Goal: Task Accomplishment & Management: Manage account settings

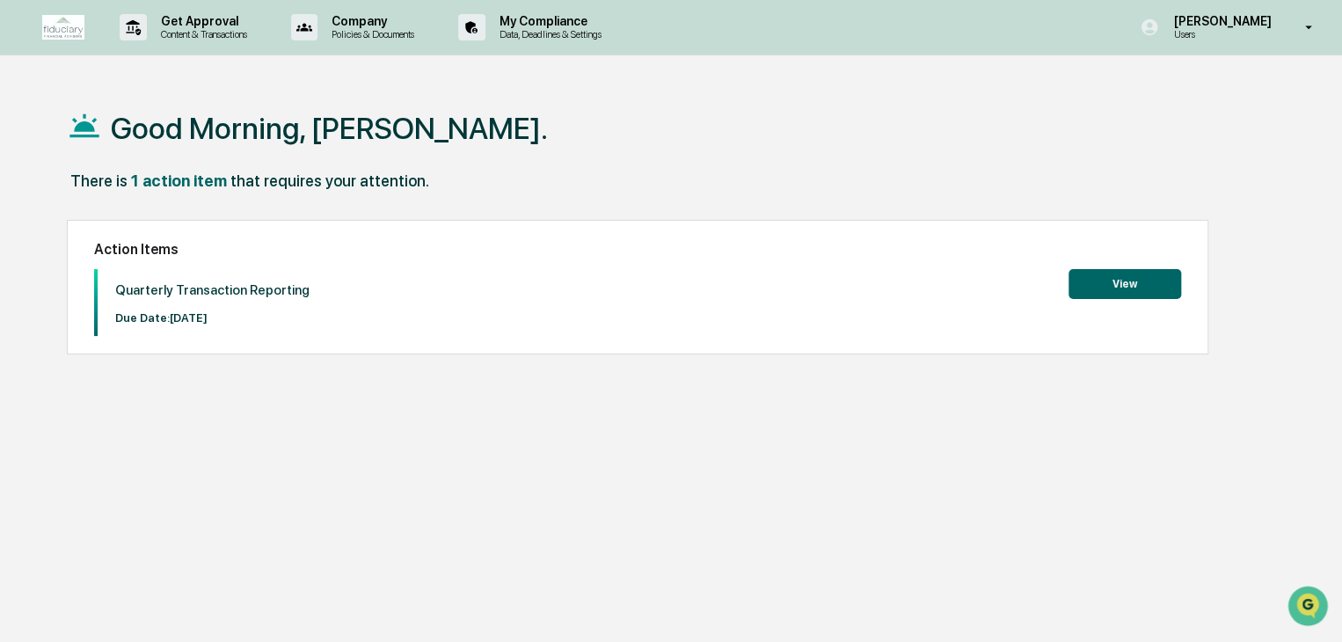
click at [1119, 282] on button "View" at bounding box center [1124, 284] width 113 height 30
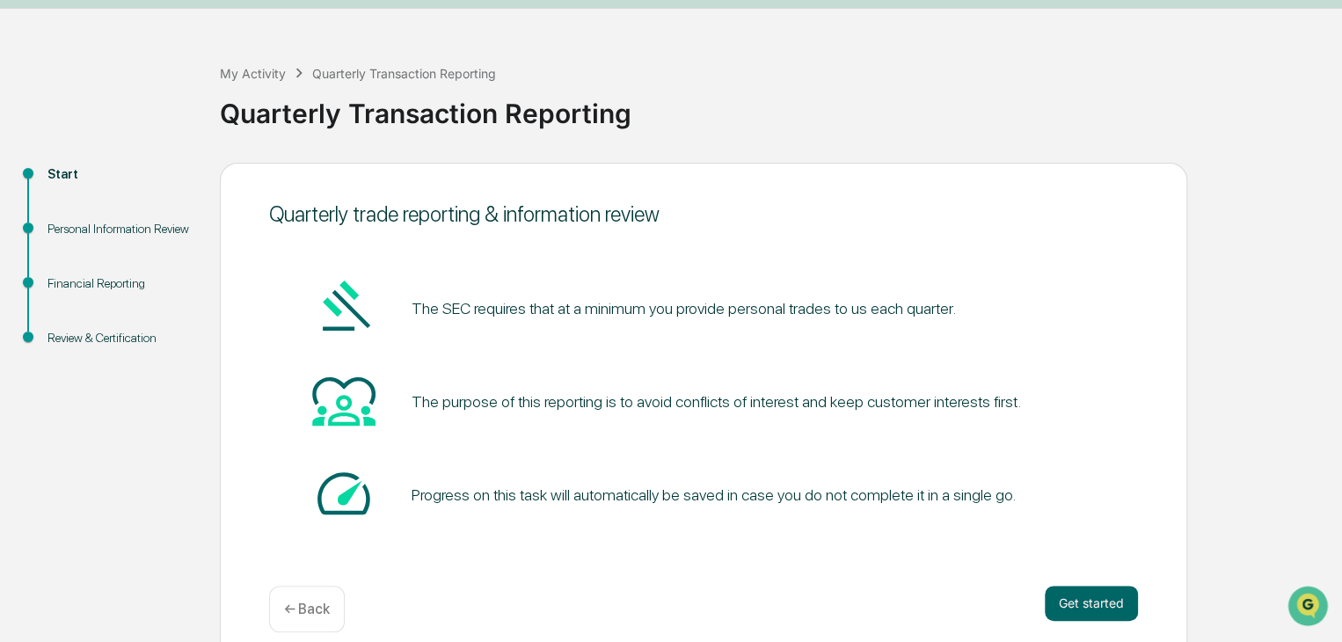
scroll to position [66, 0]
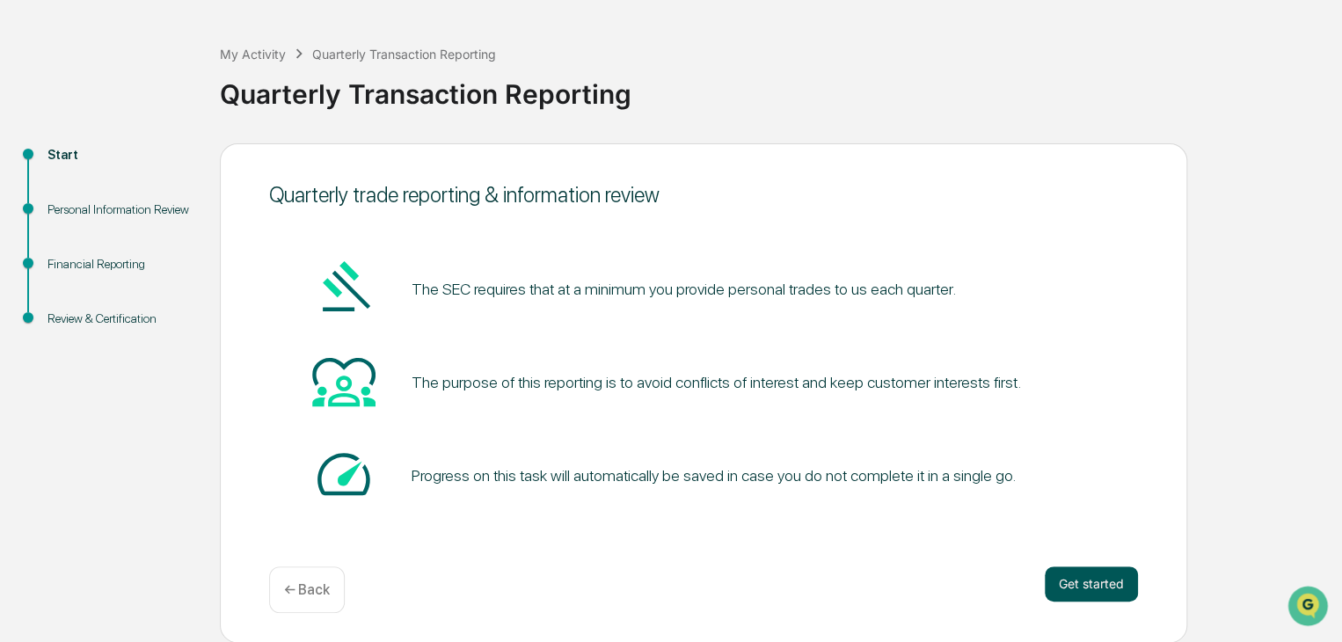
click at [1091, 584] on button "Get started" at bounding box center [1091, 583] width 93 height 35
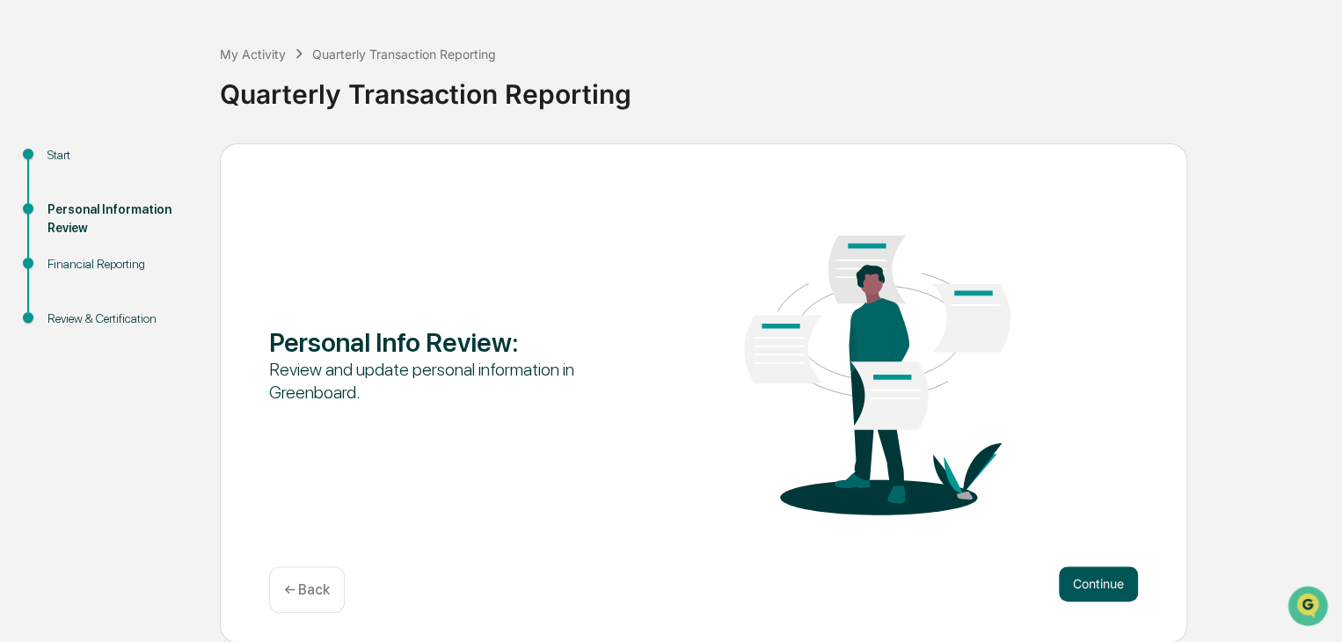
click at [1108, 576] on button "Continue" at bounding box center [1098, 583] width 79 height 35
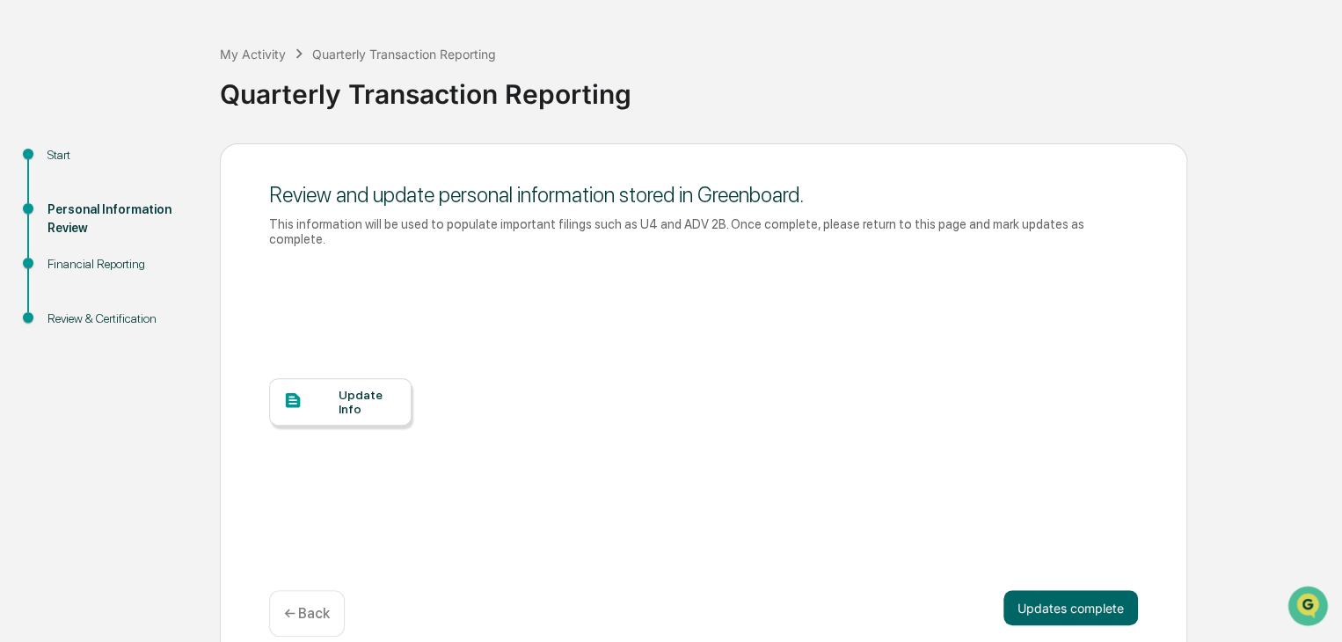
click at [345, 388] on div "Update Info" at bounding box center [368, 402] width 59 height 28
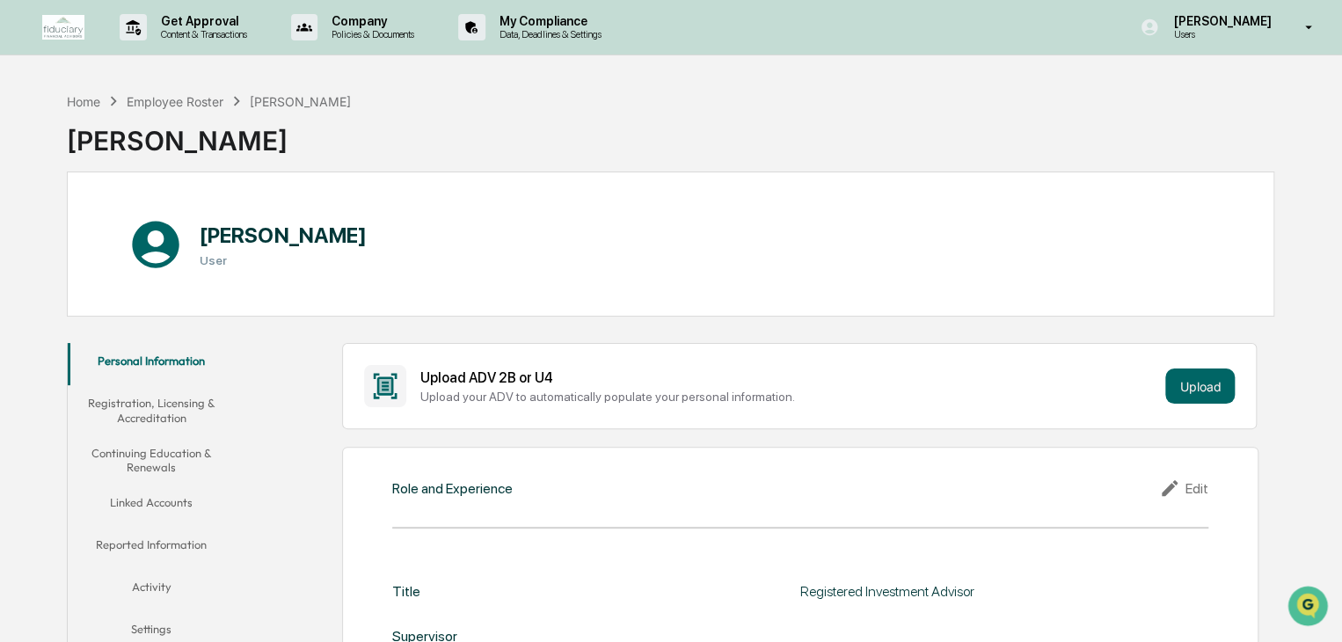
click at [157, 449] on button "Continuing Education & Renewals" at bounding box center [152, 460] width 168 height 50
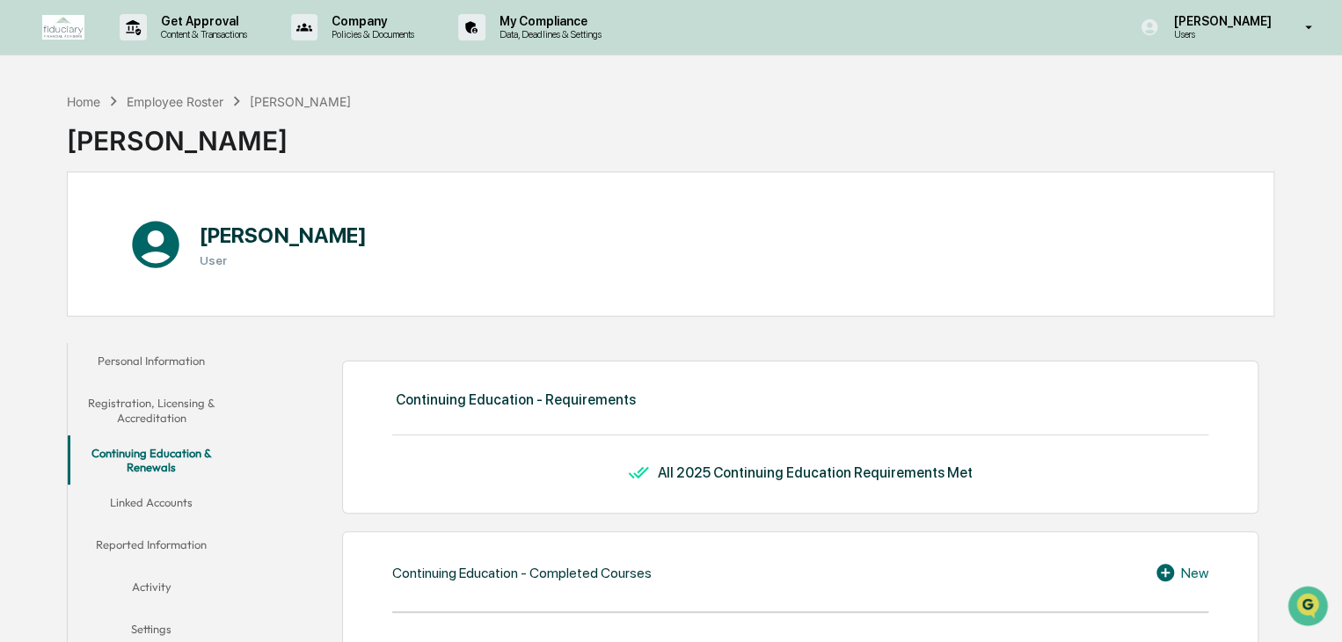
click at [157, 409] on button "Registration, Licensing & Accreditation" at bounding box center [152, 410] width 168 height 50
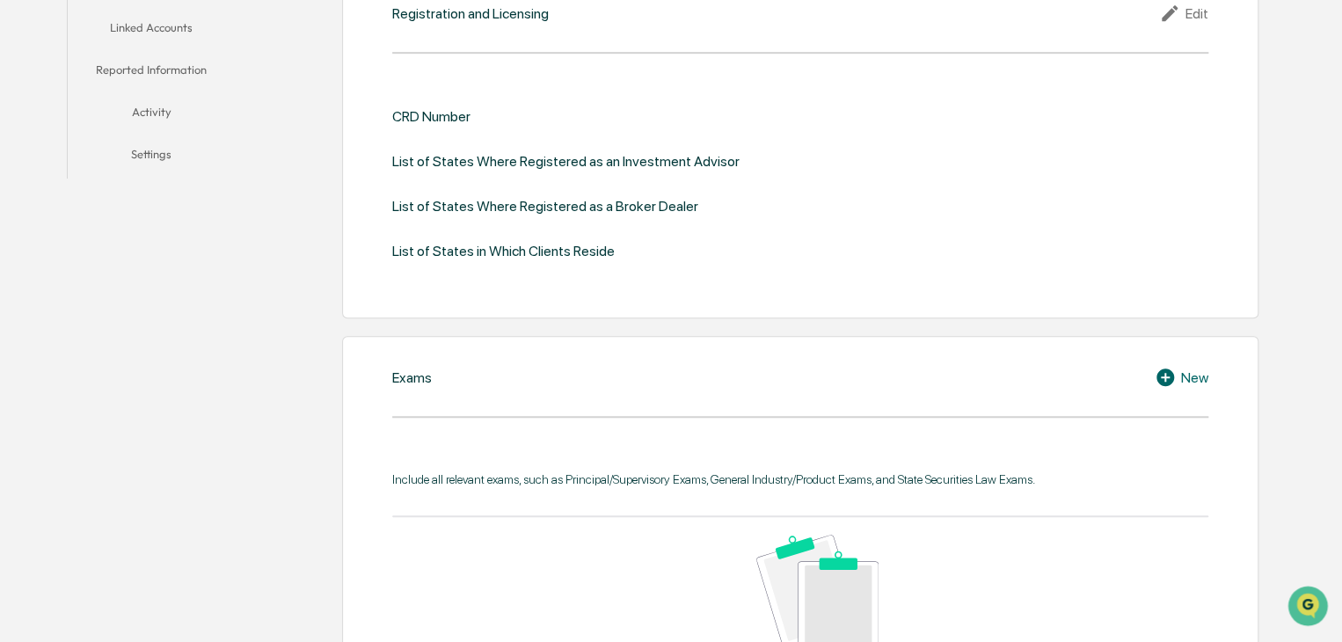
scroll to position [397, 0]
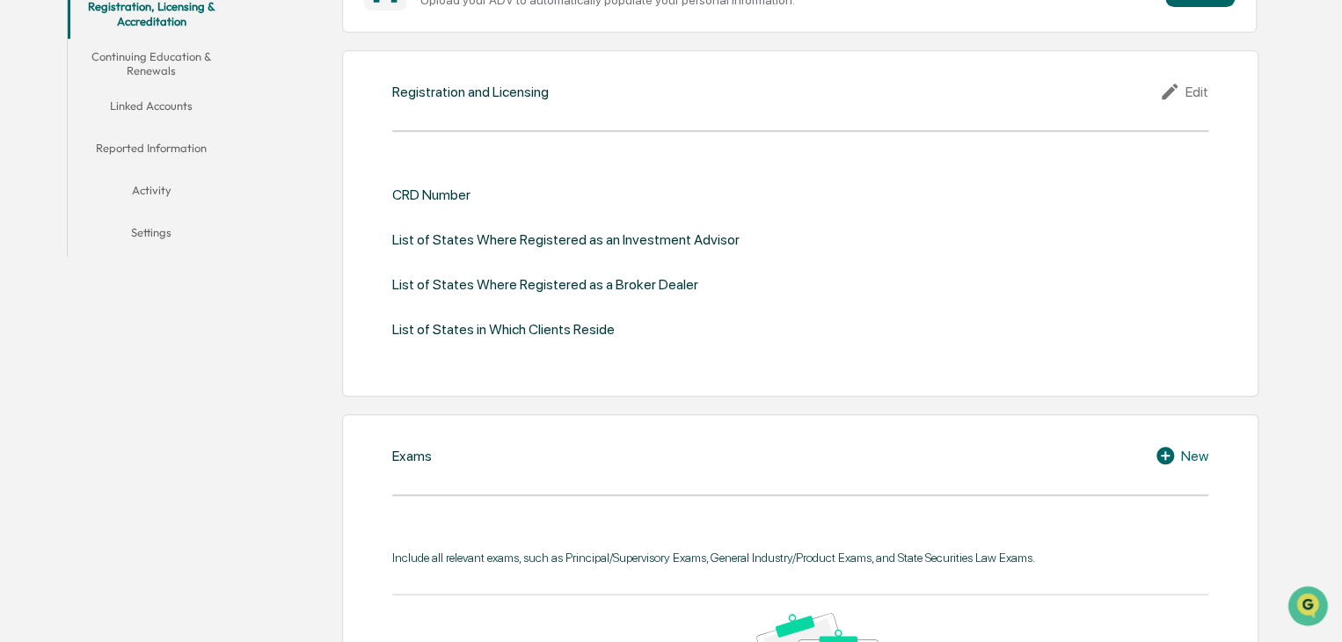
click at [1192, 85] on div "Edit" at bounding box center [1183, 91] width 49 height 21
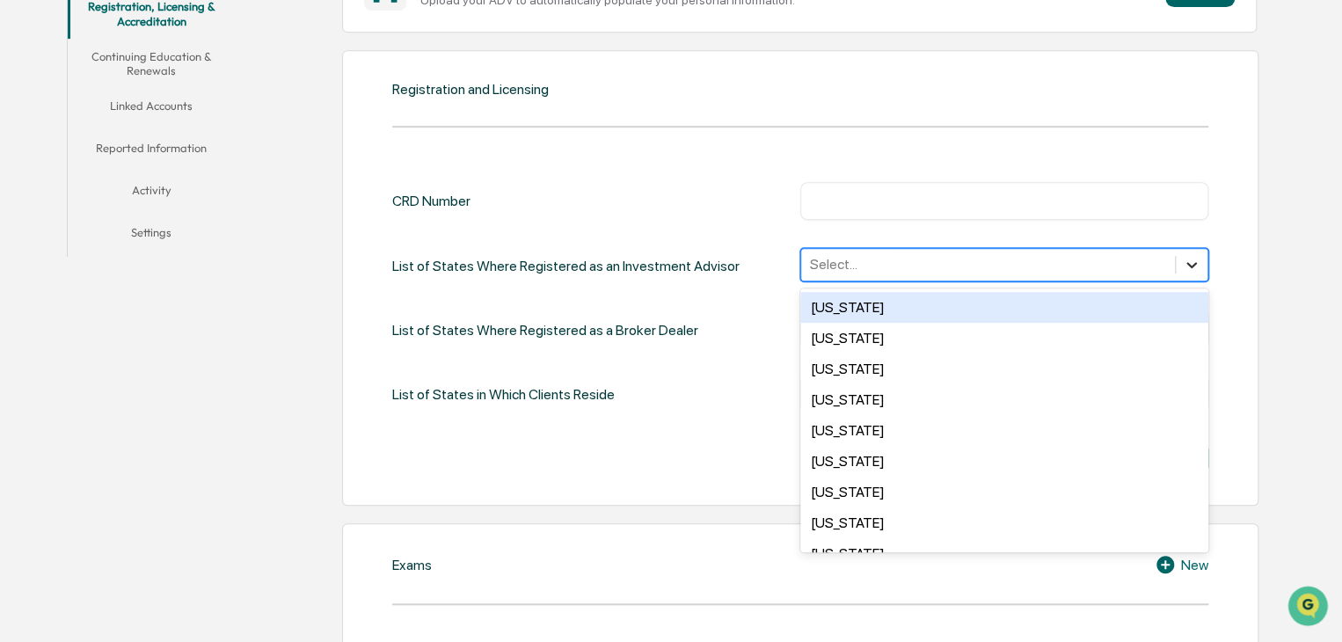
click at [1185, 266] on icon at bounding box center [1192, 265] width 18 height 18
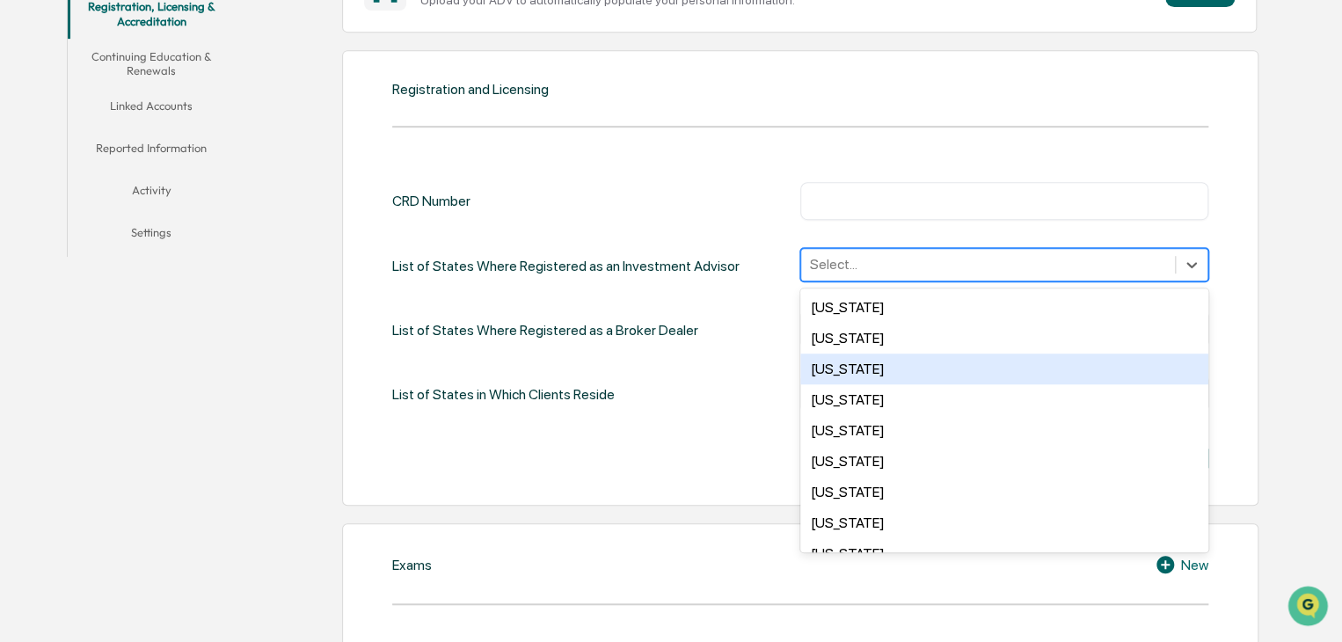
click at [876, 363] on div "Arizona" at bounding box center [1004, 369] width 408 height 31
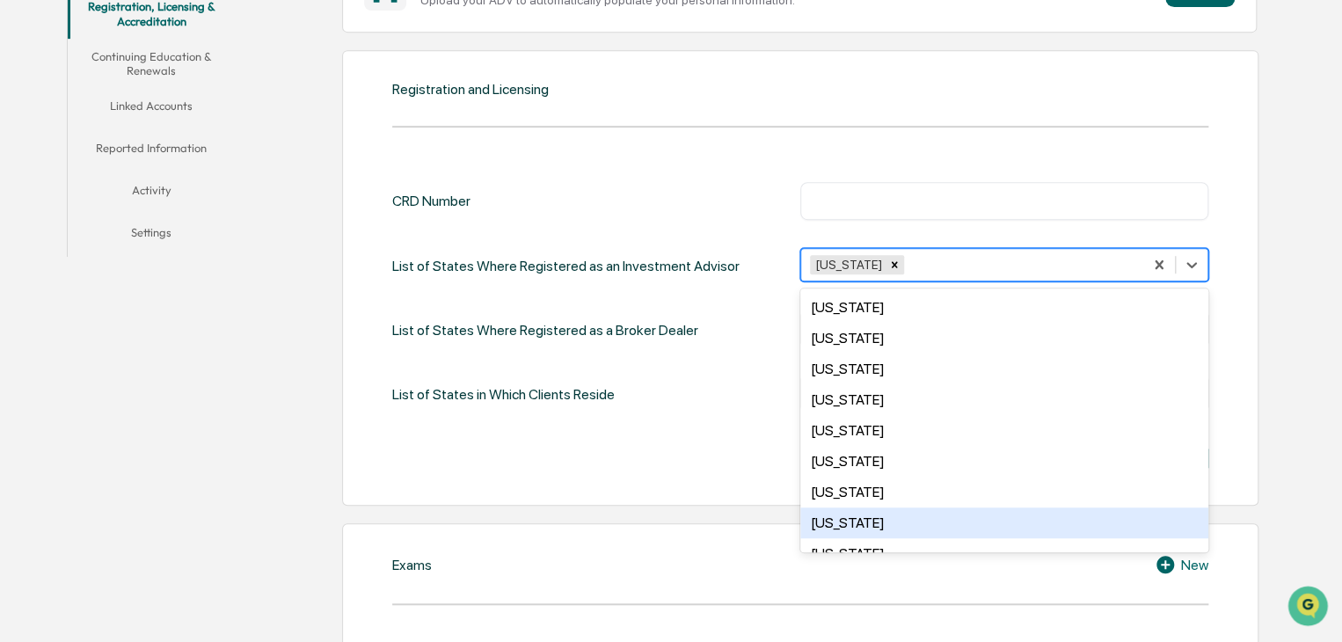
click at [957, 536] on div "[US_STATE]" at bounding box center [1004, 522] width 408 height 31
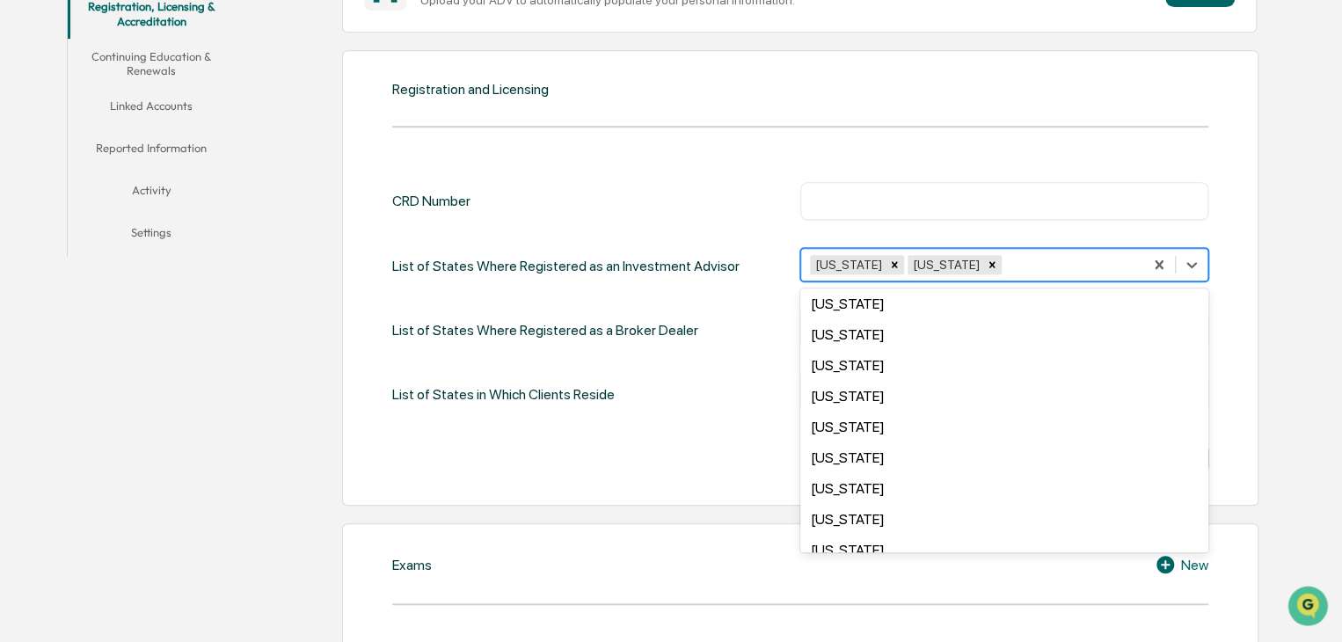
scroll to position [439, 0]
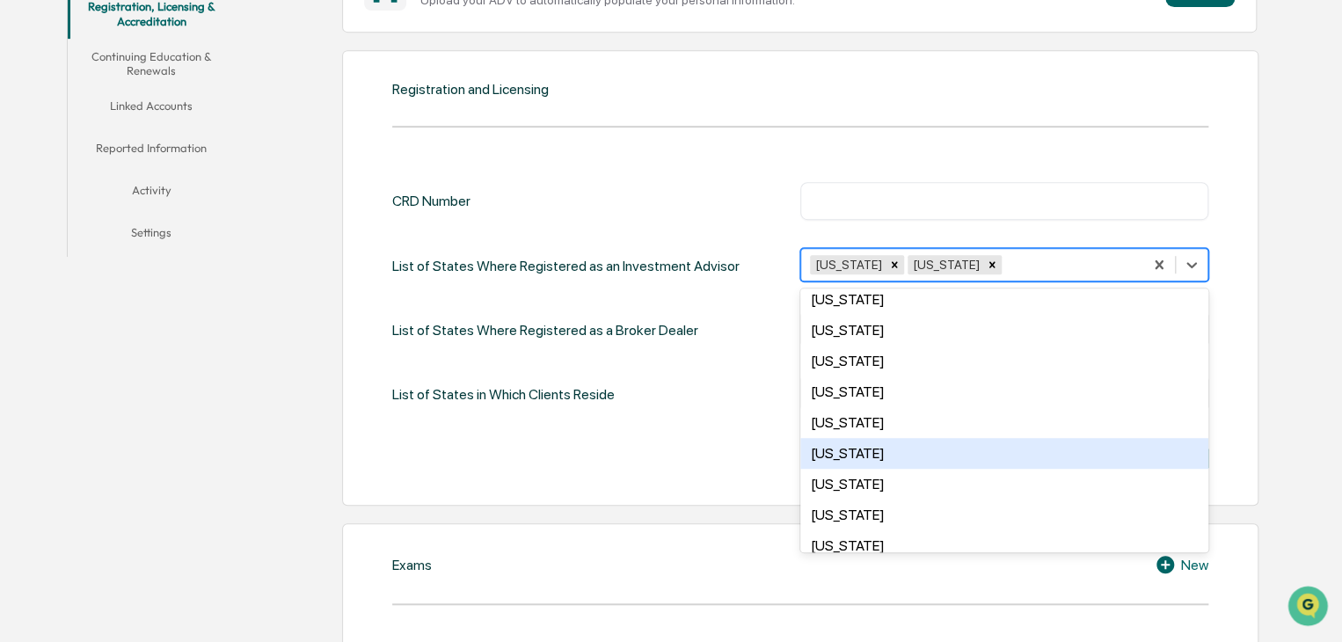
click at [965, 451] on div "[US_STATE]" at bounding box center [1004, 453] width 408 height 31
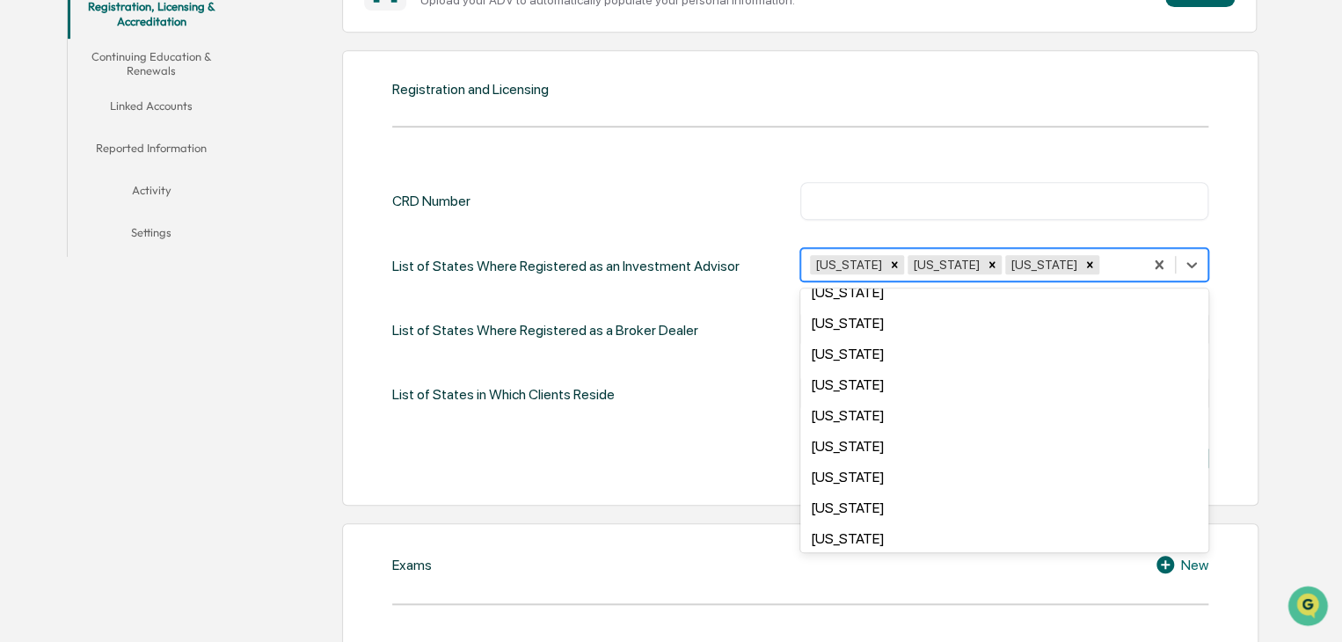
scroll to position [1034, 0]
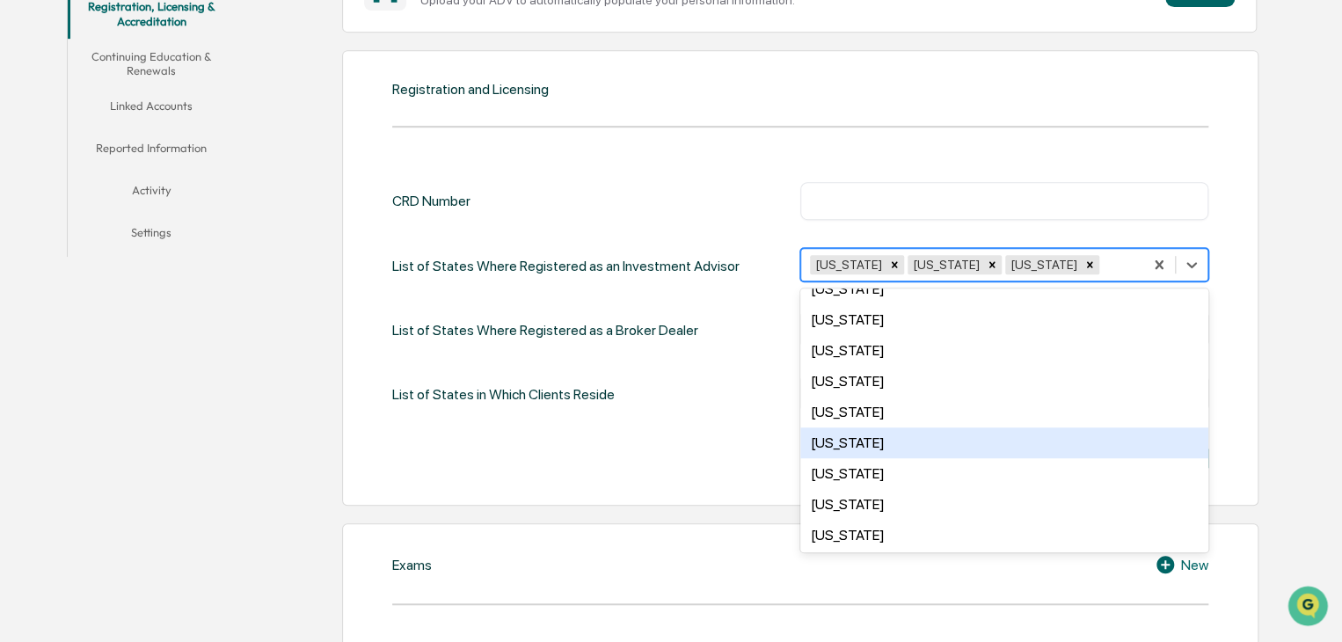
click at [992, 450] on div "[US_STATE]" at bounding box center [1004, 442] width 408 height 31
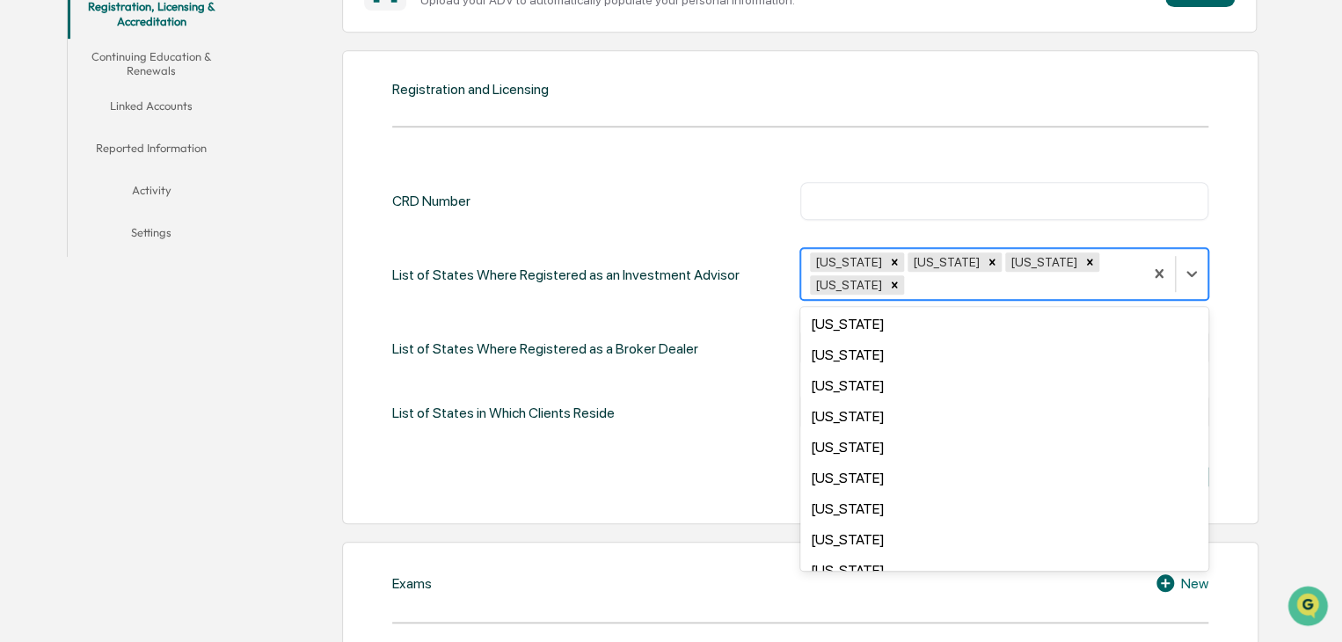
scroll to position [0, 0]
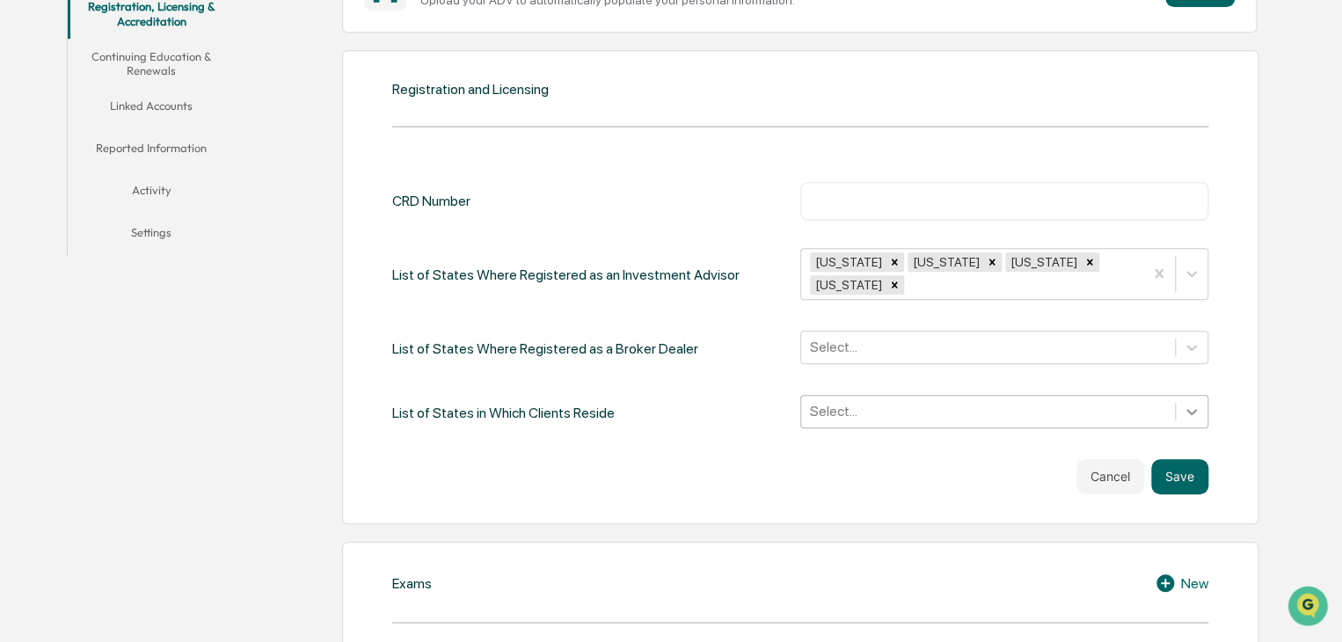
scroll to position [441, 0]
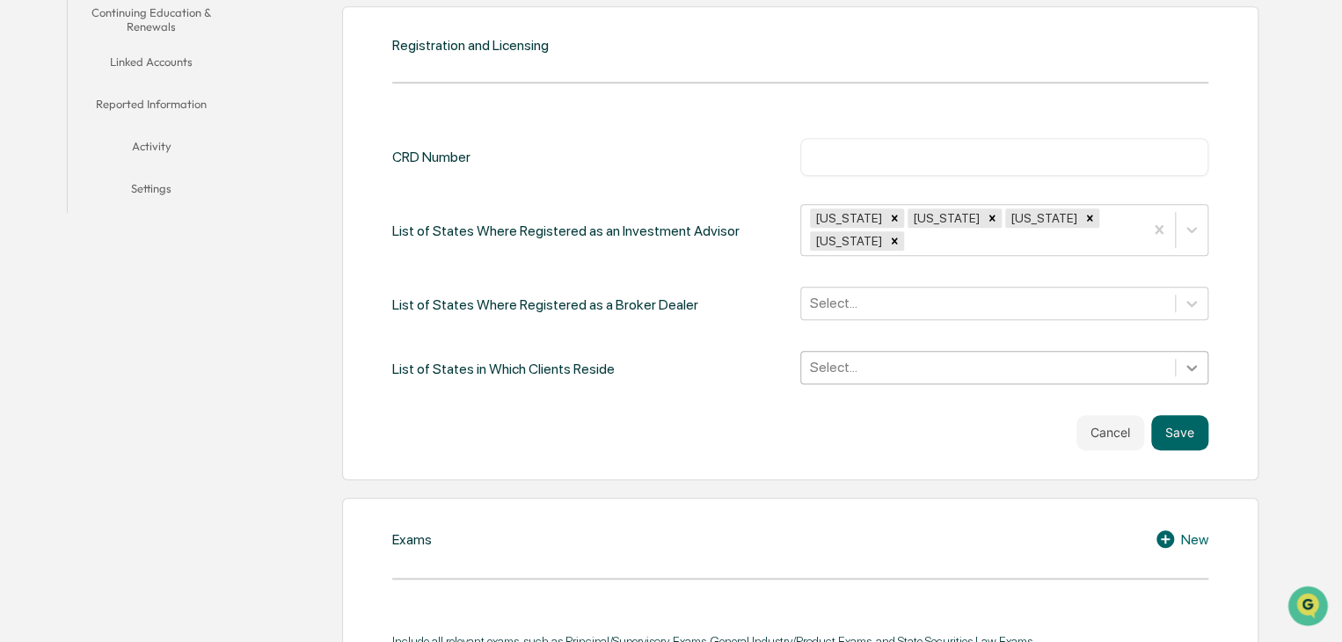
click at [1189, 384] on div "Select..." at bounding box center [1004, 367] width 408 height 33
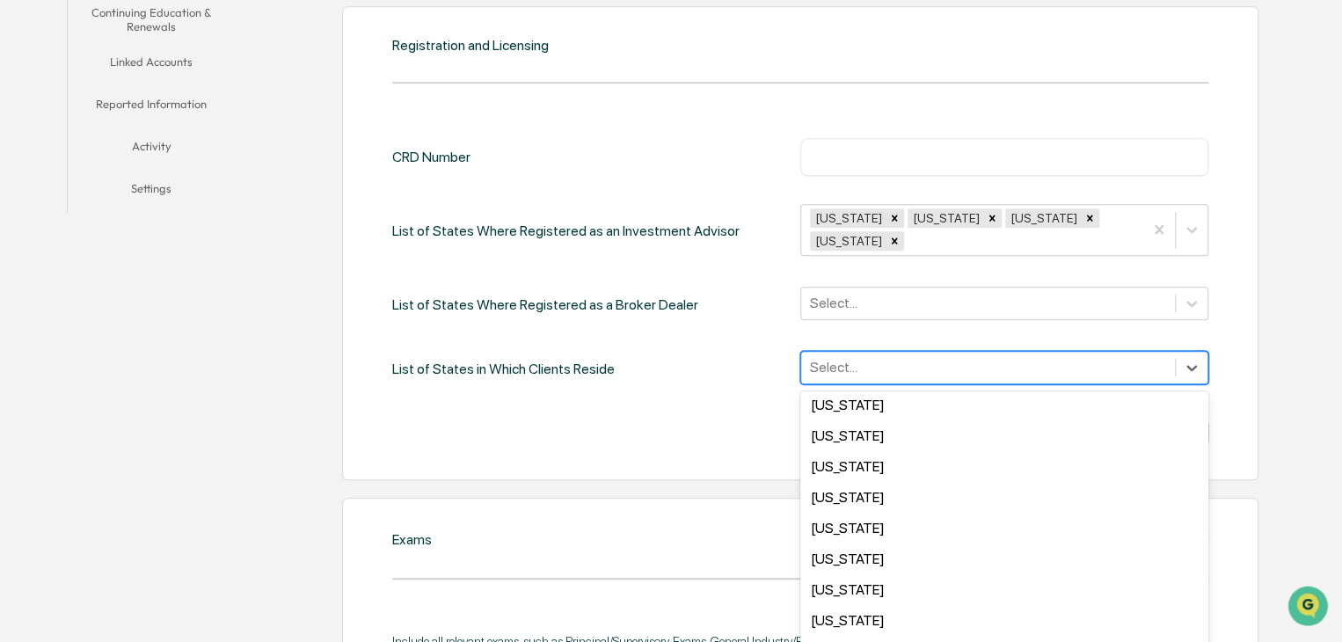
scroll to position [0, 0]
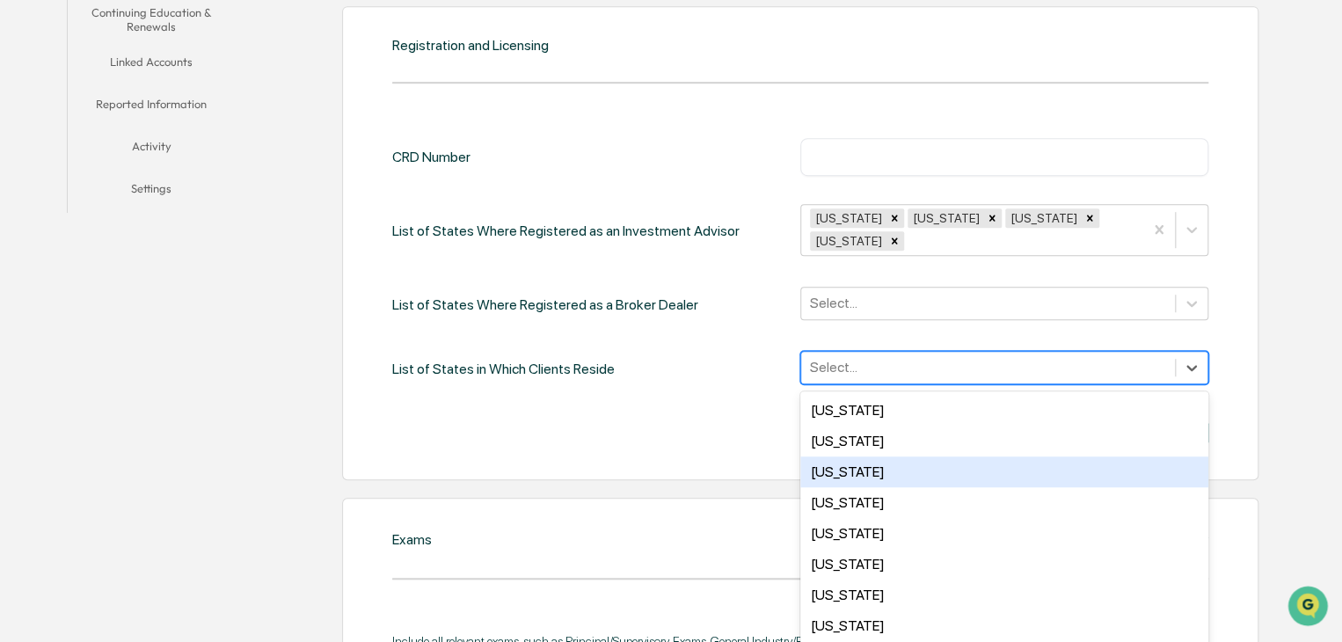
click at [1045, 456] on div "Arizona" at bounding box center [1004, 471] width 408 height 31
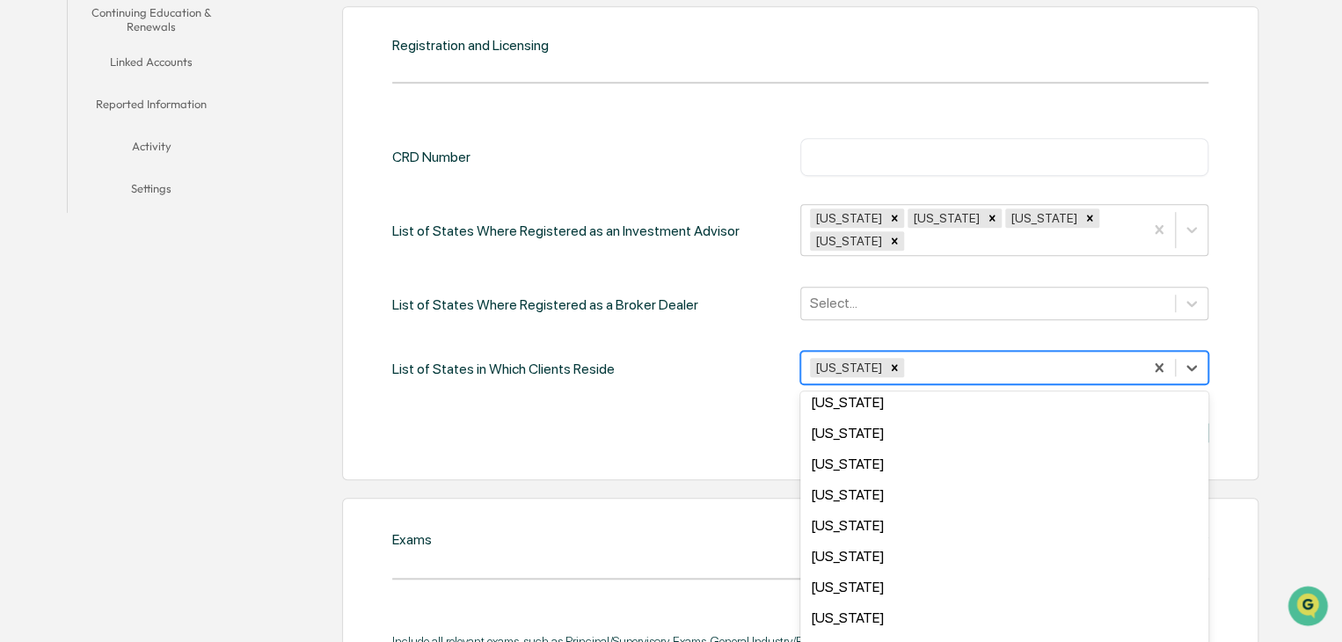
scroll to position [176, 0]
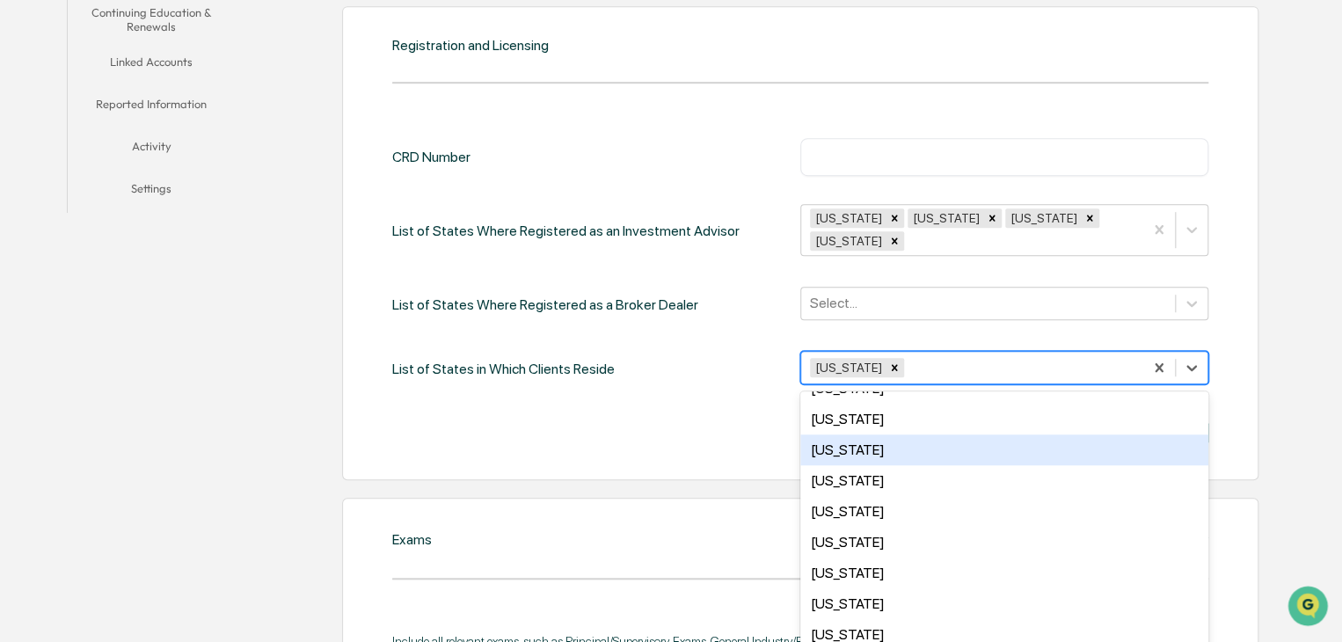
click at [1122, 434] on div "[US_STATE]" at bounding box center [1004, 449] width 408 height 31
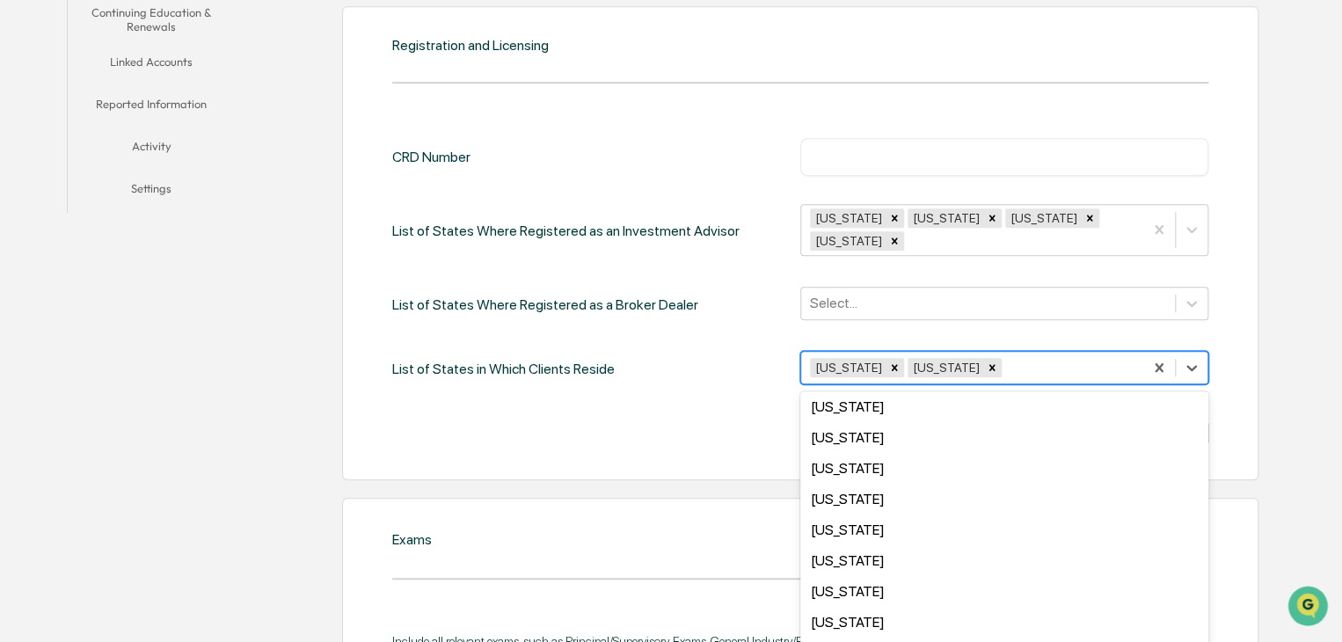
scroll to position [417, 0]
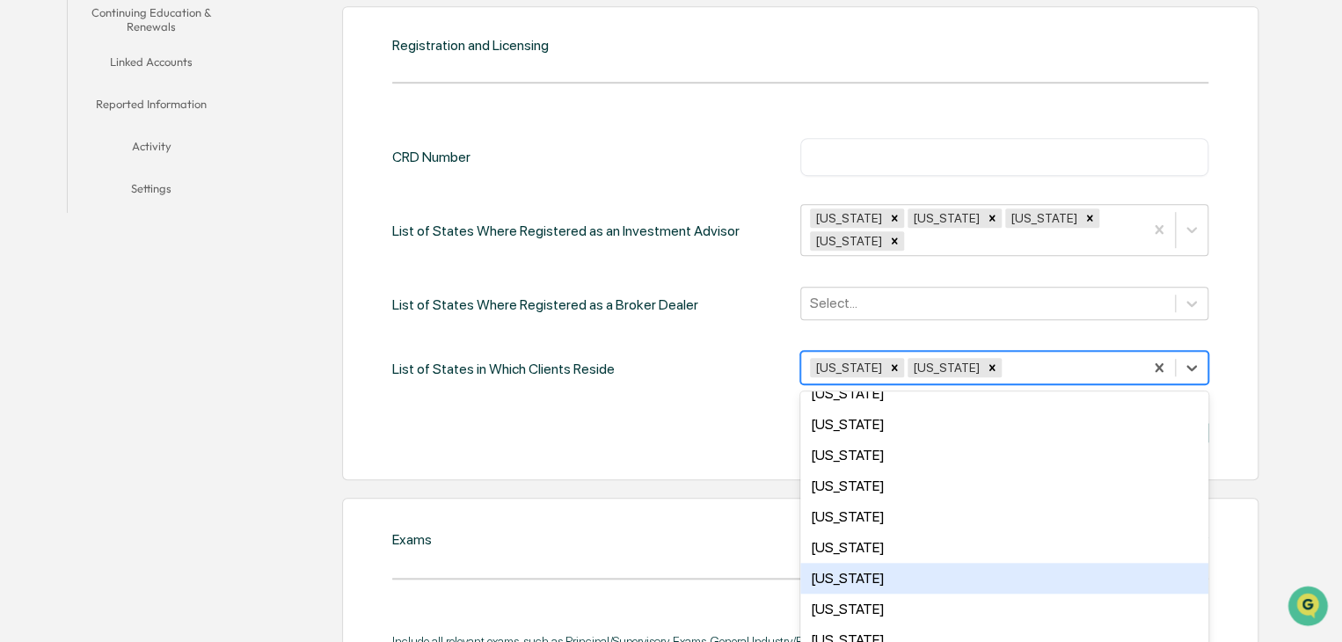
click at [1147, 563] on div "[US_STATE]" at bounding box center [1004, 578] width 408 height 31
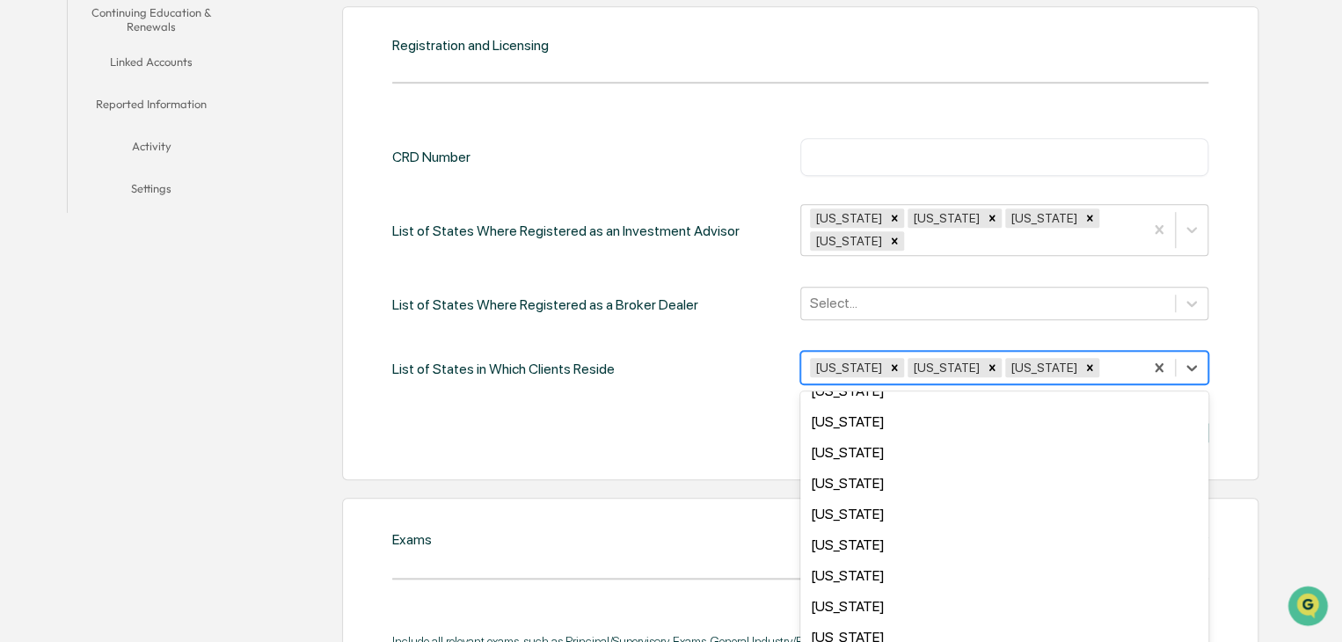
scroll to position [1009, 0]
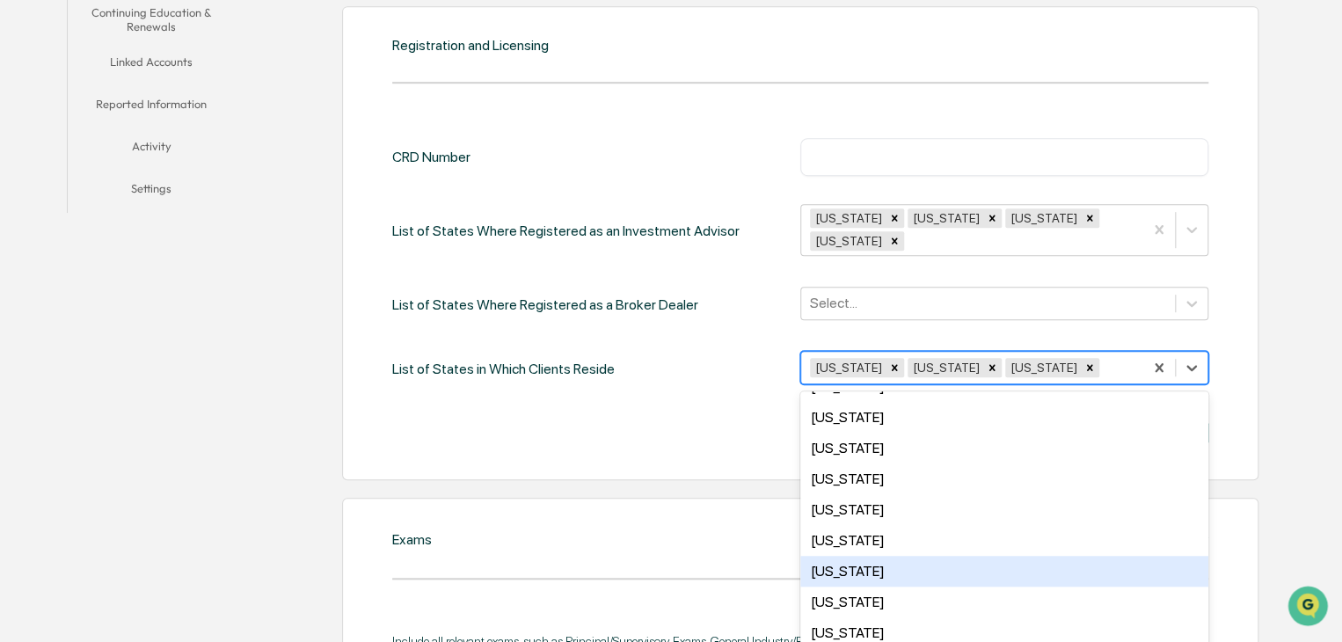
click at [1112, 558] on div "[US_STATE]" at bounding box center [1004, 571] width 408 height 31
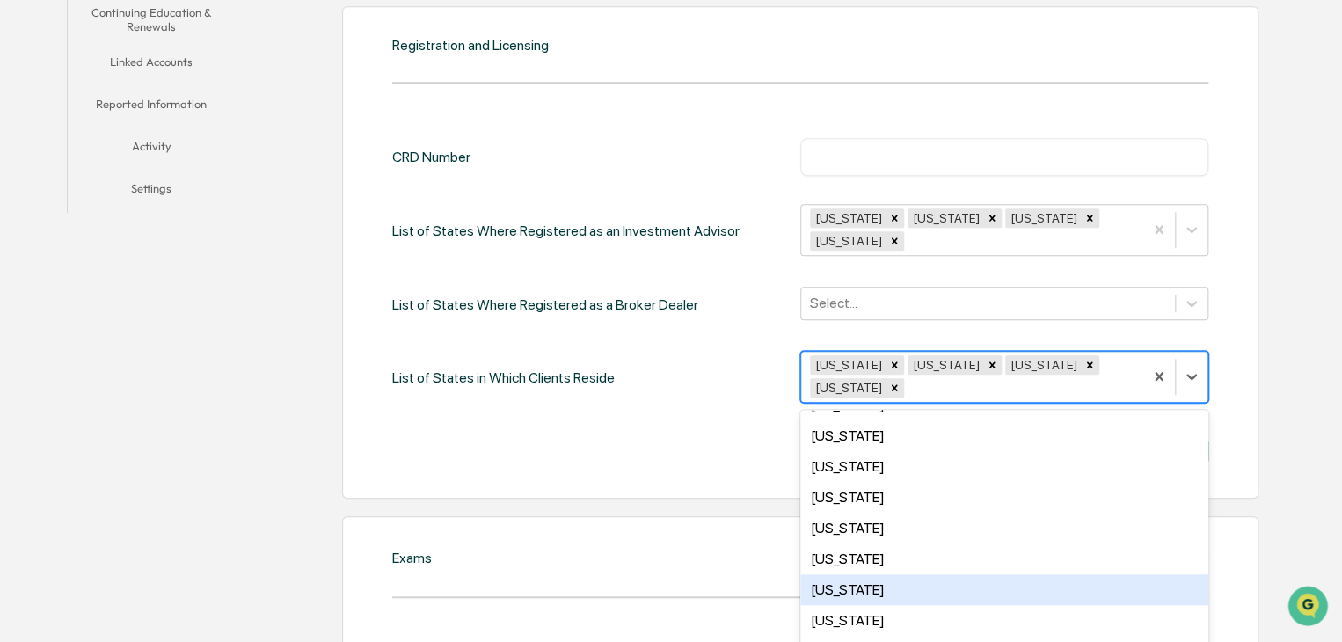
click at [1090, 574] on div "Texas" at bounding box center [1004, 589] width 408 height 31
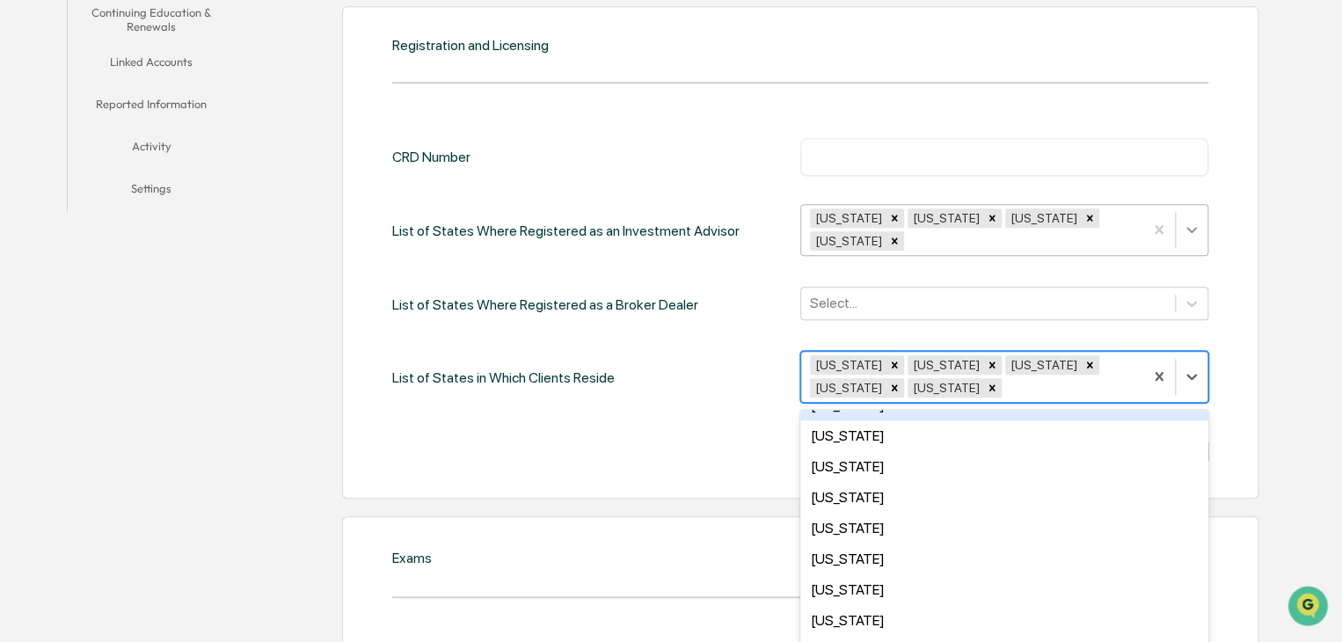
click at [1184, 221] on icon at bounding box center [1192, 230] width 18 height 18
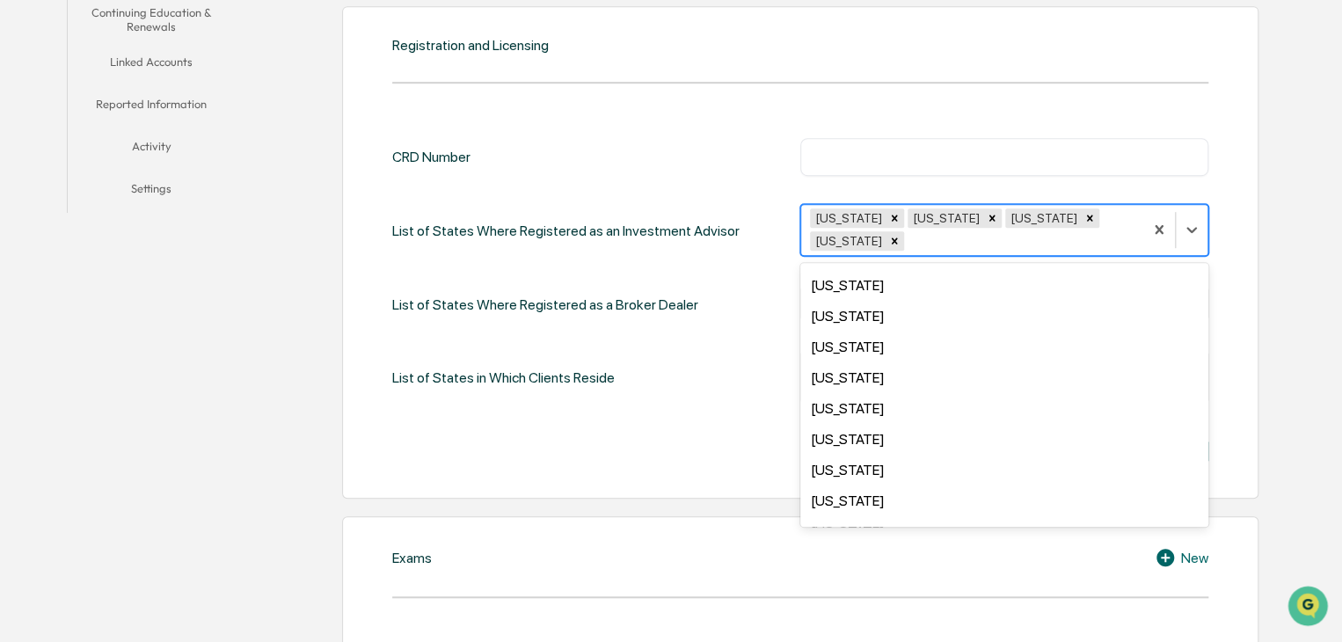
scroll to position [1083, 0]
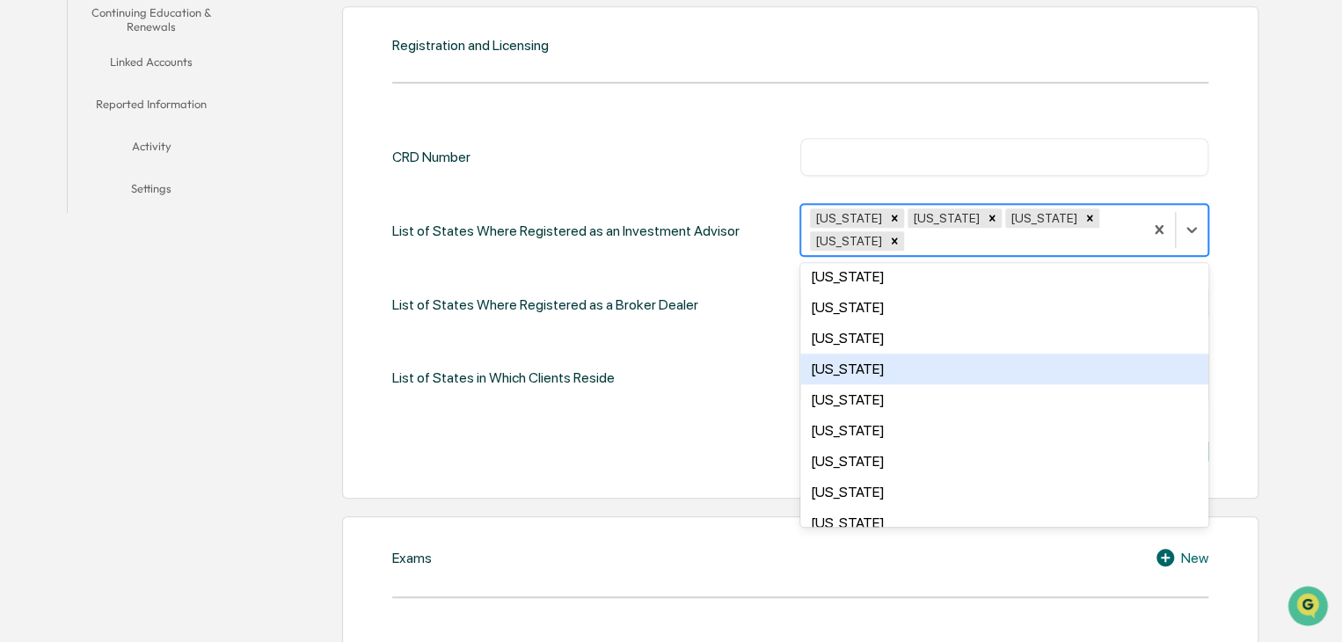
click at [1110, 354] on div "Texas" at bounding box center [1004, 369] width 408 height 31
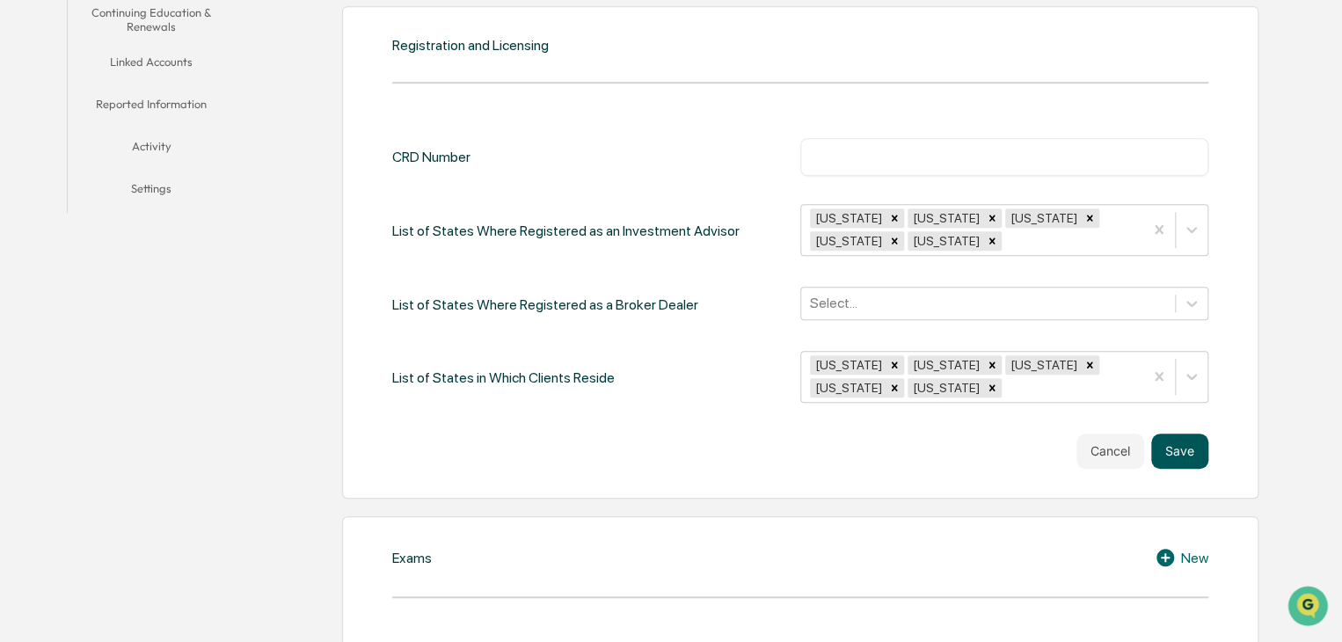
click at [1172, 454] on button "Save" at bounding box center [1179, 451] width 57 height 35
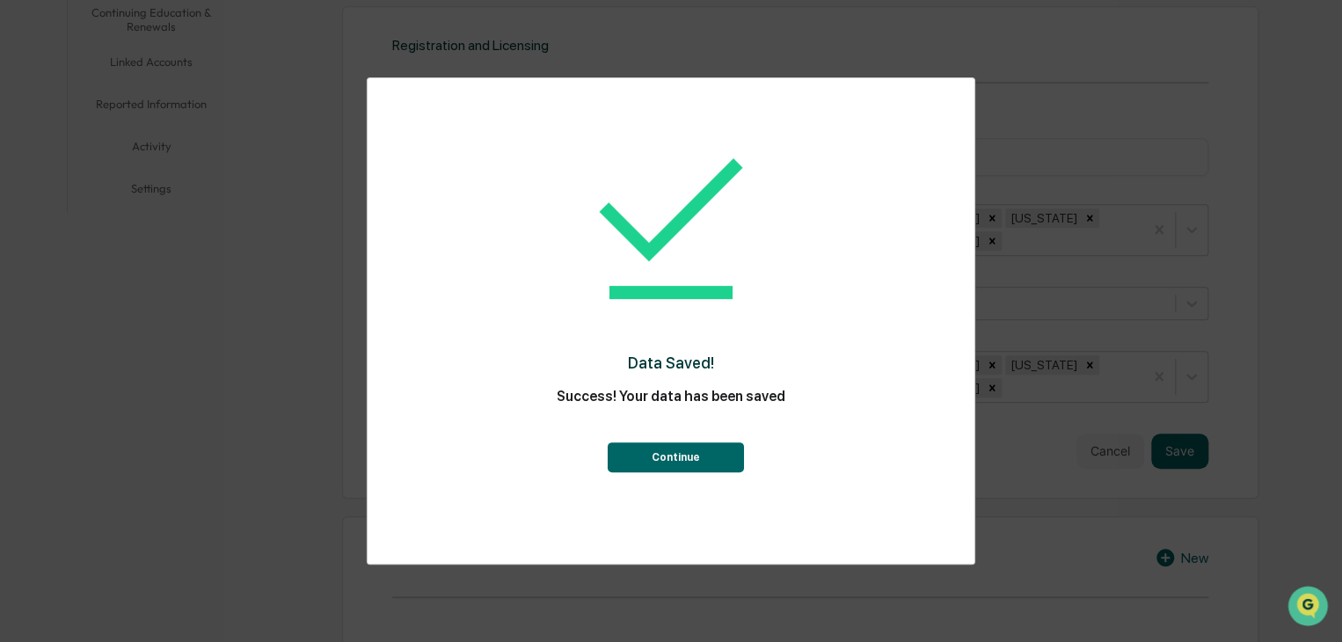
click at [675, 456] on button "Continue" at bounding box center [675, 457] width 136 height 30
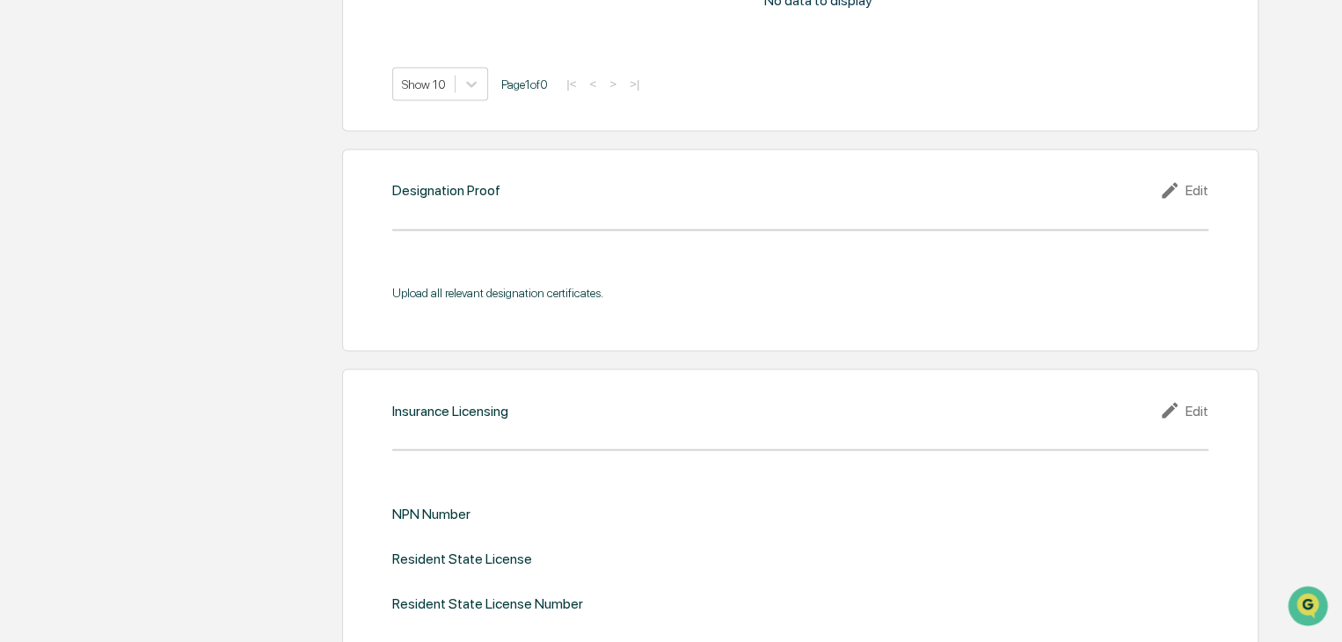
scroll to position [1693, 0]
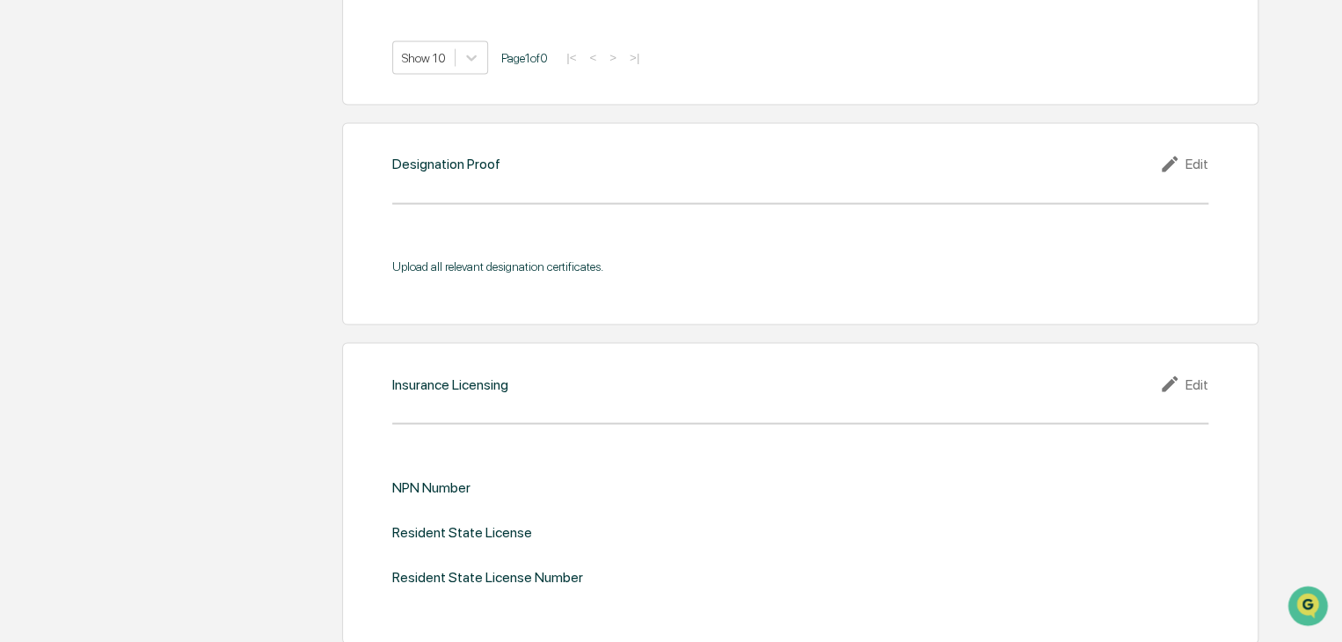
click at [1188, 384] on div "Edit" at bounding box center [1183, 384] width 49 height 21
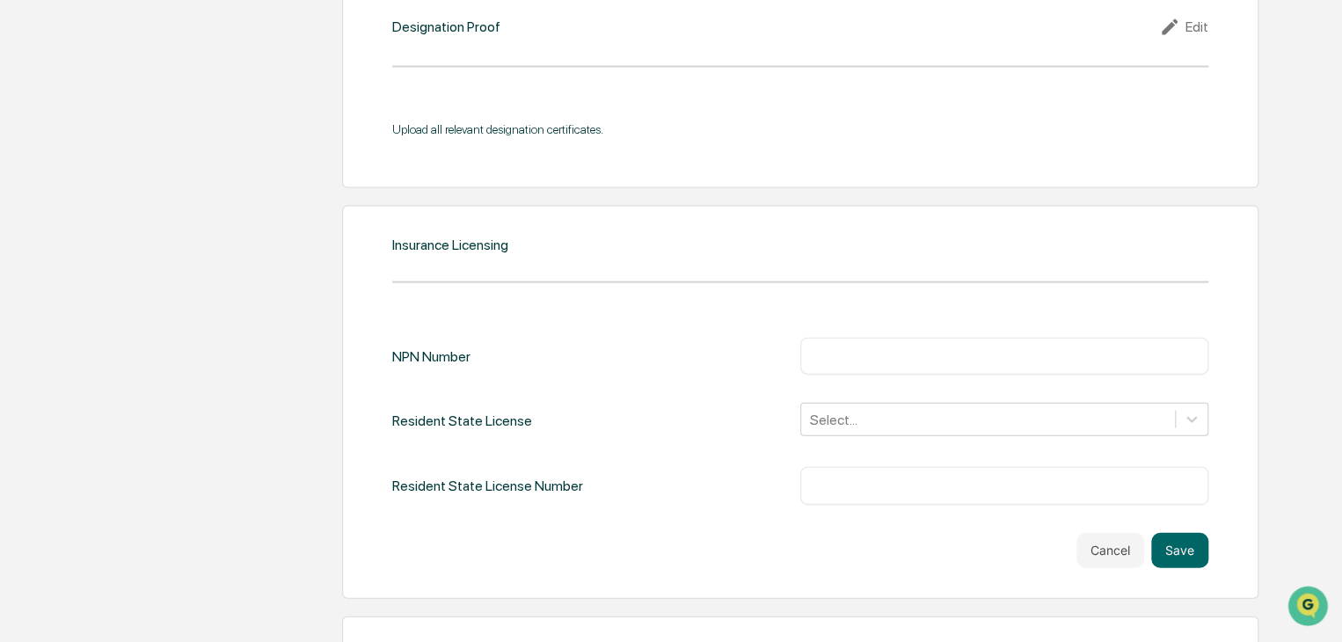
scroll to position [1843, 0]
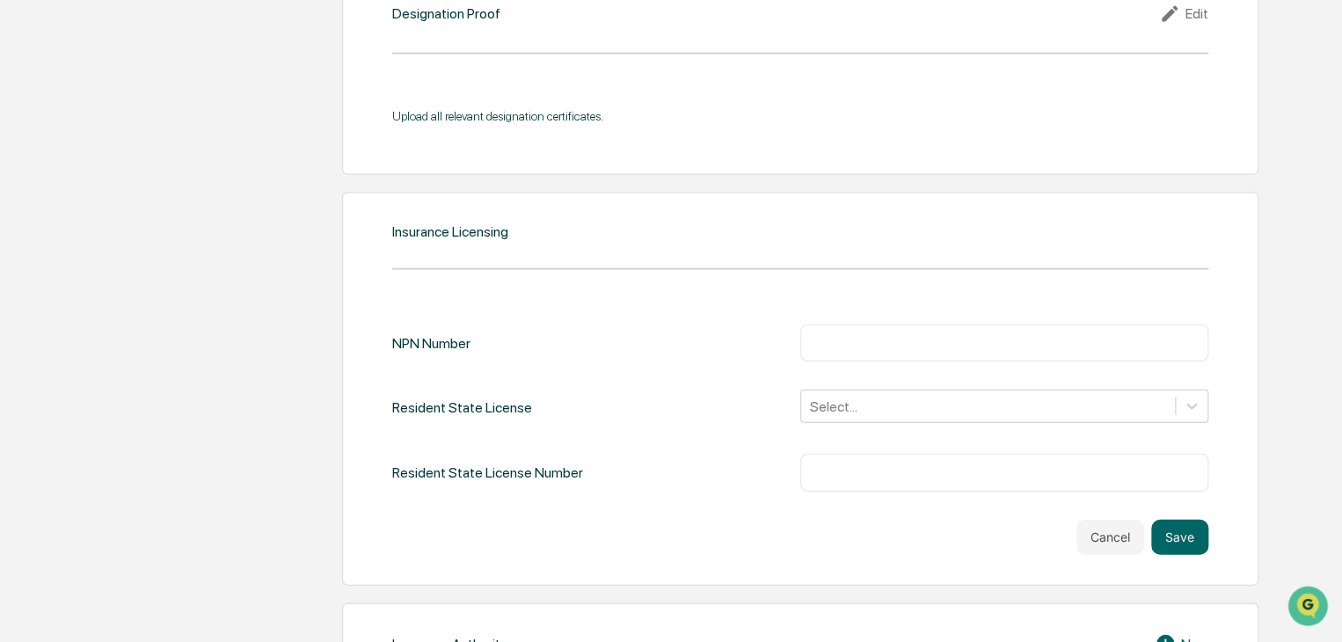
click at [887, 355] on div "​" at bounding box center [1004, 342] width 408 height 37
click at [876, 339] on input "text" at bounding box center [1004, 343] width 382 height 18
click at [854, 339] on input "text" at bounding box center [1004, 343] width 382 height 18
type input "******"
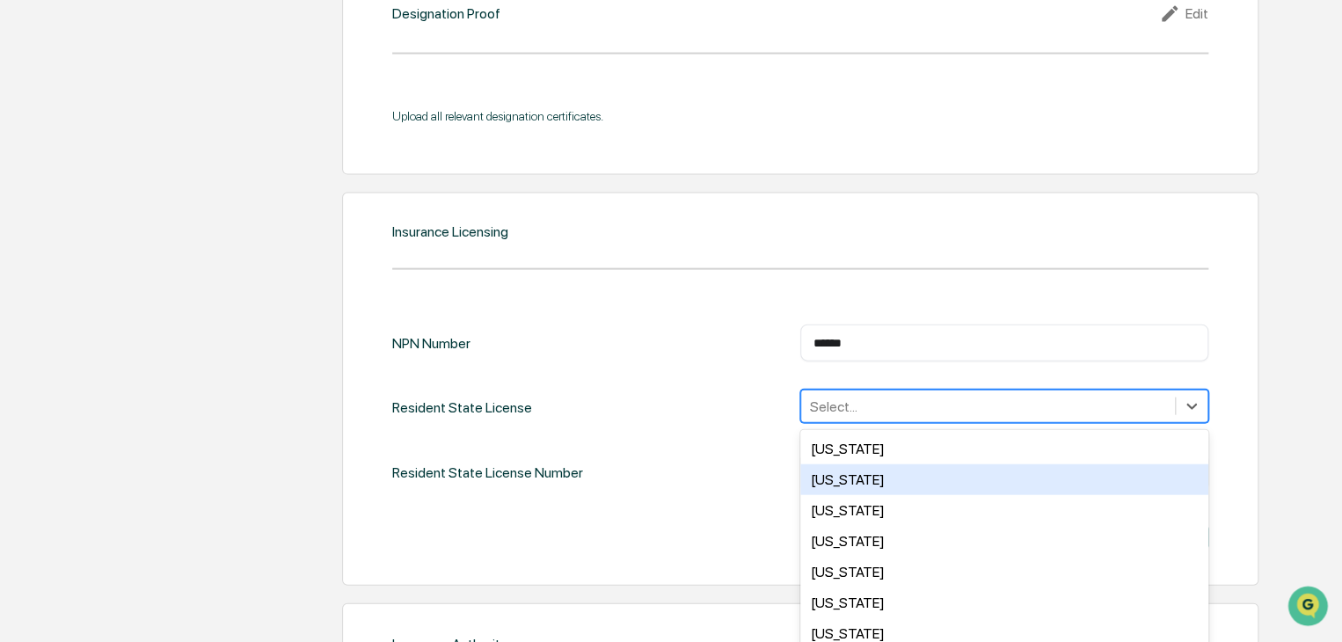
scroll to position [1900, 0]
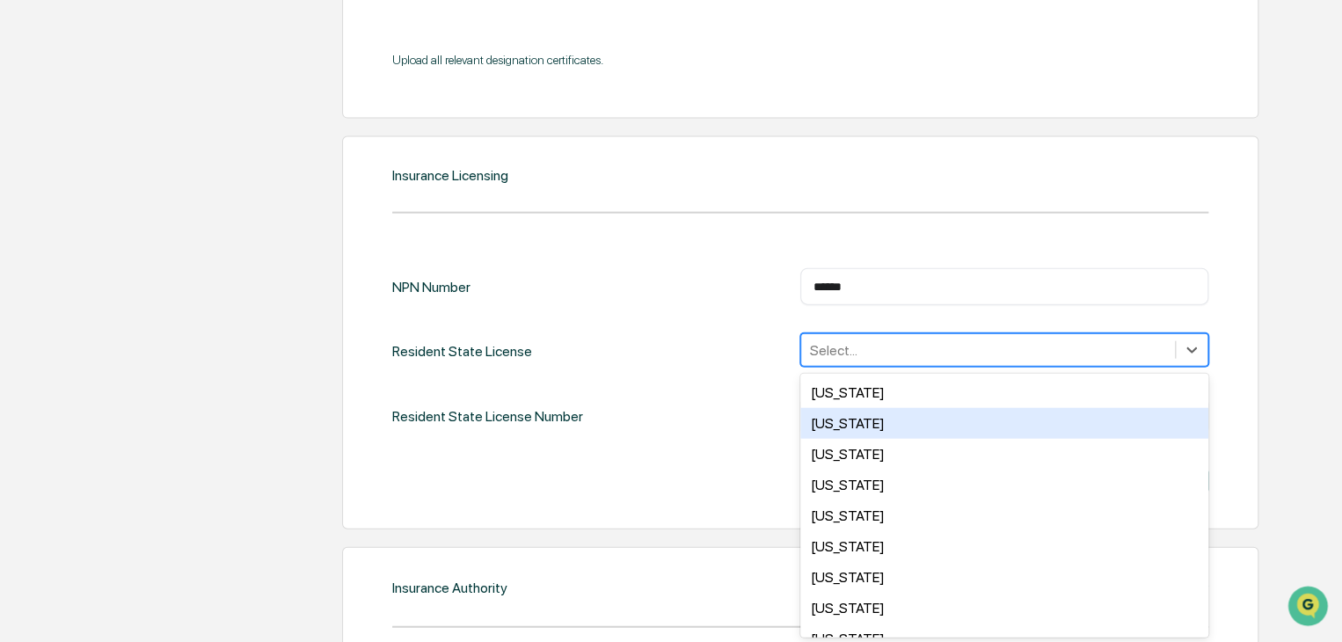
click at [823, 367] on div "50 results available. Use Up and Down to choose options, press Enter to select …" at bounding box center [1004, 349] width 408 height 33
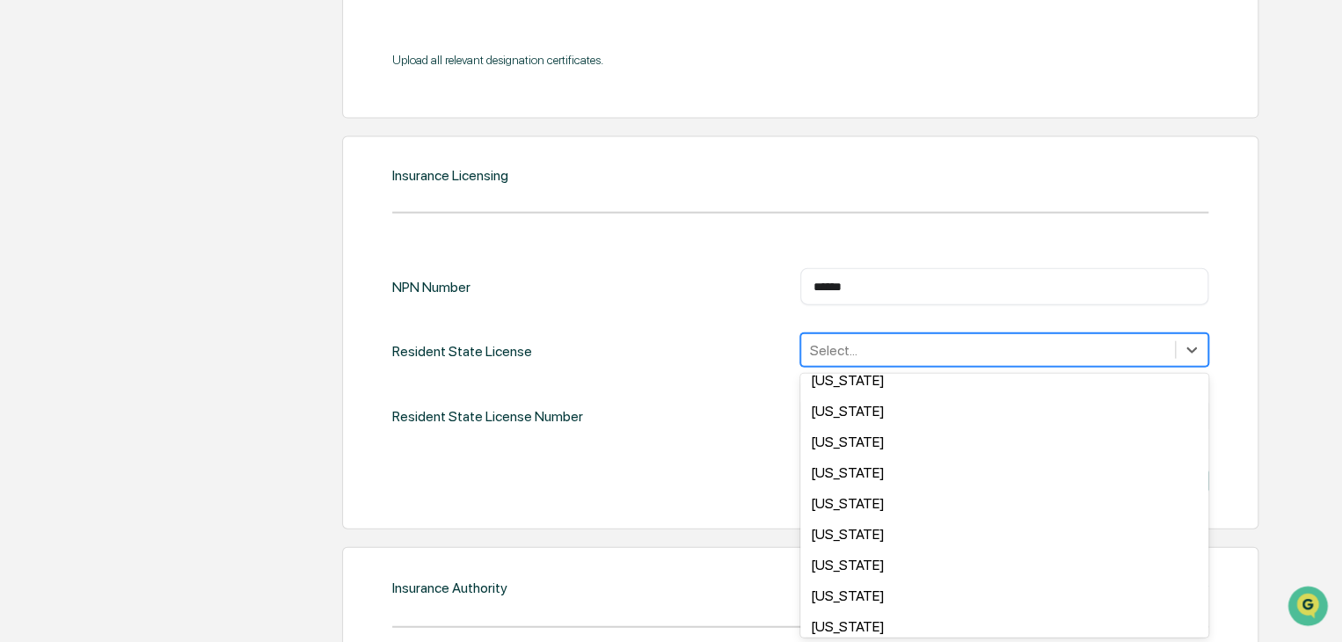
scroll to position [527, 0]
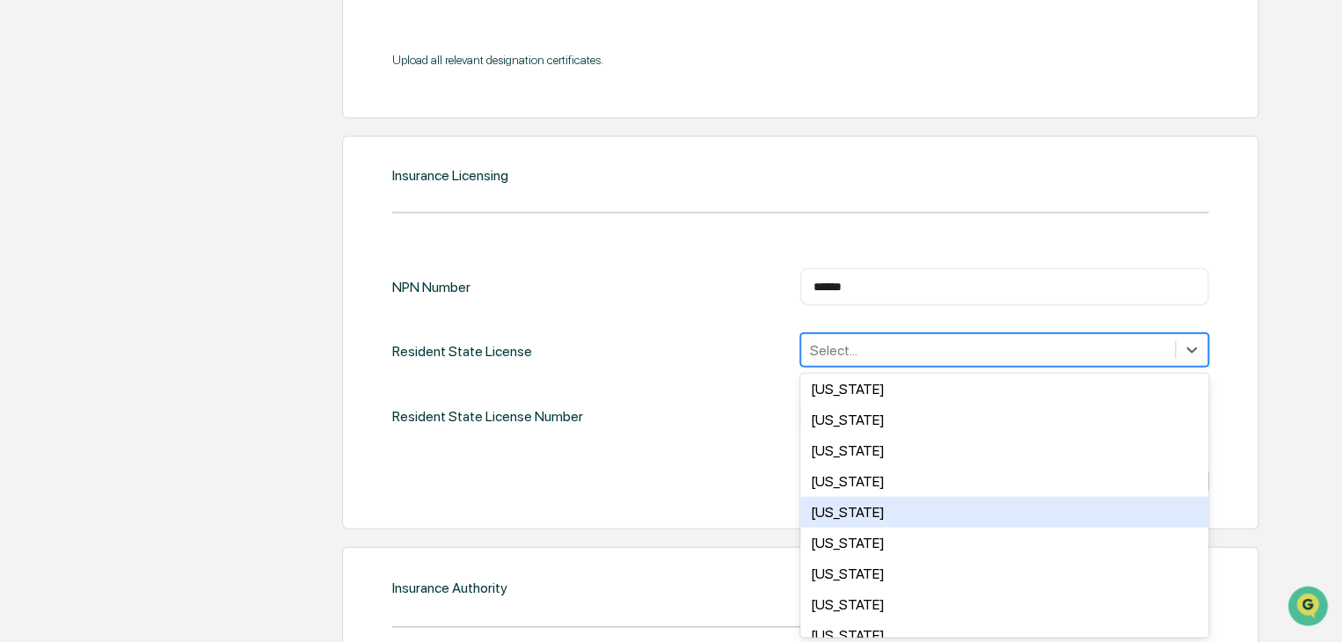
click at [893, 514] on div "[US_STATE]" at bounding box center [1004, 512] width 408 height 31
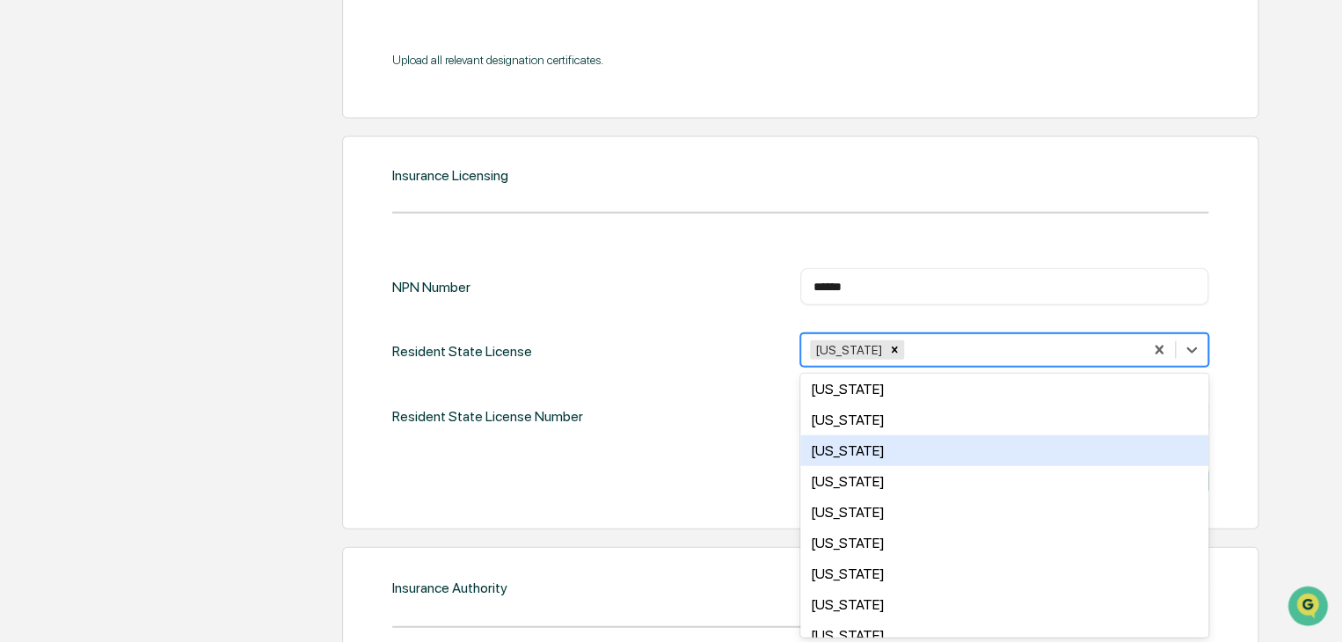
click at [707, 448] on div "NPN Number ****** ​ Resident State License option Michigan, selected. 49 result…" at bounding box center [800, 383] width 816 height 230
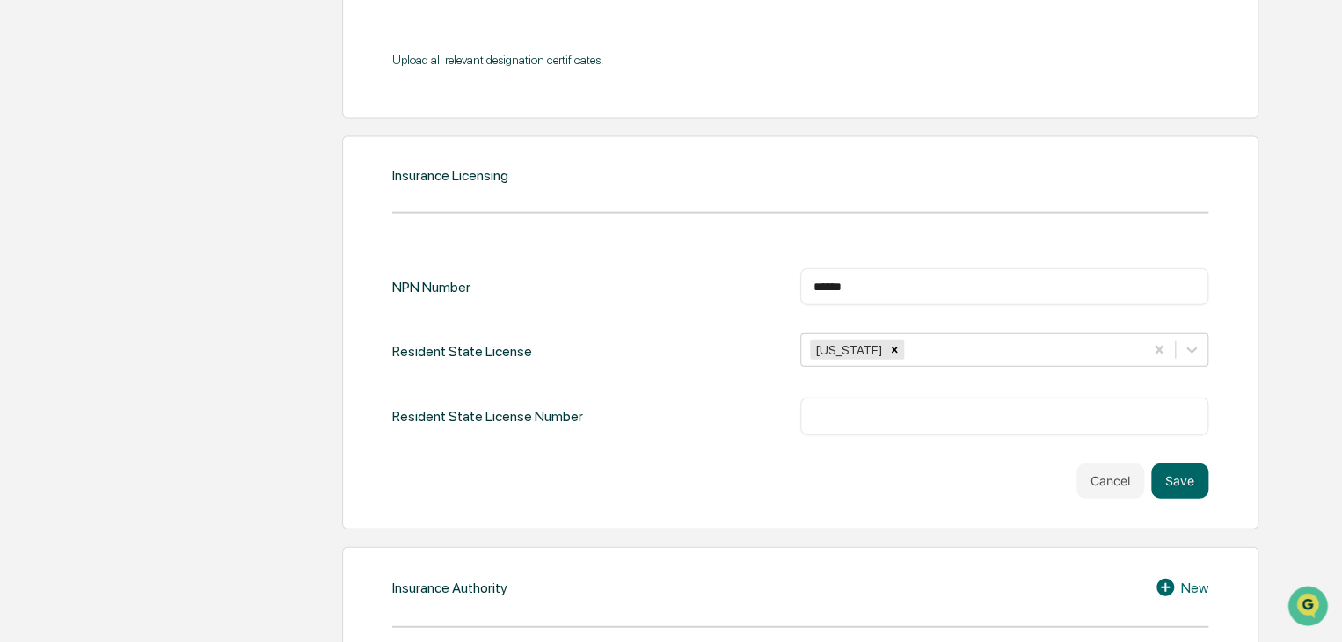
click at [1163, 412] on input "text" at bounding box center [1004, 416] width 382 height 18
click at [1182, 470] on button "Save" at bounding box center [1179, 480] width 57 height 35
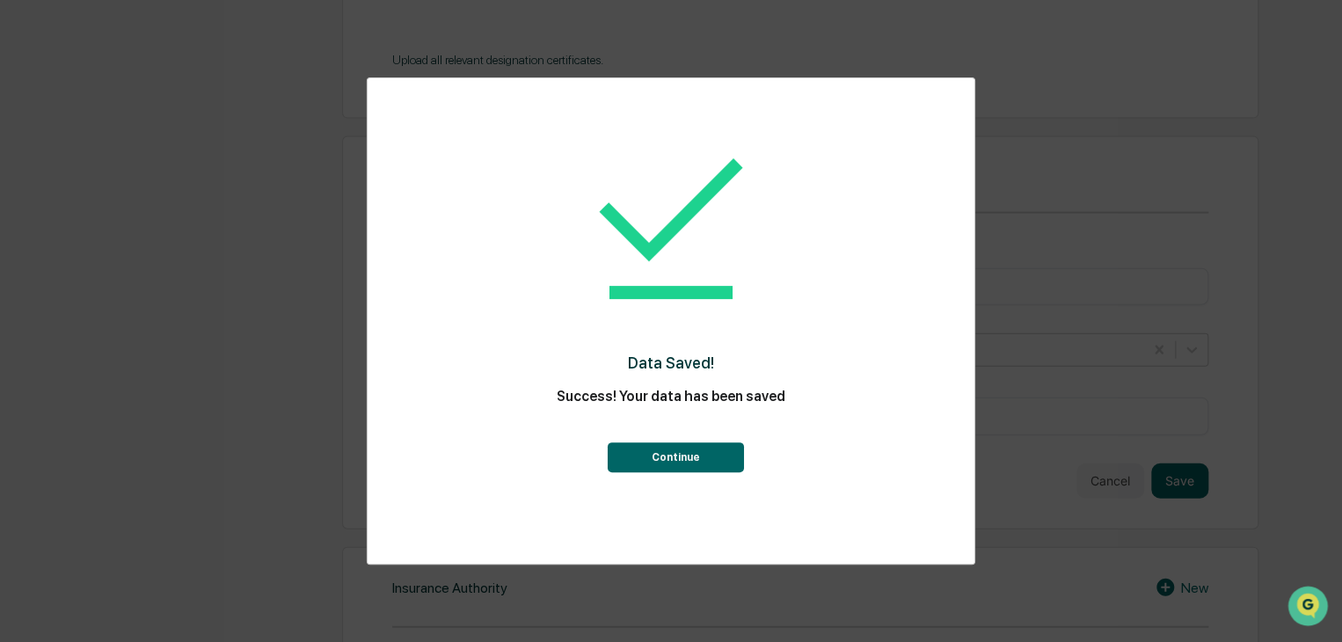
click at [696, 444] on button "Continue" at bounding box center [675, 457] width 136 height 30
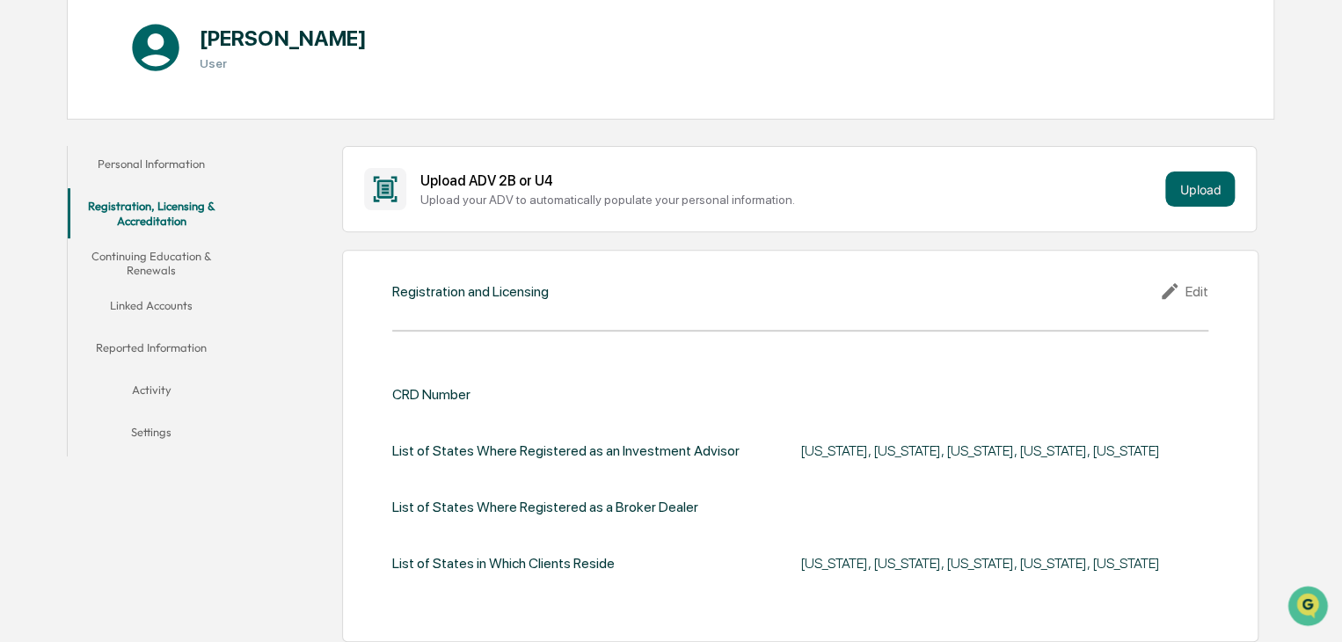
scroll to position [59, 0]
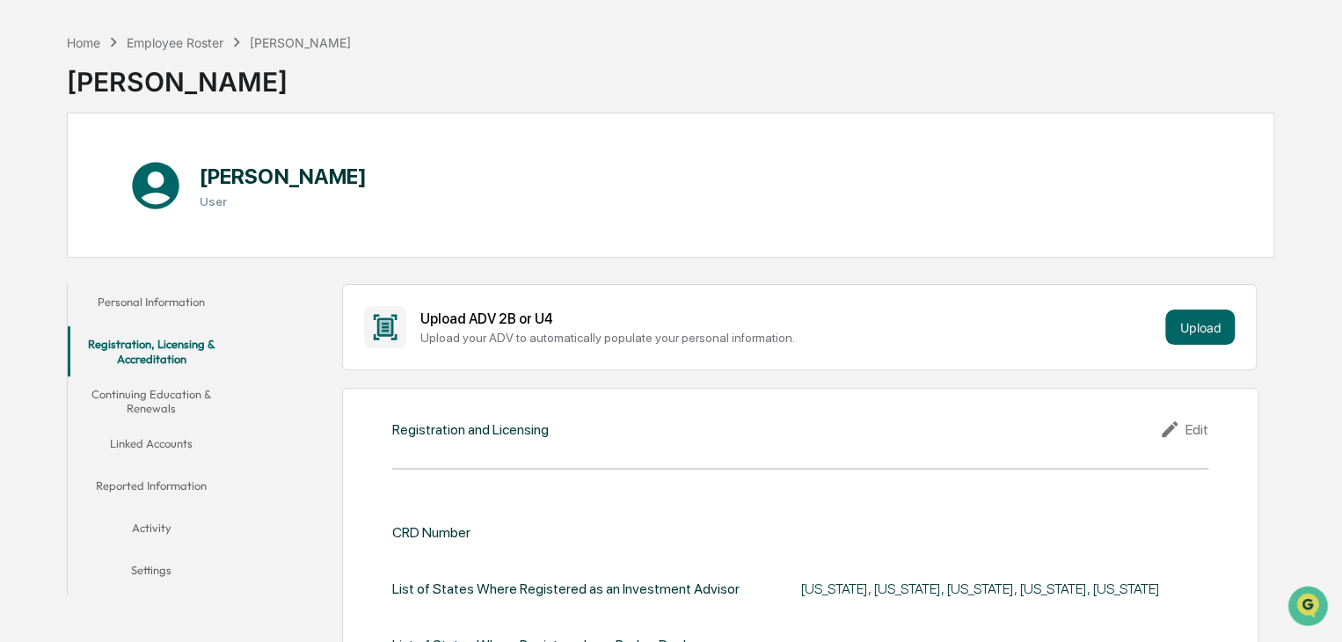
click at [168, 394] on button "Continuing Education & Renewals" at bounding box center [152, 401] width 168 height 50
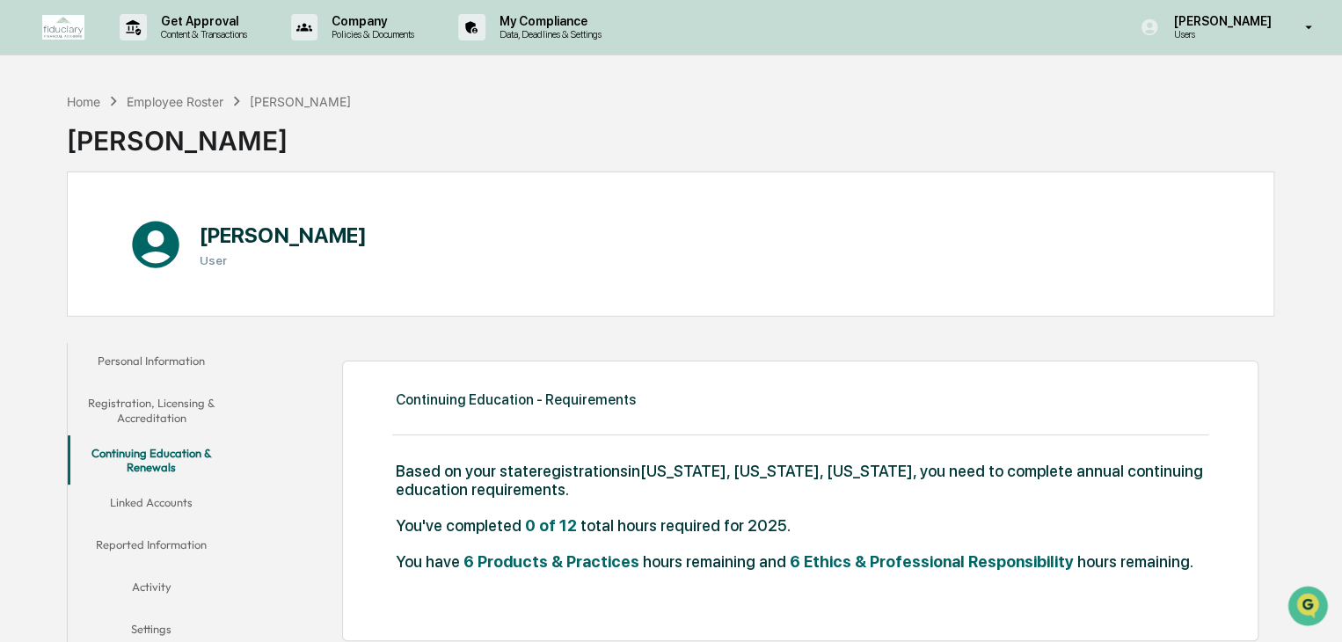
click at [130, 500] on button "Linked Accounts" at bounding box center [152, 506] width 168 height 42
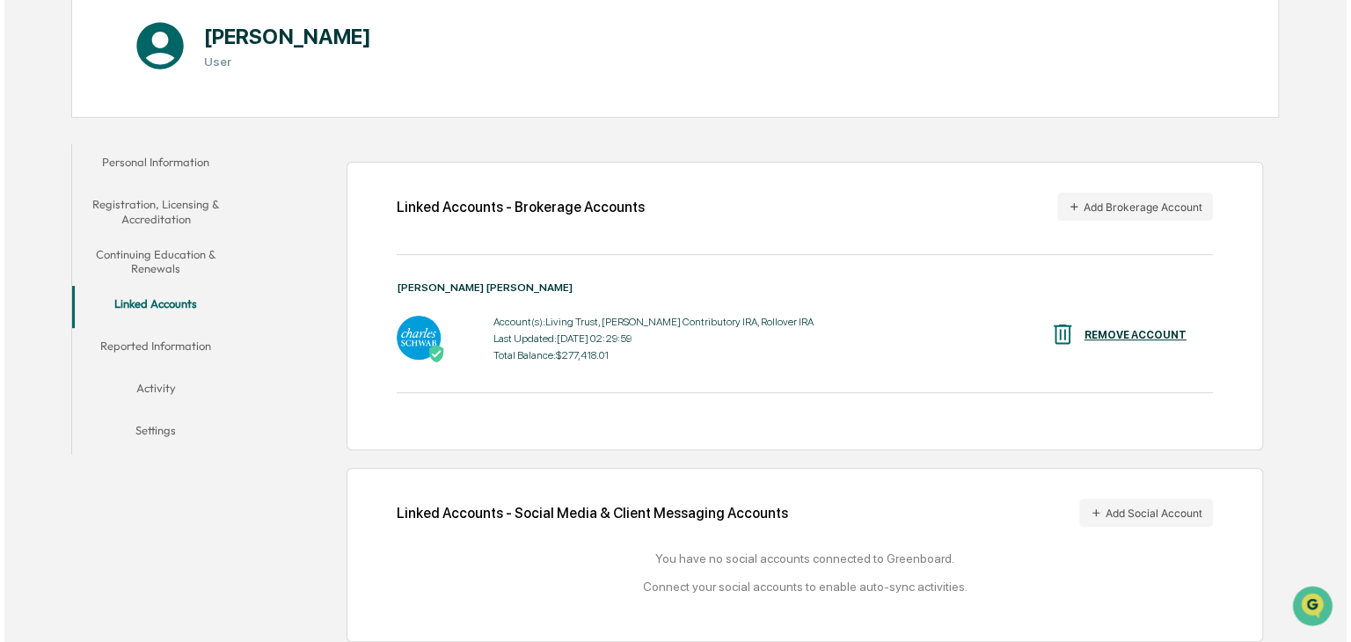
scroll to position [211, 0]
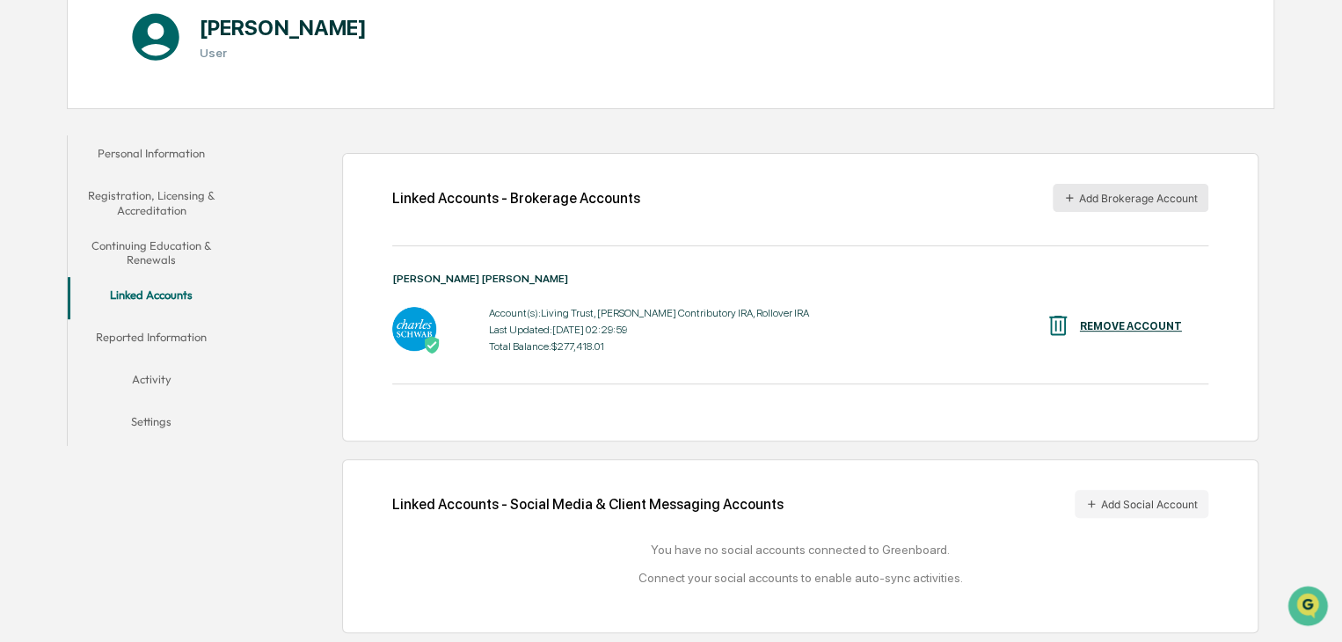
click at [1130, 195] on button "Add Brokerage Account" at bounding box center [1131, 198] width 156 height 28
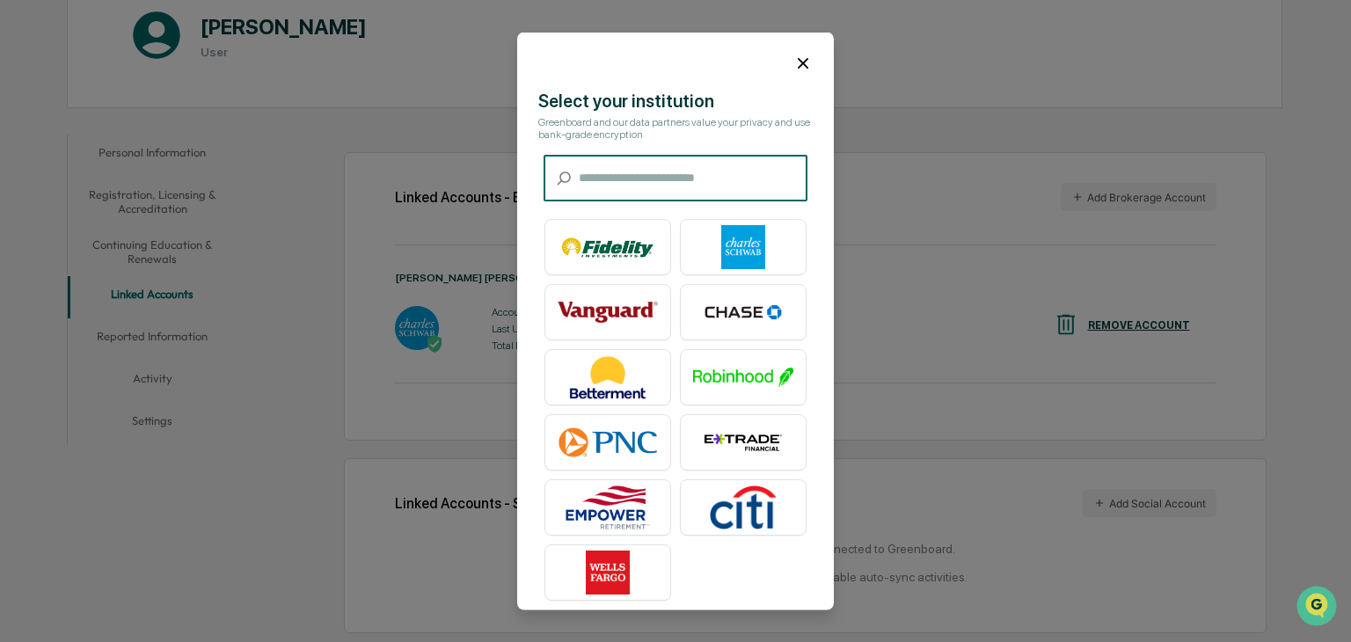
click at [612, 181] on input "text" at bounding box center [693, 178] width 229 height 47
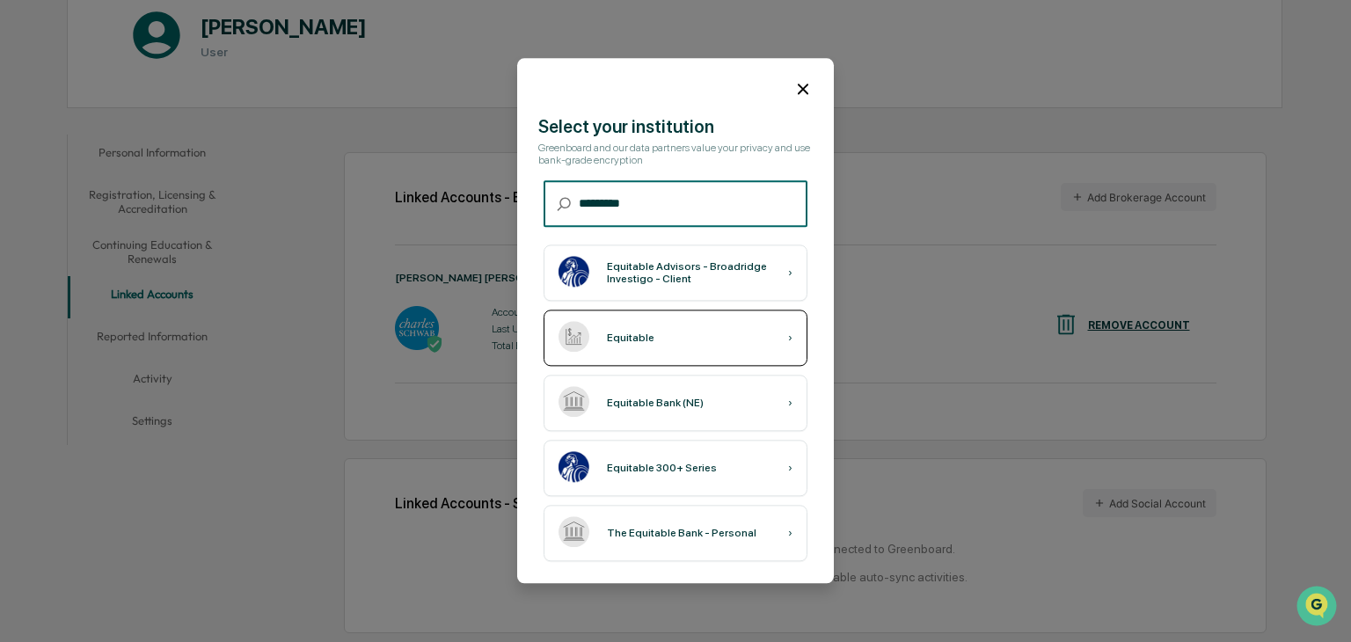
type input "*********"
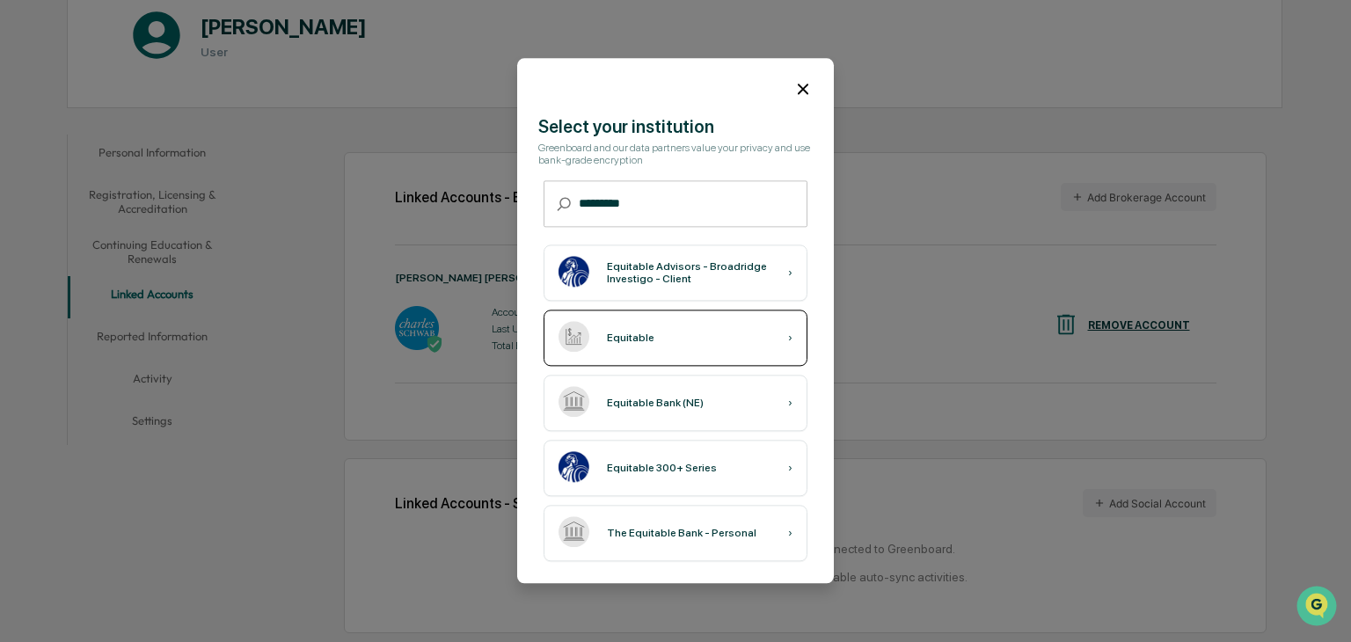
click at [631, 332] on div "Equitable" at bounding box center [630, 338] width 47 height 12
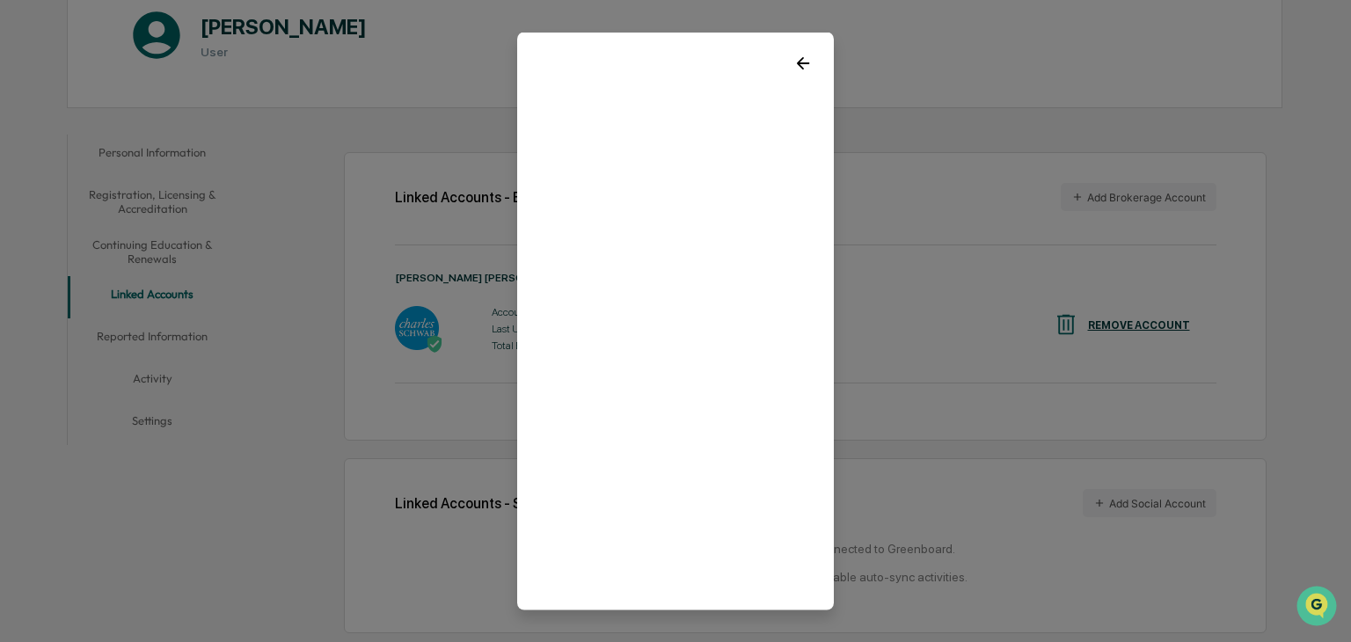
scroll to position [35, 0]
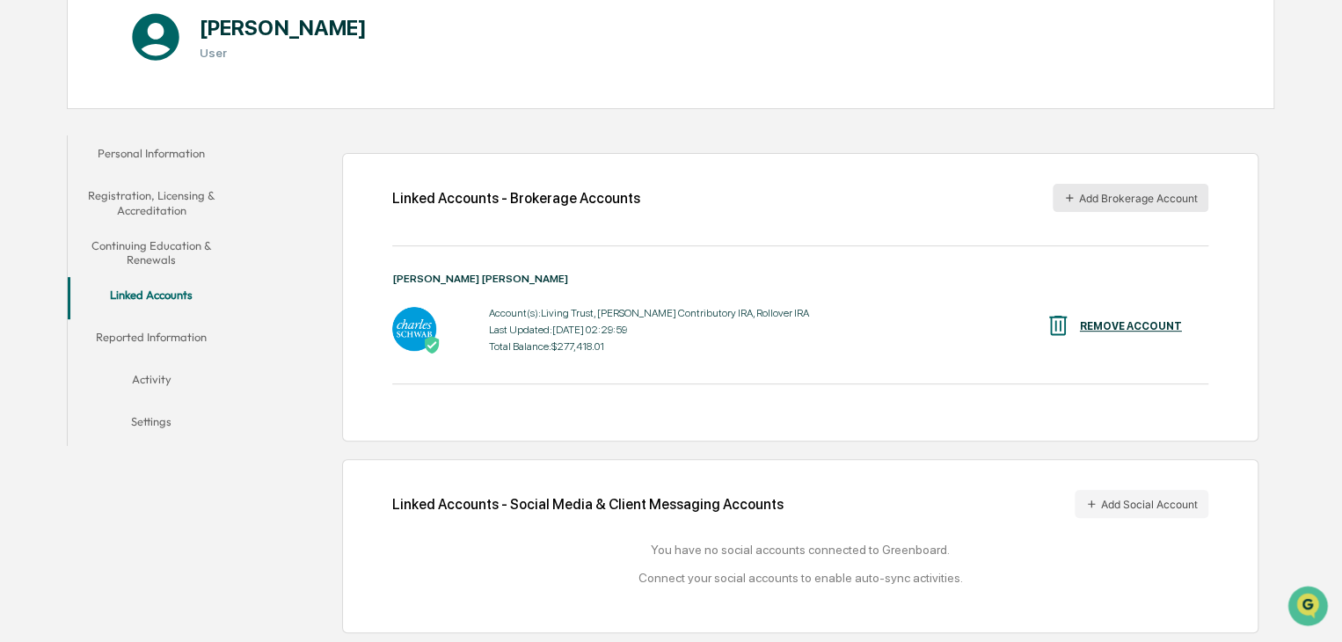
click at [1115, 190] on button "Add Brokerage Account" at bounding box center [1131, 198] width 156 height 28
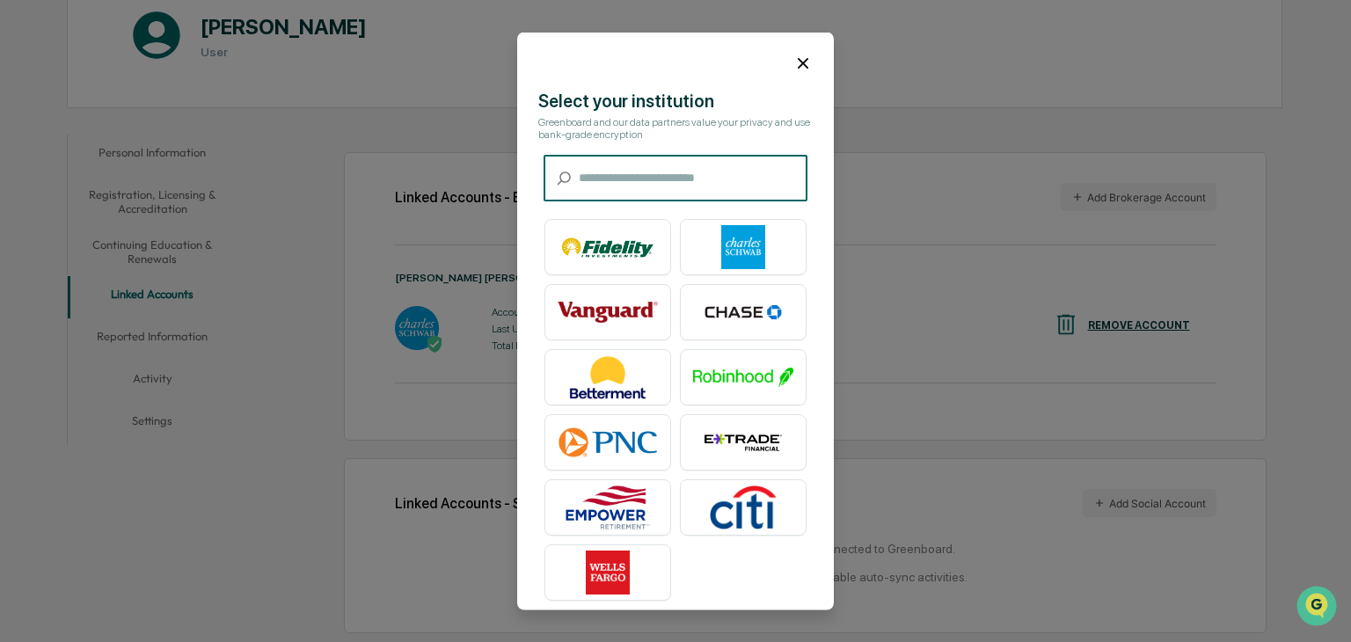
click at [661, 184] on input "text" at bounding box center [693, 178] width 229 height 47
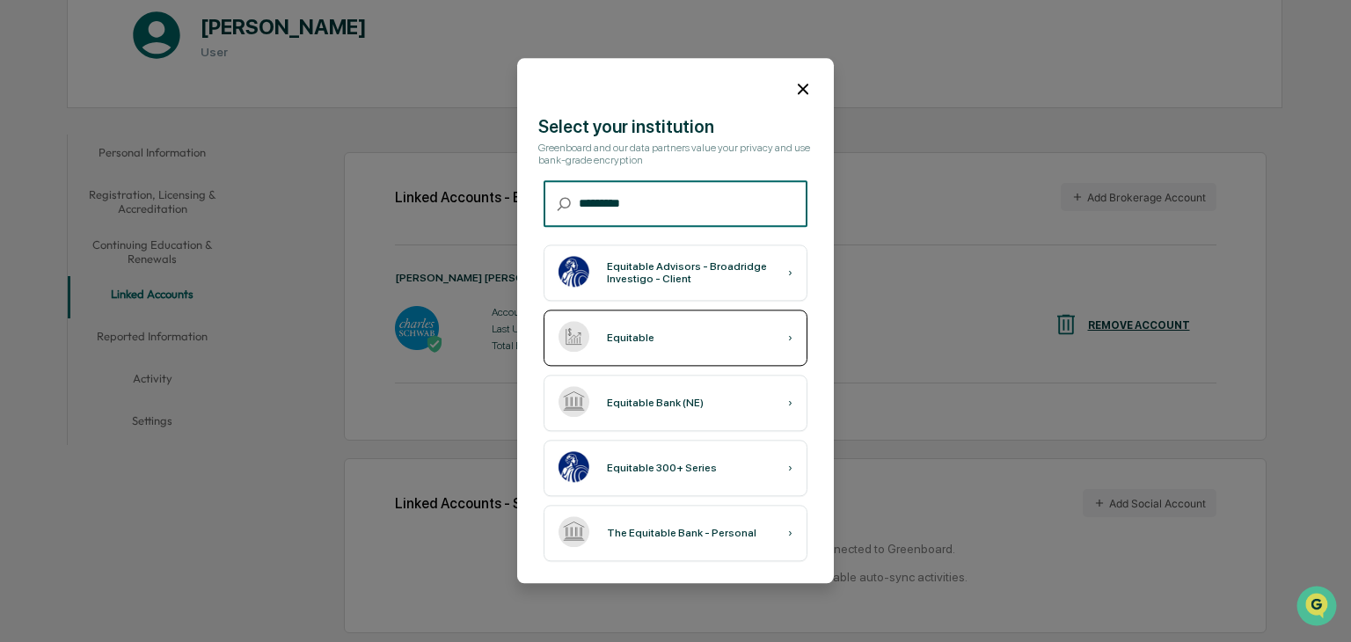
type input "*********"
click at [618, 339] on div "Equitable" at bounding box center [630, 338] width 47 height 12
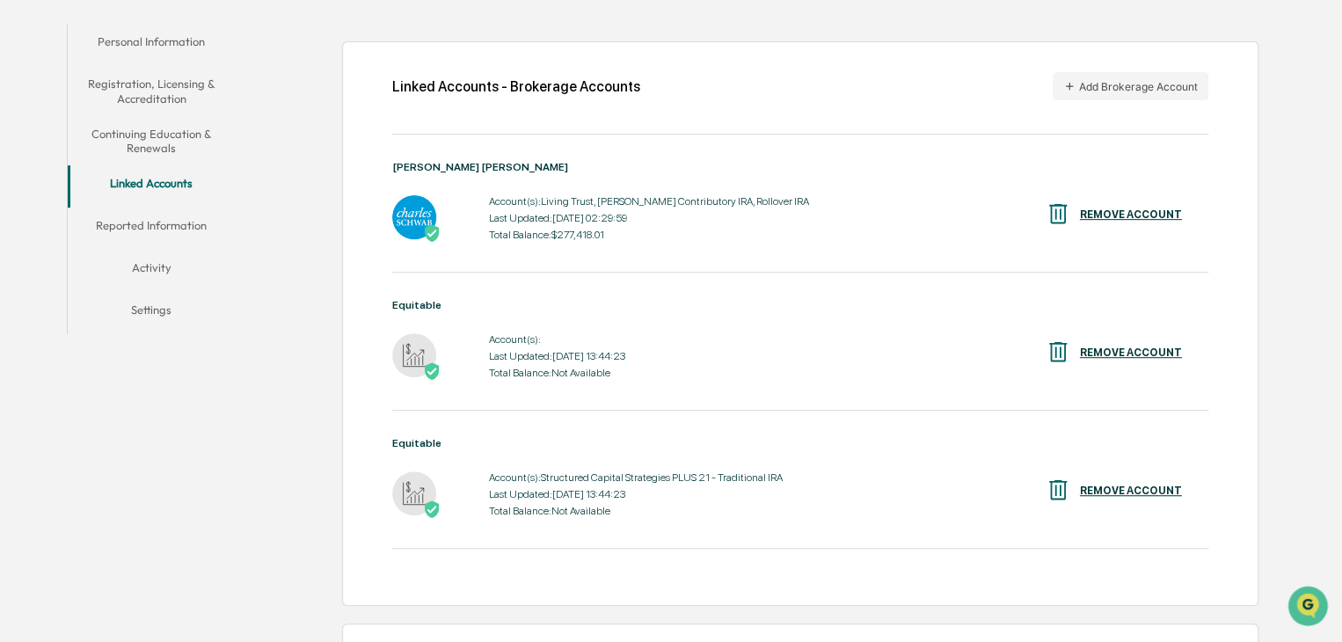
scroll to position [327, 0]
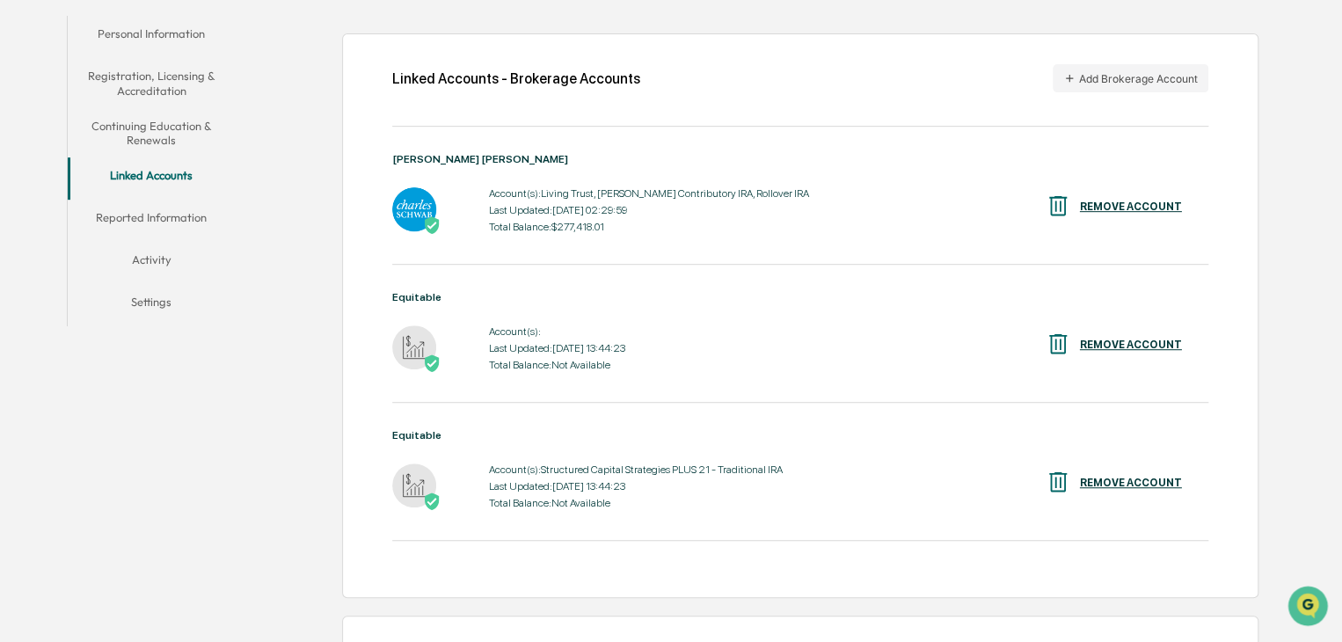
click at [1147, 342] on div "REMOVE ACCOUNT" at bounding box center [1131, 345] width 102 height 12
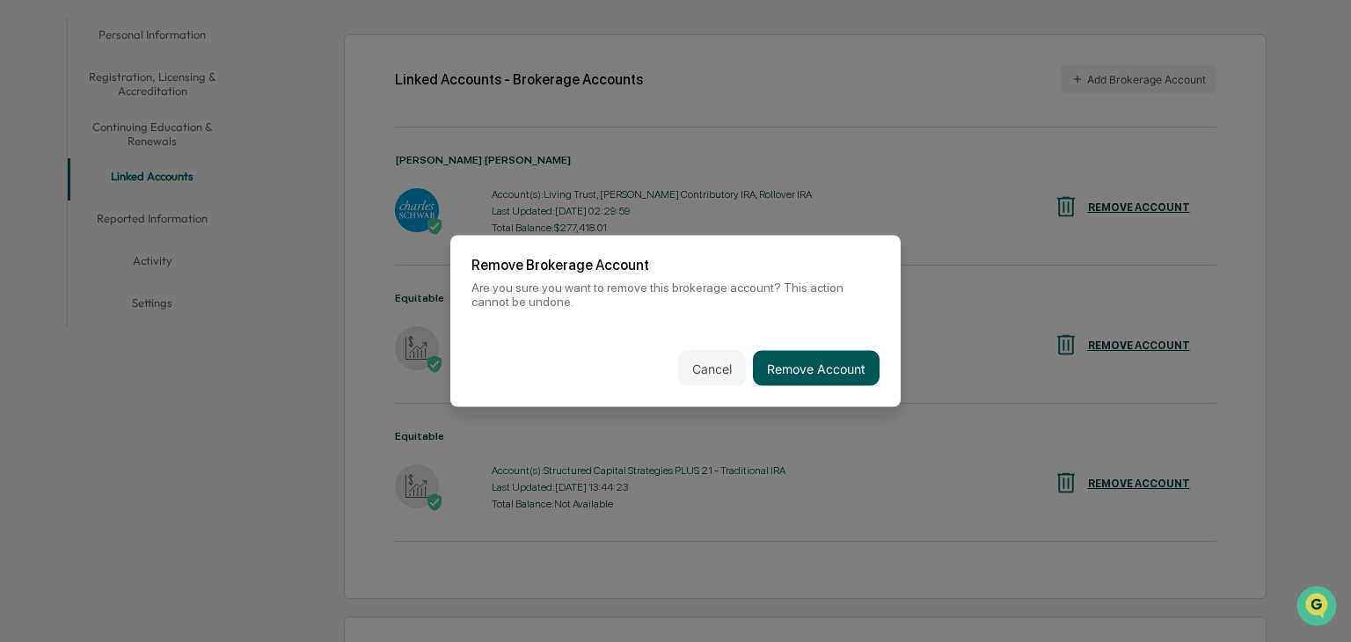
click at [820, 358] on button "Remove Account" at bounding box center [816, 368] width 127 height 35
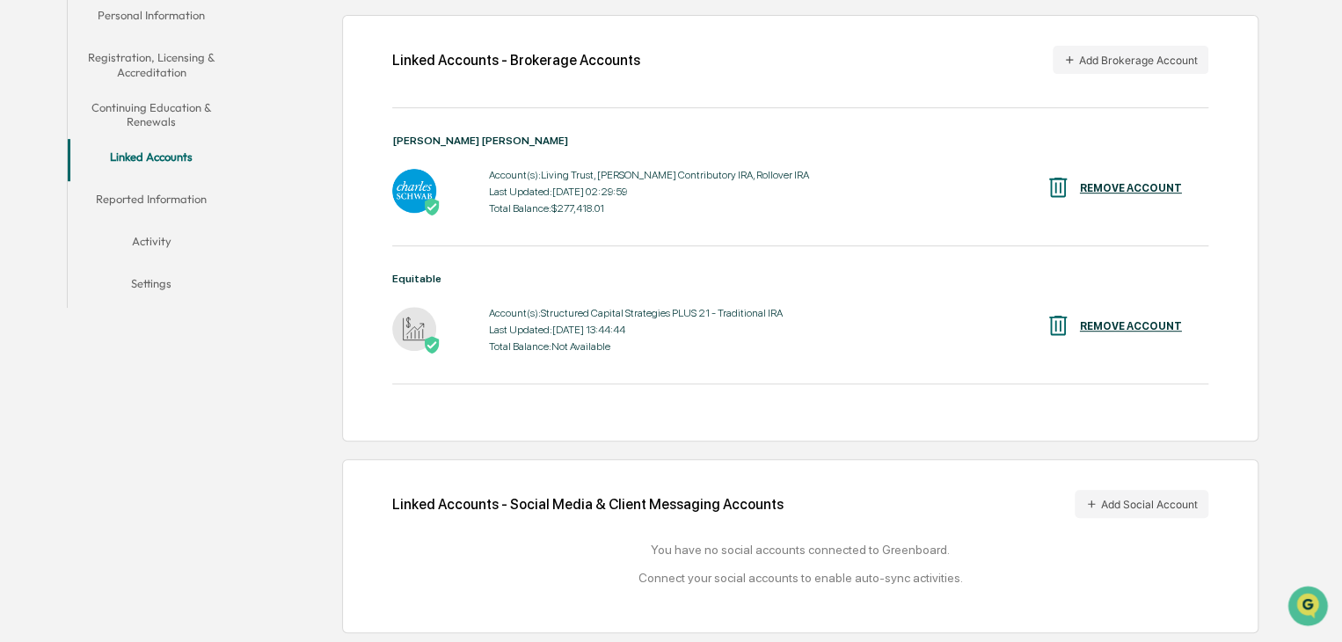
scroll to position [157, 0]
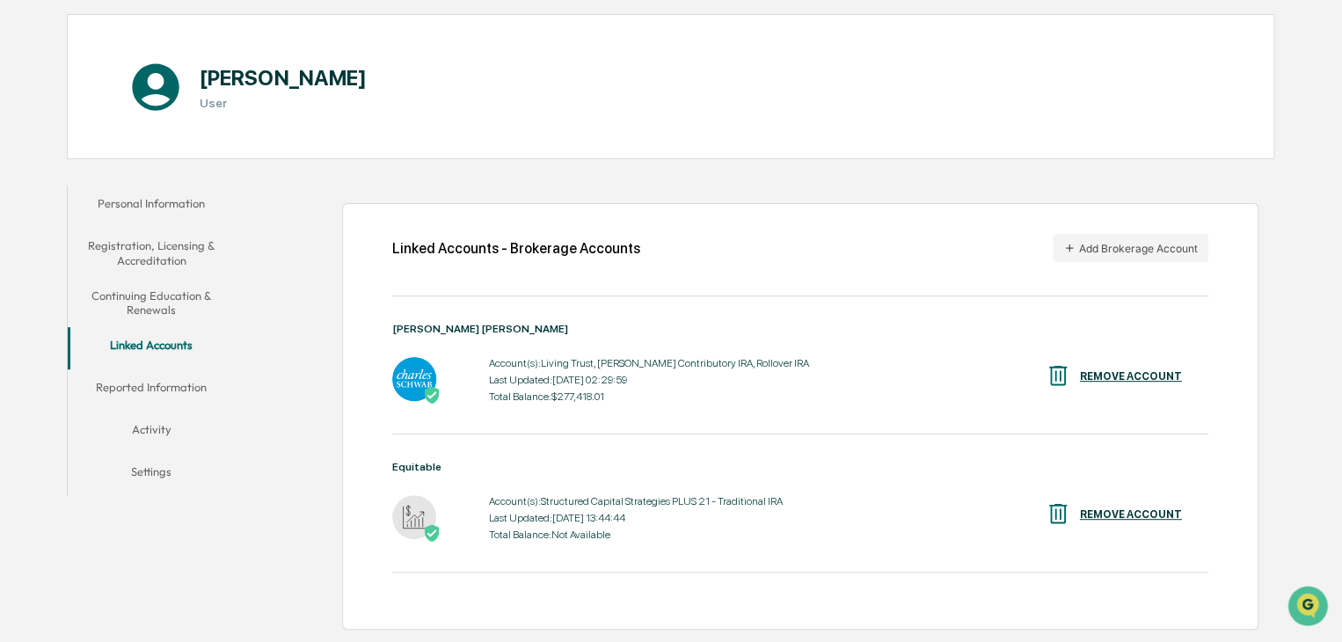
click at [112, 385] on button "Reported Information" at bounding box center [152, 390] width 168 height 42
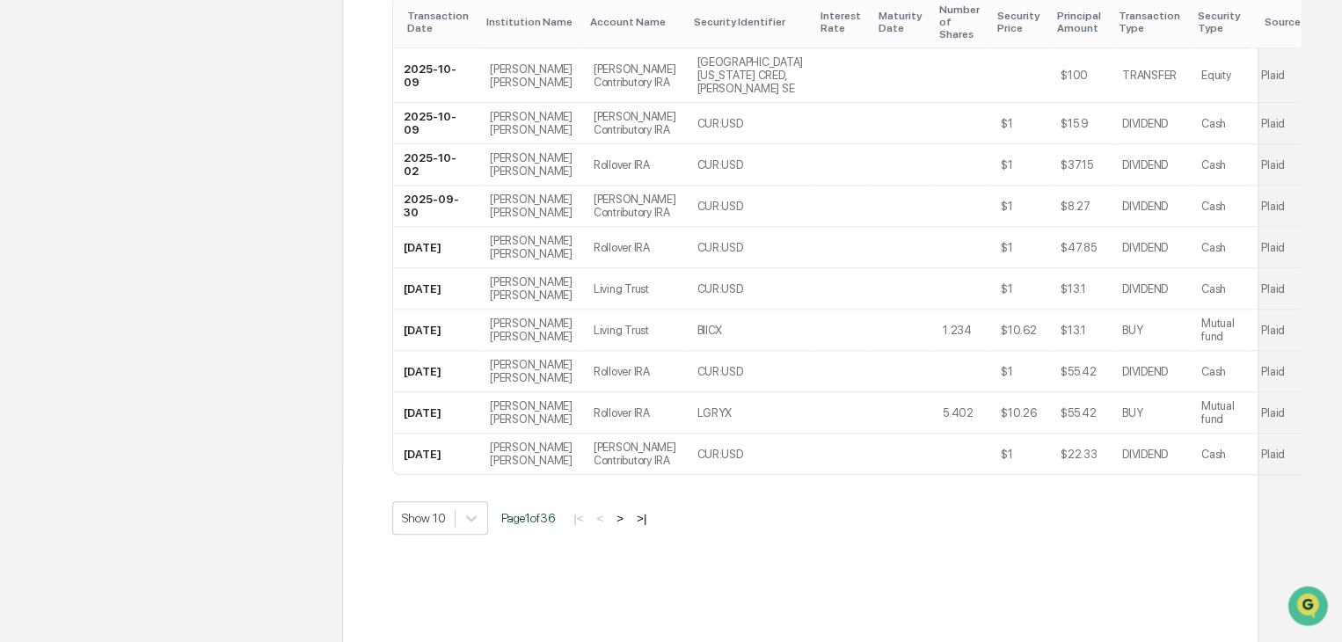
scroll to position [661, 0]
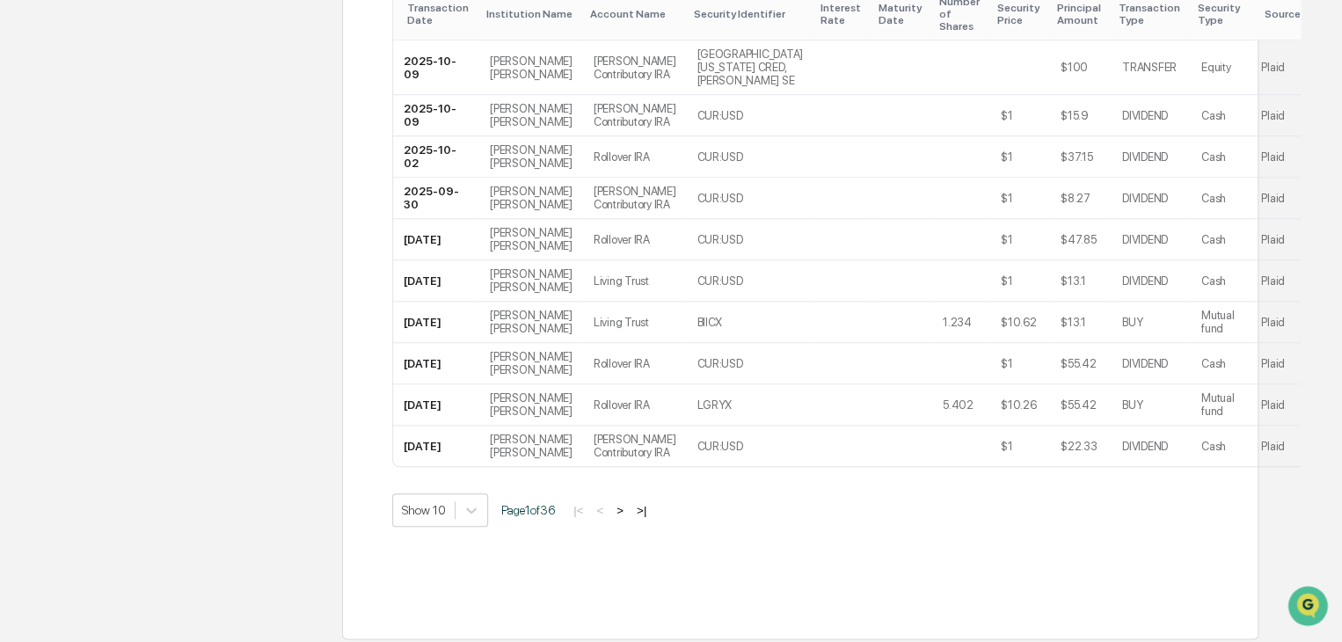
click at [626, 507] on button ">" at bounding box center [620, 510] width 18 height 15
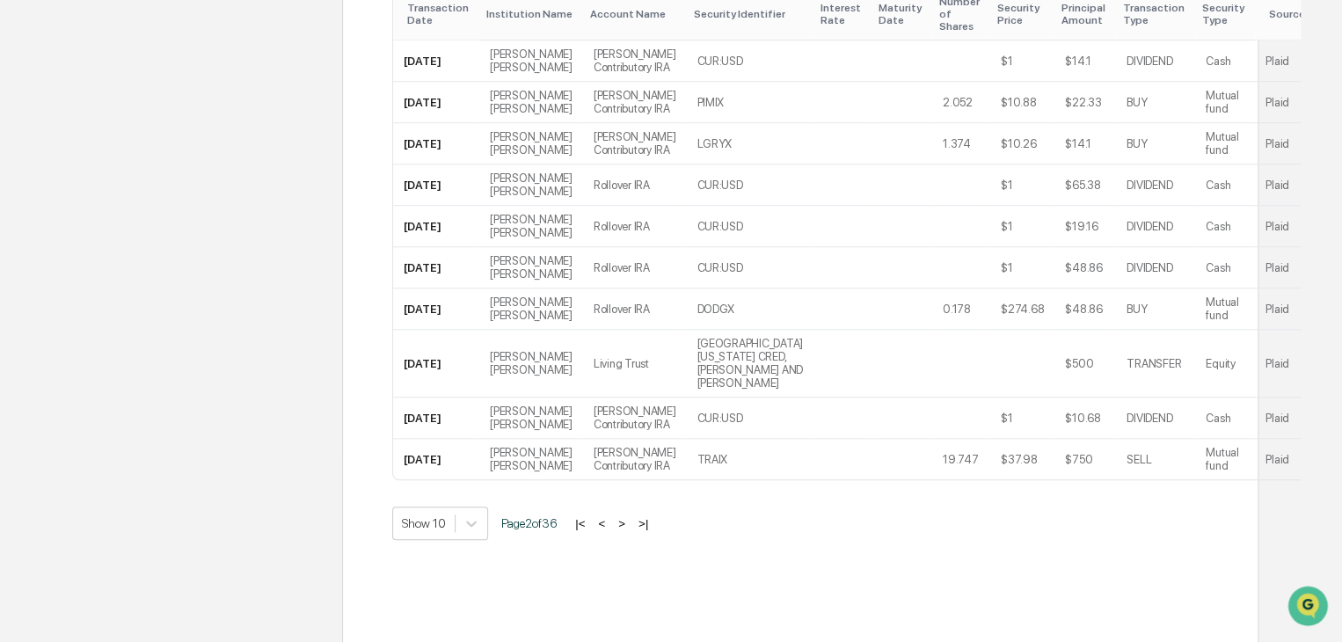
click at [631, 531] on button ">" at bounding box center [622, 523] width 18 height 15
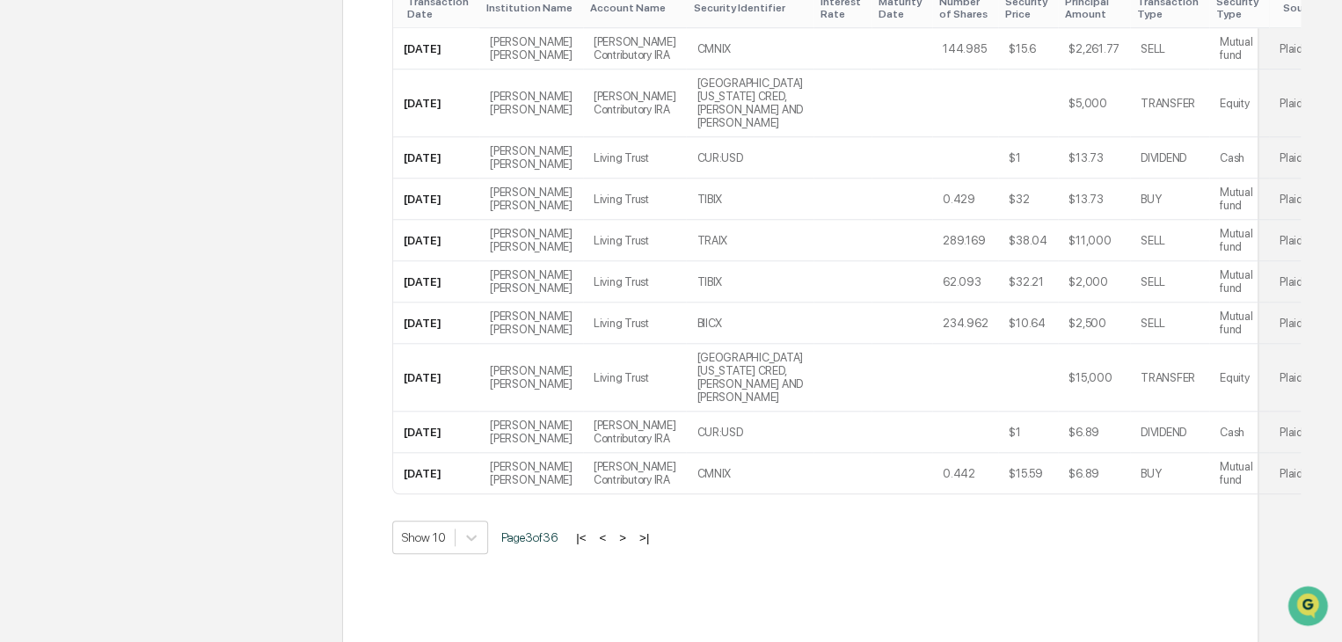
click at [631, 536] on button ">" at bounding box center [623, 537] width 18 height 15
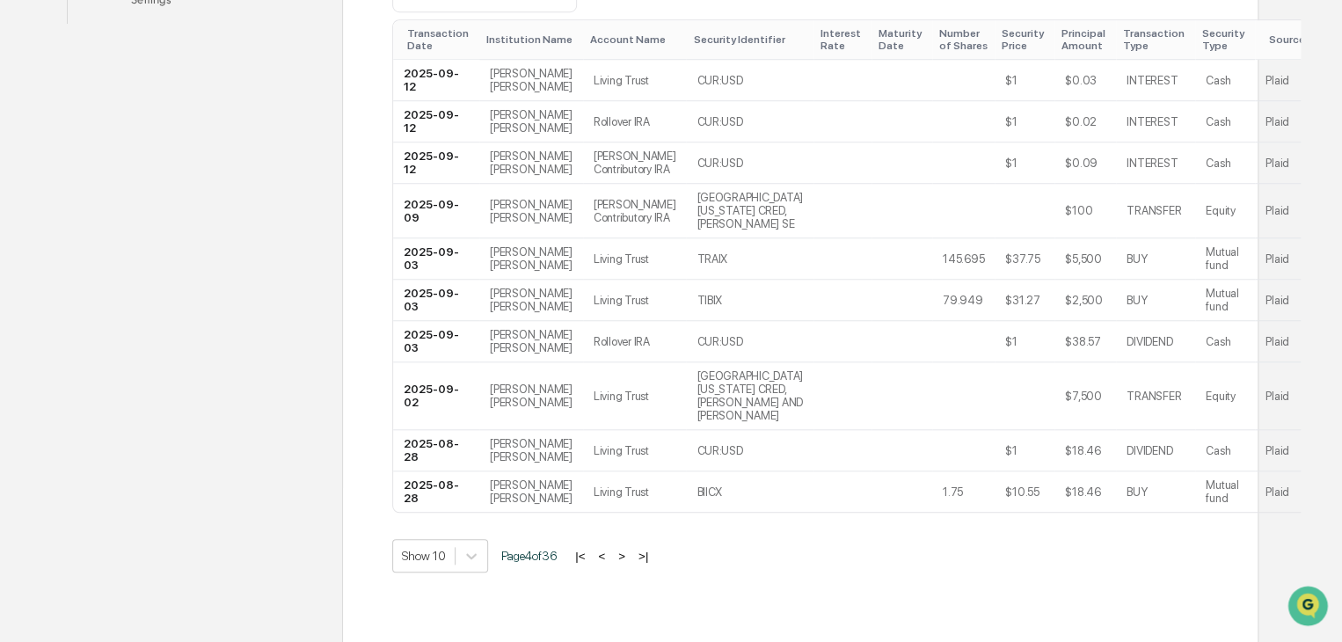
scroll to position [668, 0]
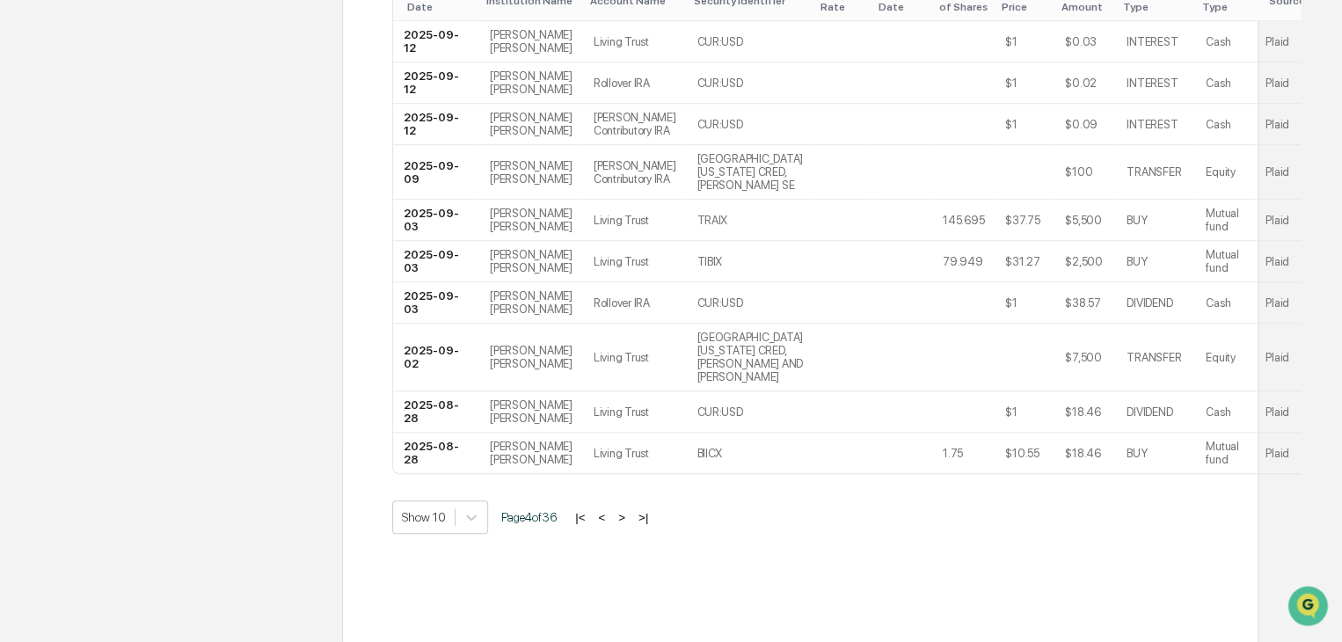
click at [587, 510] on button "|<" at bounding box center [580, 517] width 20 height 15
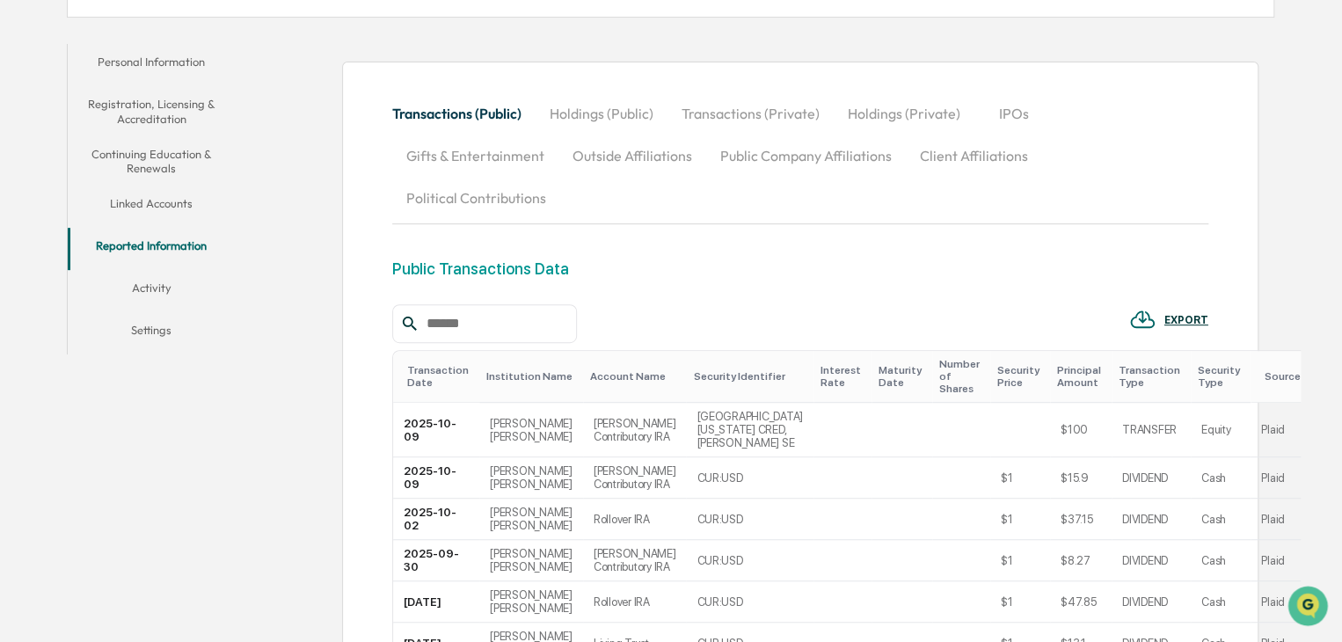
scroll to position [298, 0]
click at [160, 324] on button "Settings" at bounding box center [152, 334] width 168 height 42
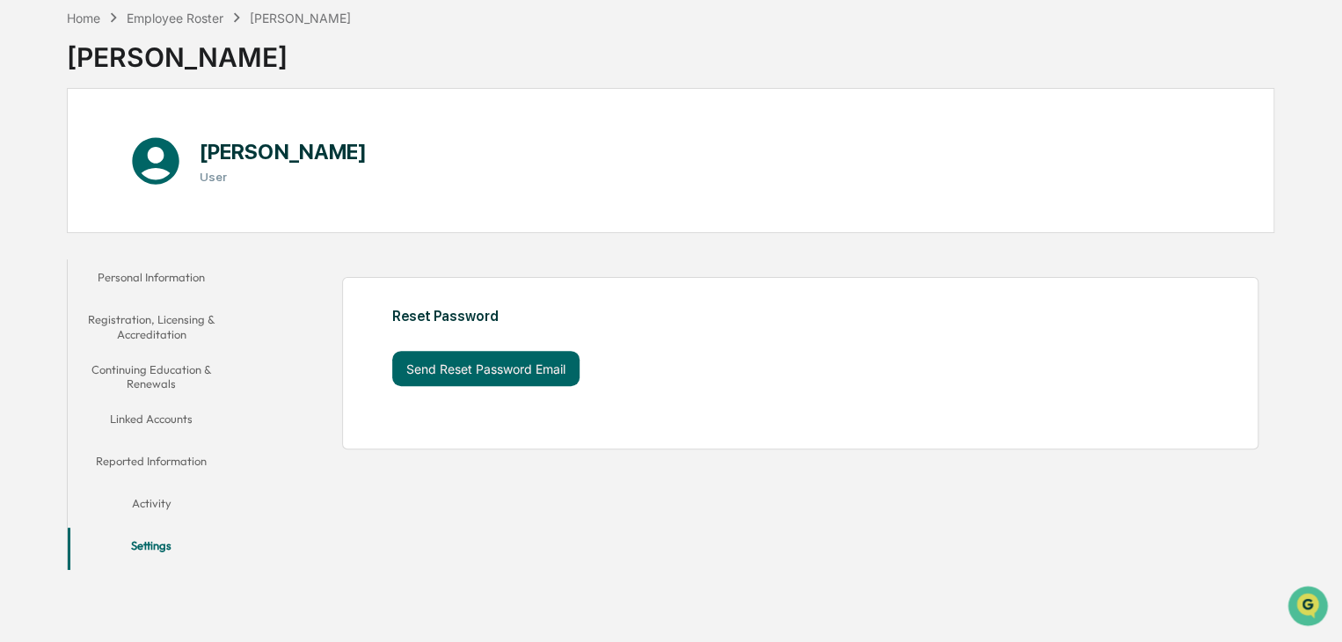
click at [159, 490] on button "Activity" at bounding box center [152, 506] width 168 height 42
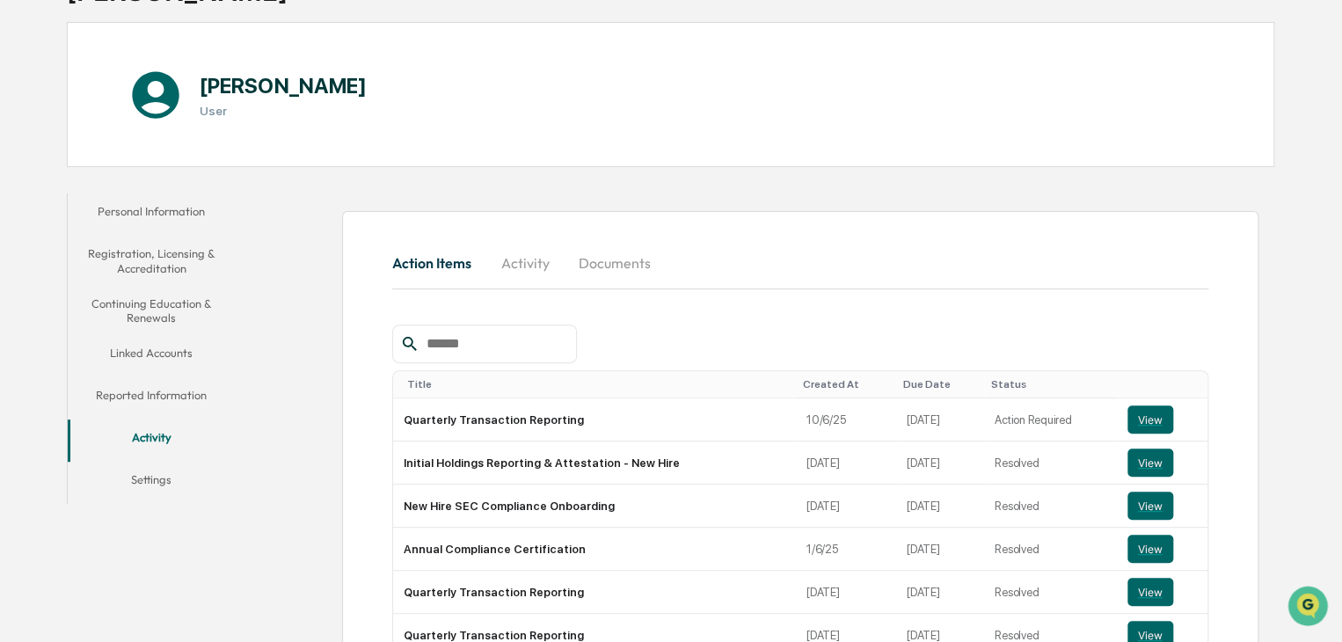
scroll to position [158, 0]
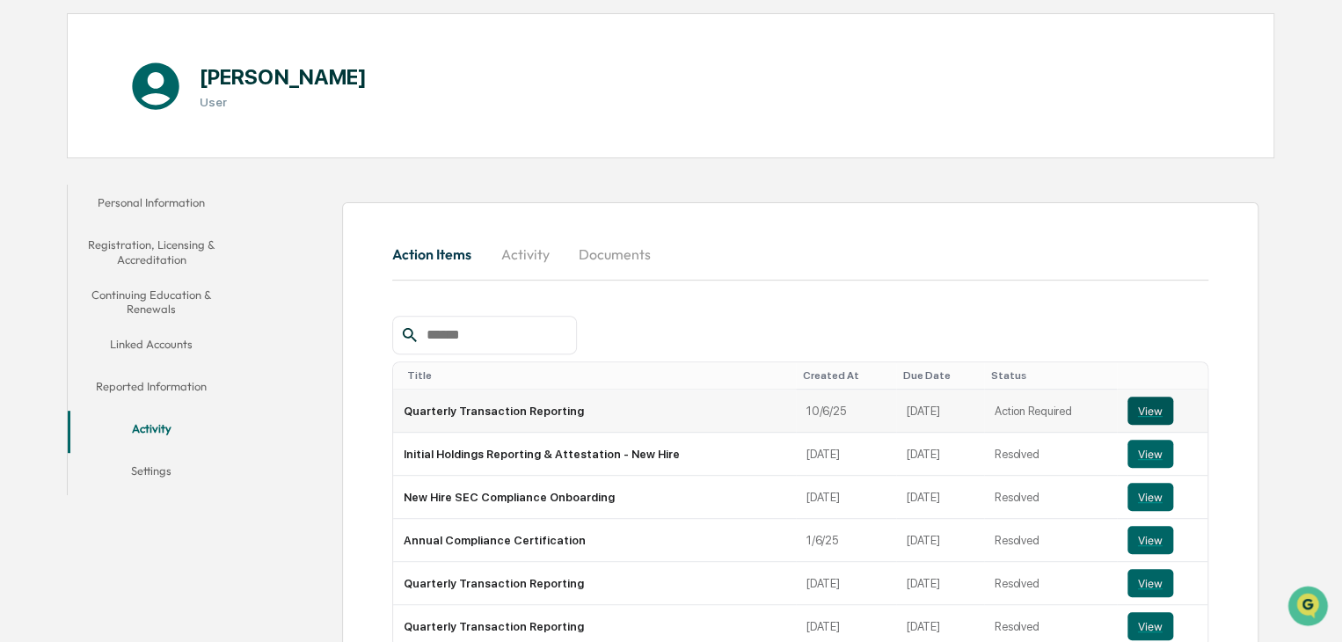
click at [1143, 414] on button "View" at bounding box center [1150, 411] width 46 height 28
click at [1143, 402] on button "View" at bounding box center [1150, 411] width 46 height 28
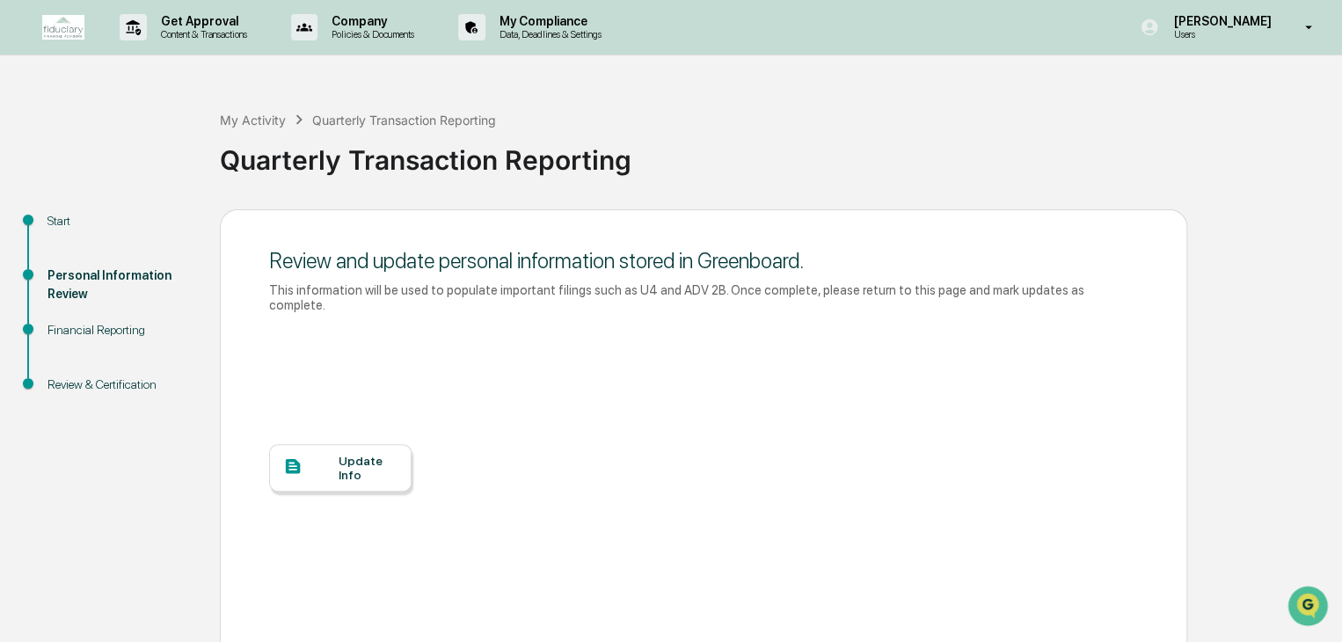
click at [358, 454] on div "Update Info" at bounding box center [368, 468] width 59 height 28
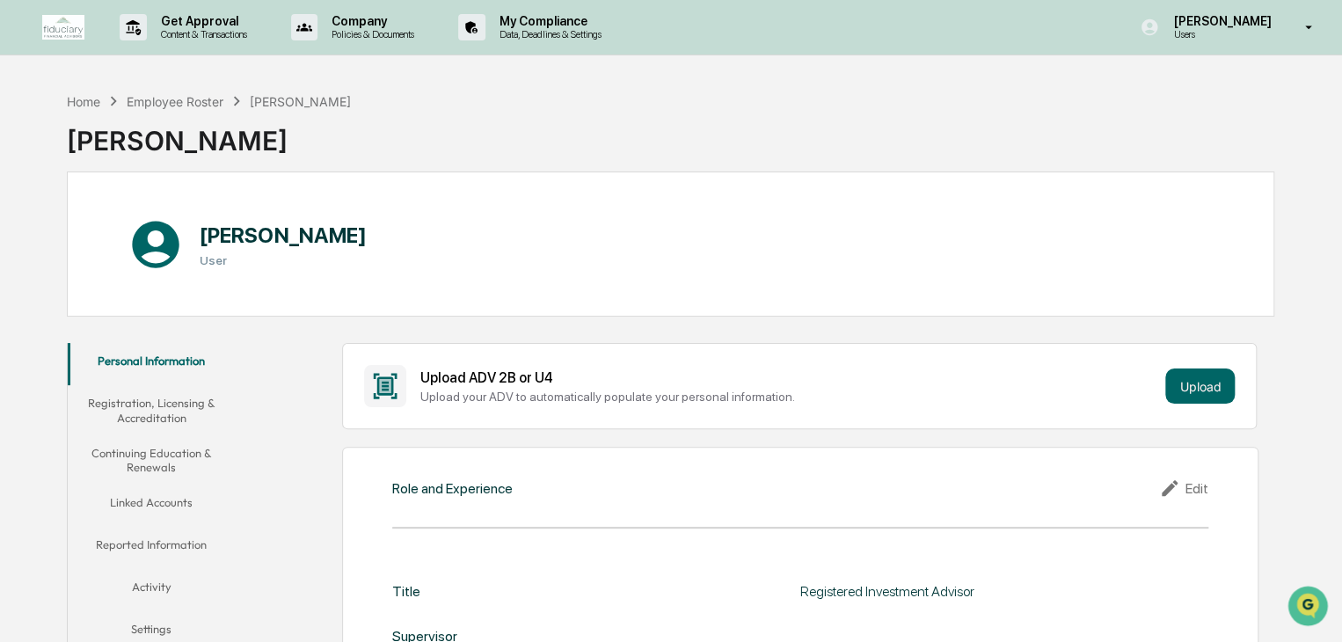
click at [179, 544] on button "Reported Information" at bounding box center [152, 548] width 168 height 42
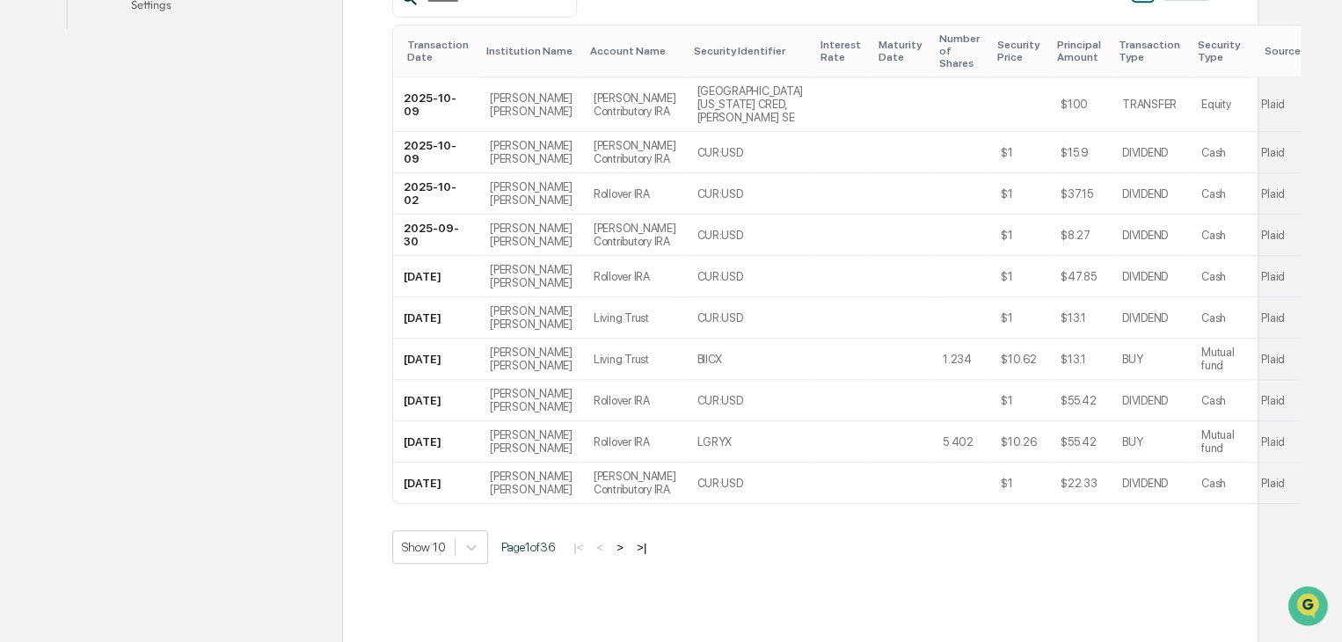
scroll to position [635, 0]
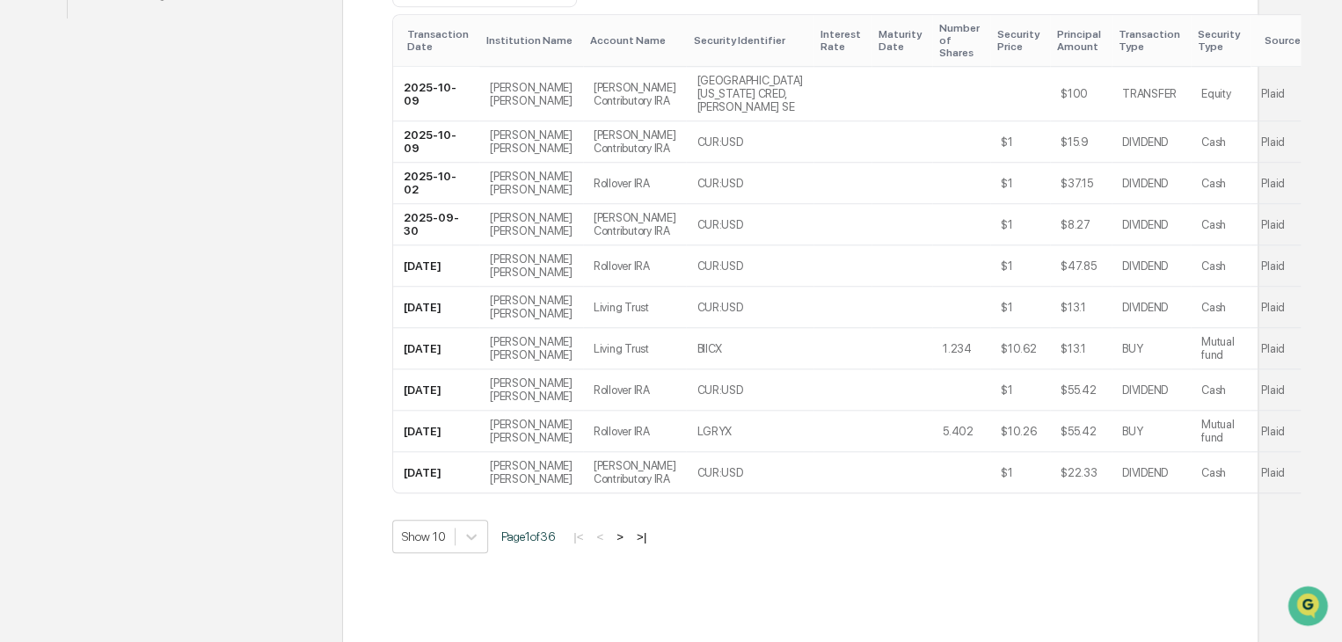
click at [626, 537] on button ">" at bounding box center [620, 536] width 18 height 15
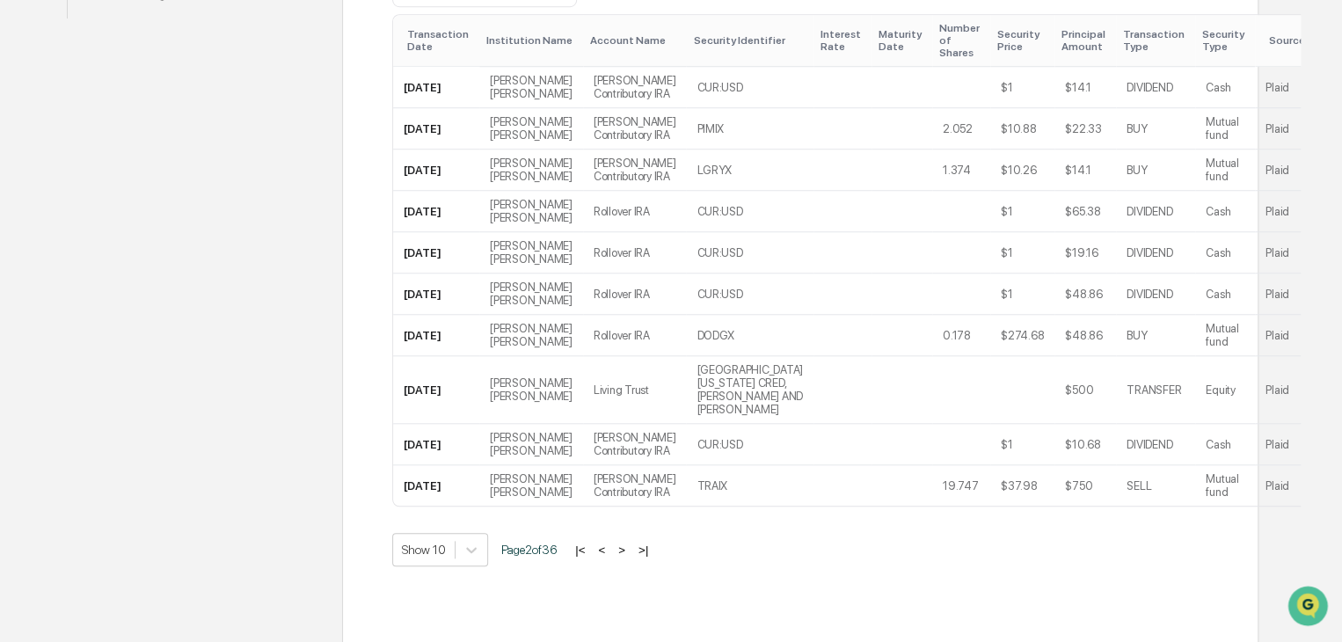
click at [629, 558] on button ">" at bounding box center [622, 550] width 18 height 15
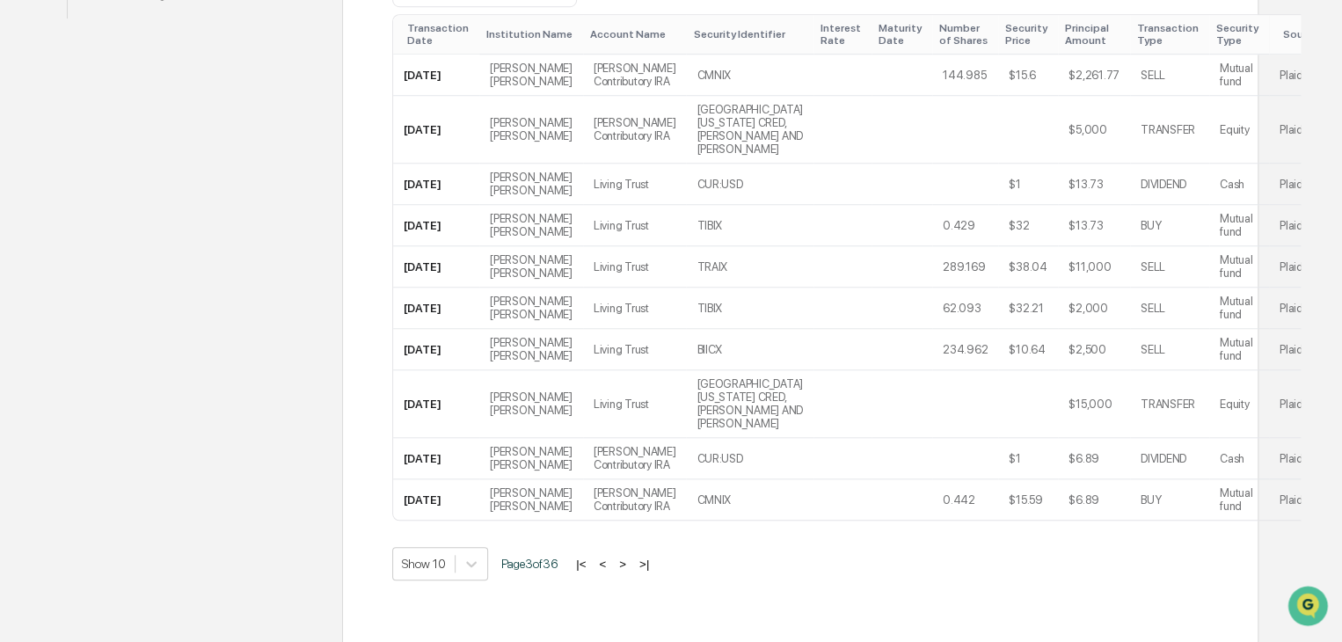
click at [629, 559] on button ">" at bounding box center [623, 564] width 18 height 15
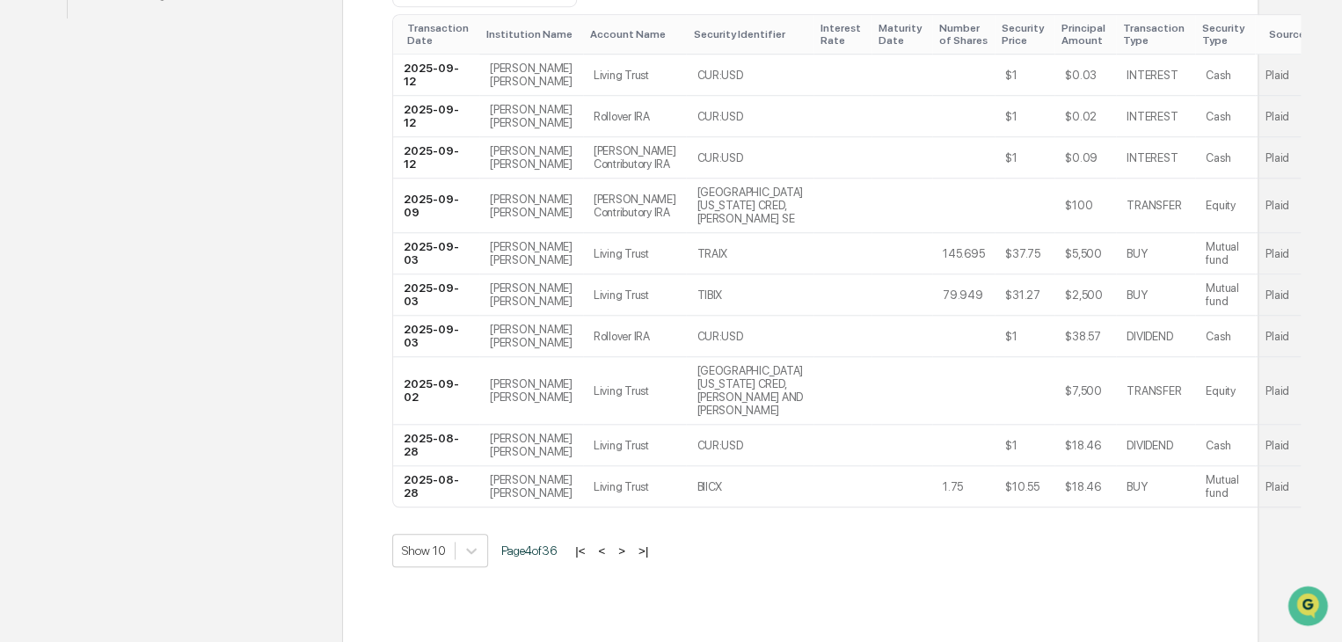
click at [629, 559] on div "Transactions (Public) Holdings (Public) Transactions (Private) Holdings (Privat…" at bounding box center [800, 202] width 816 height 893
click at [627, 543] on button ">" at bounding box center [622, 550] width 18 height 15
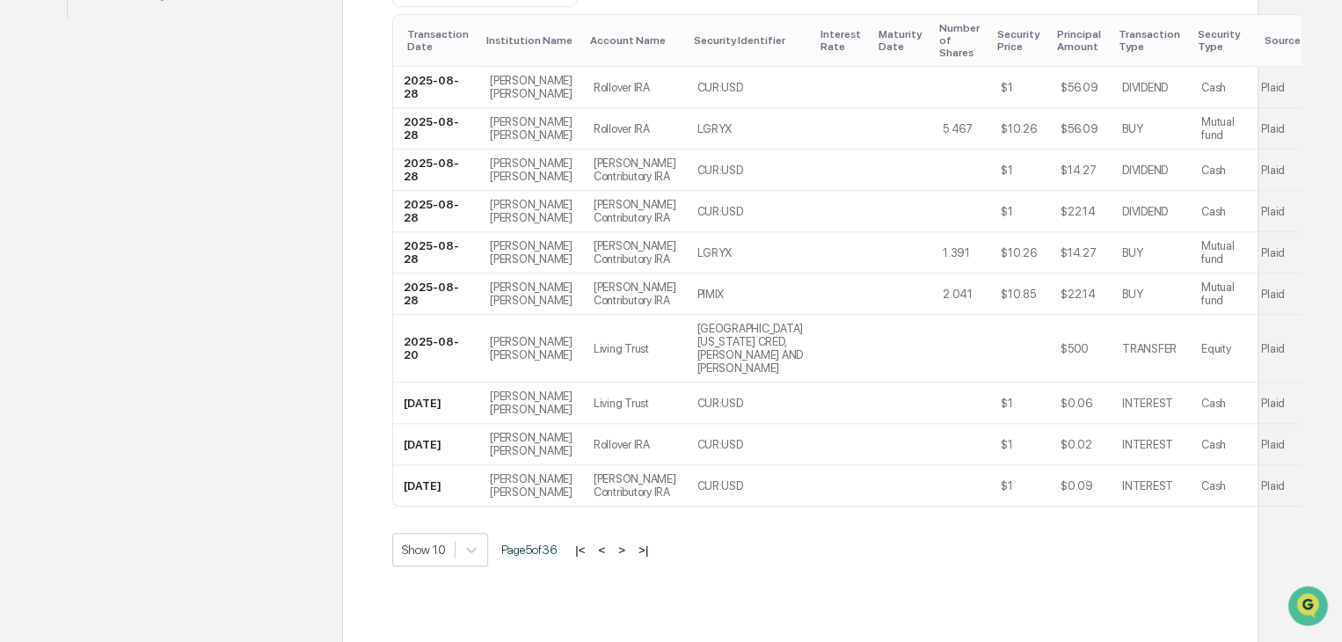
click at [627, 558] on button ">" at bounding box center [622, 550] width 18 height 15
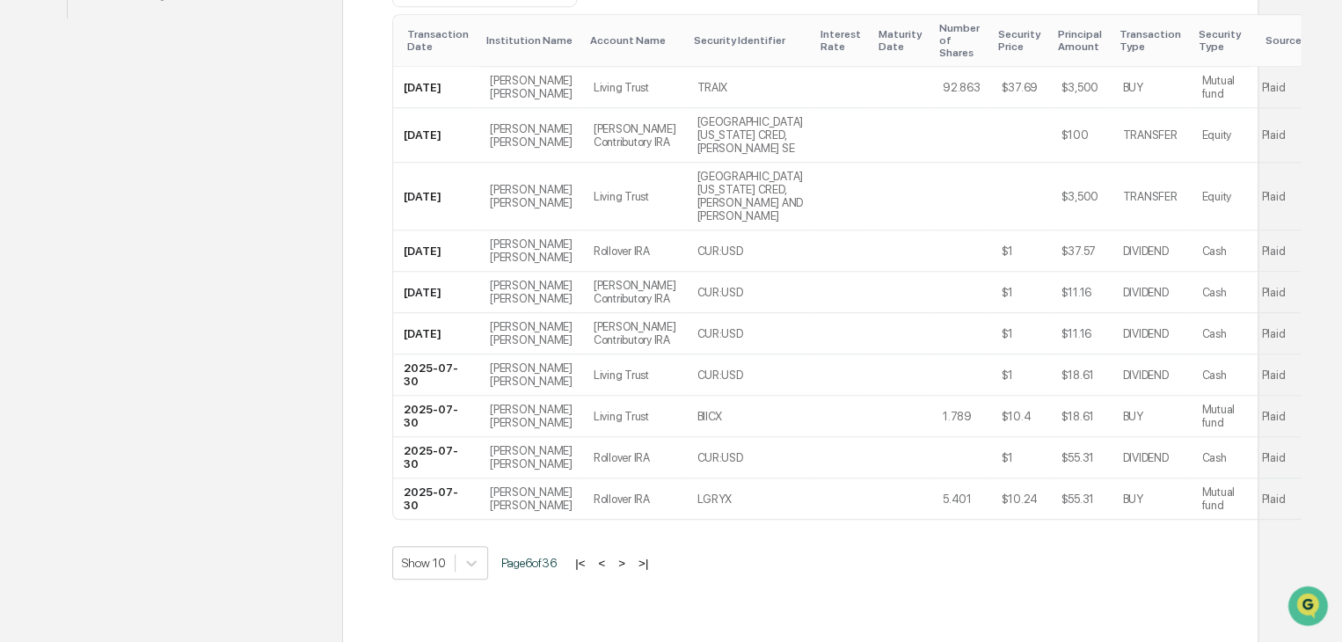
click at [644, 556] on button ">|" at bounding box center [643, 563] width 20 height 15
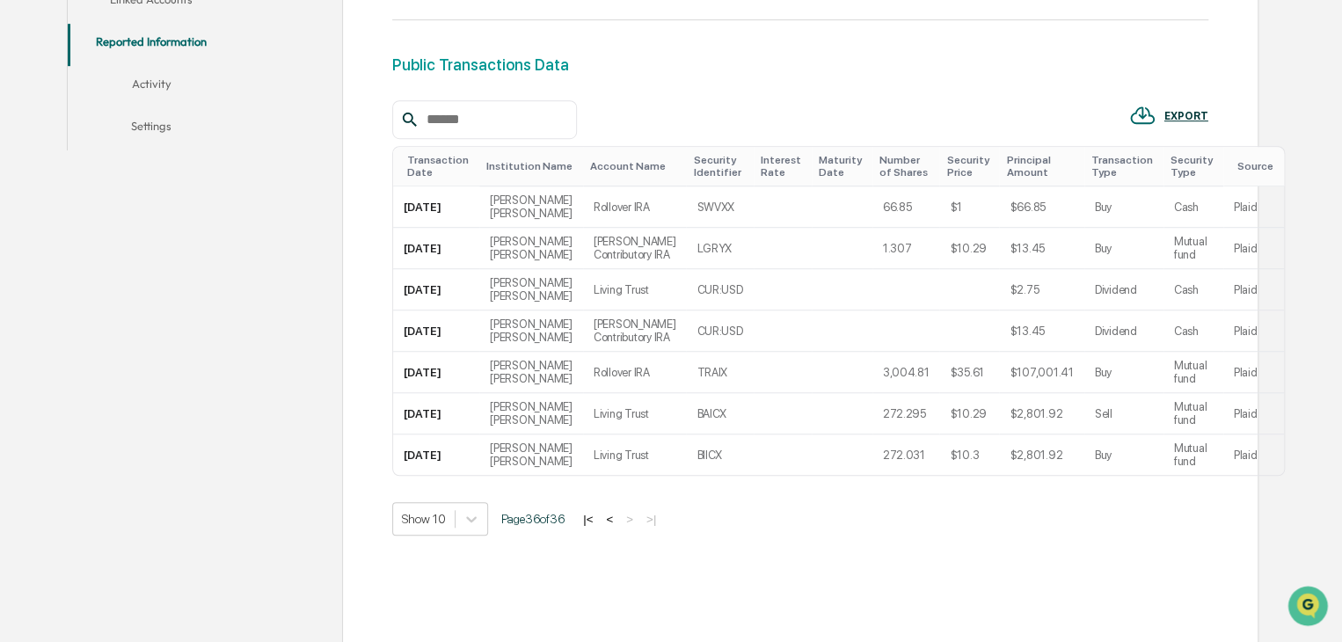
click at [614, 512] on button "<" at bounding box center [610, 519] width 18 height 15
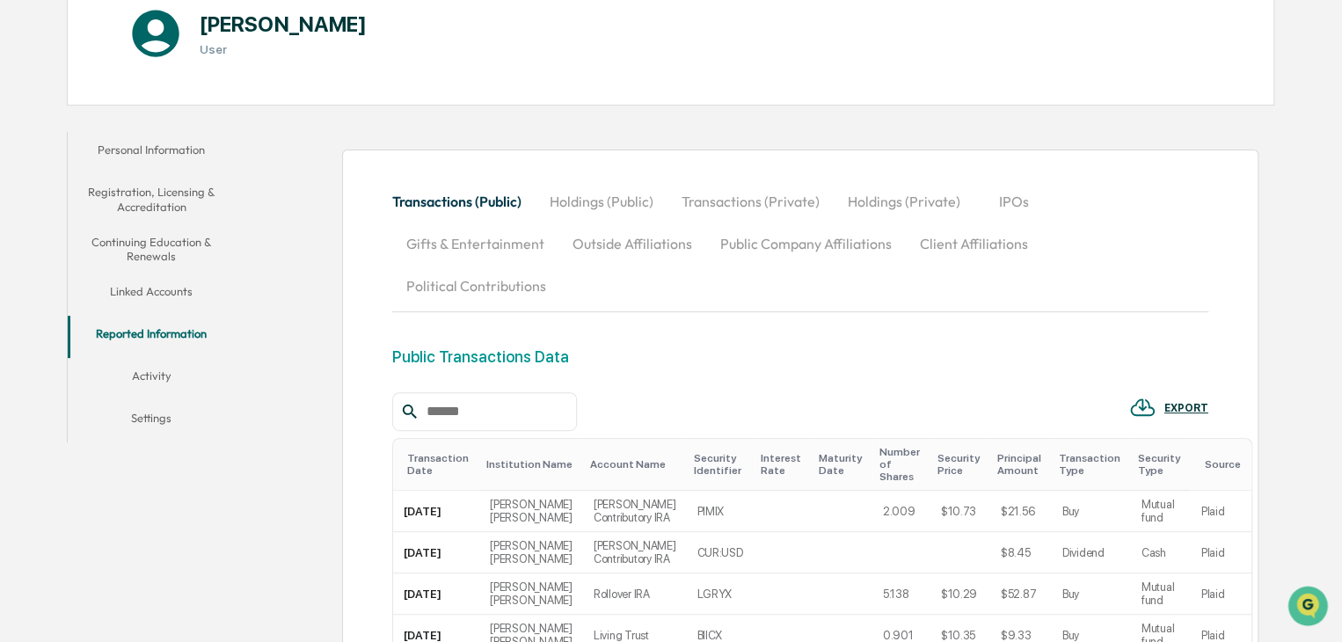
scroll to position [215, 0]
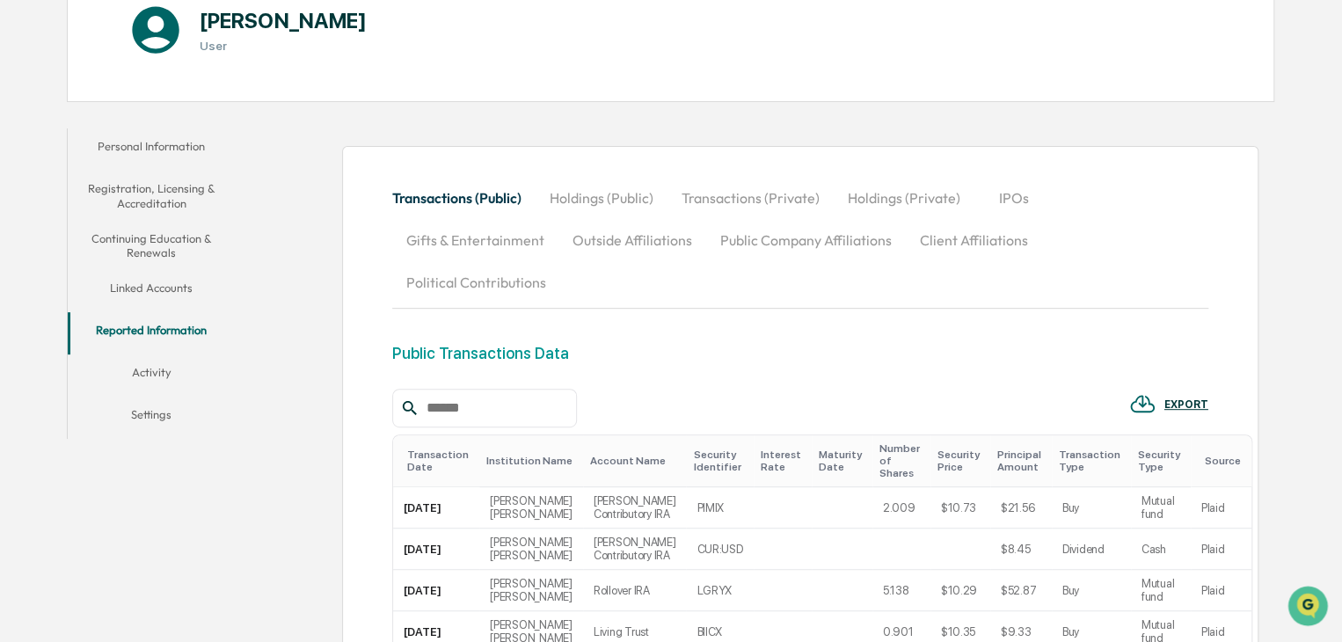
click at [162, 289] on button "Linked Accounts" at bounding box center [152, 291] width 168 height 42
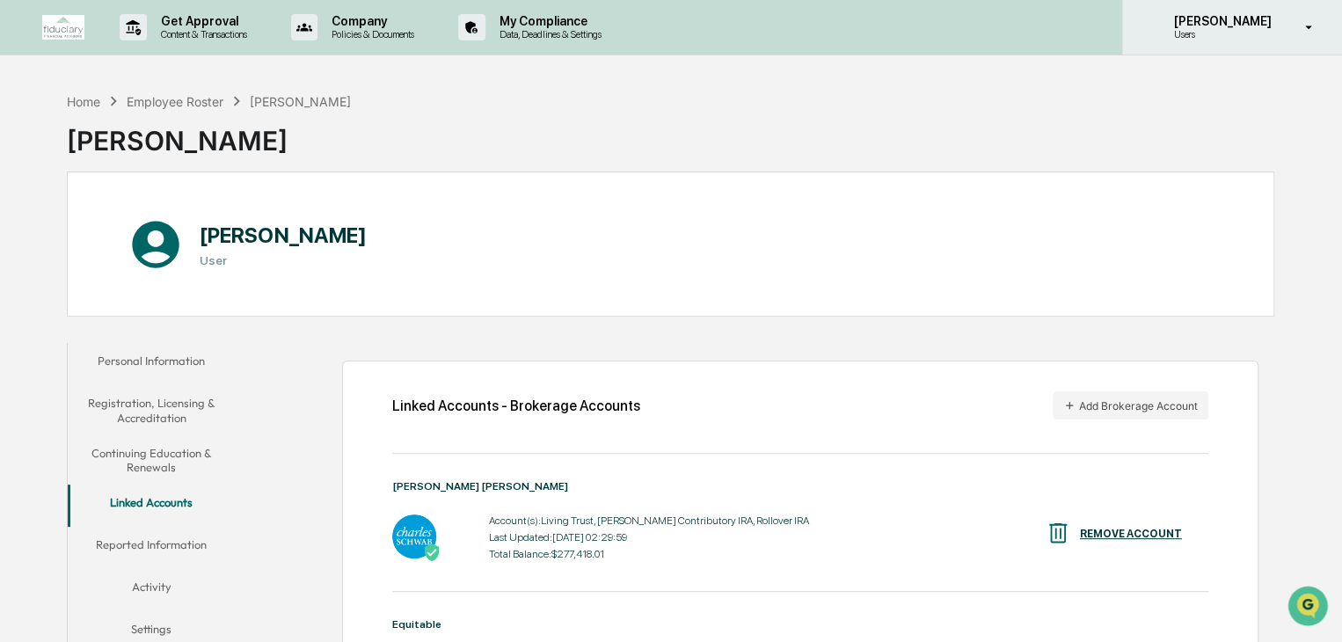
click at [1249, 18] on p "[PERSON_NAME]" at bounding box center [1219, 21] width 120 height 14
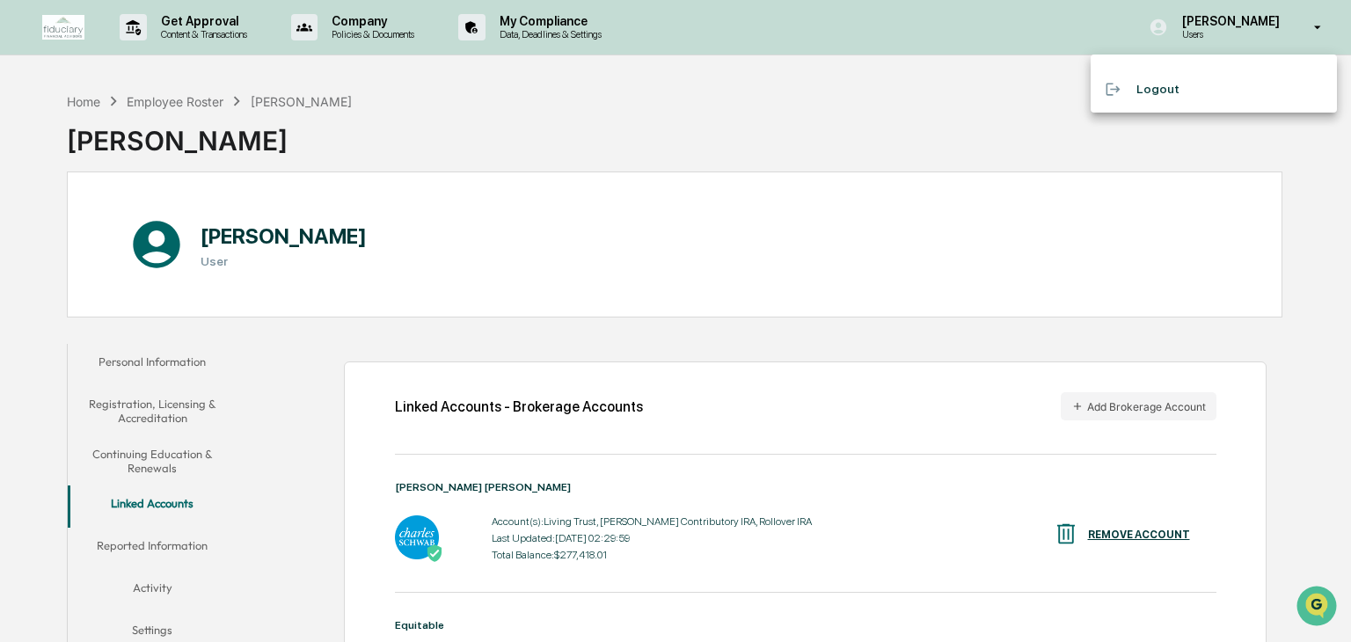
click at [1012, 33] on div at bounding box center [675, 321] width 1351 height 642
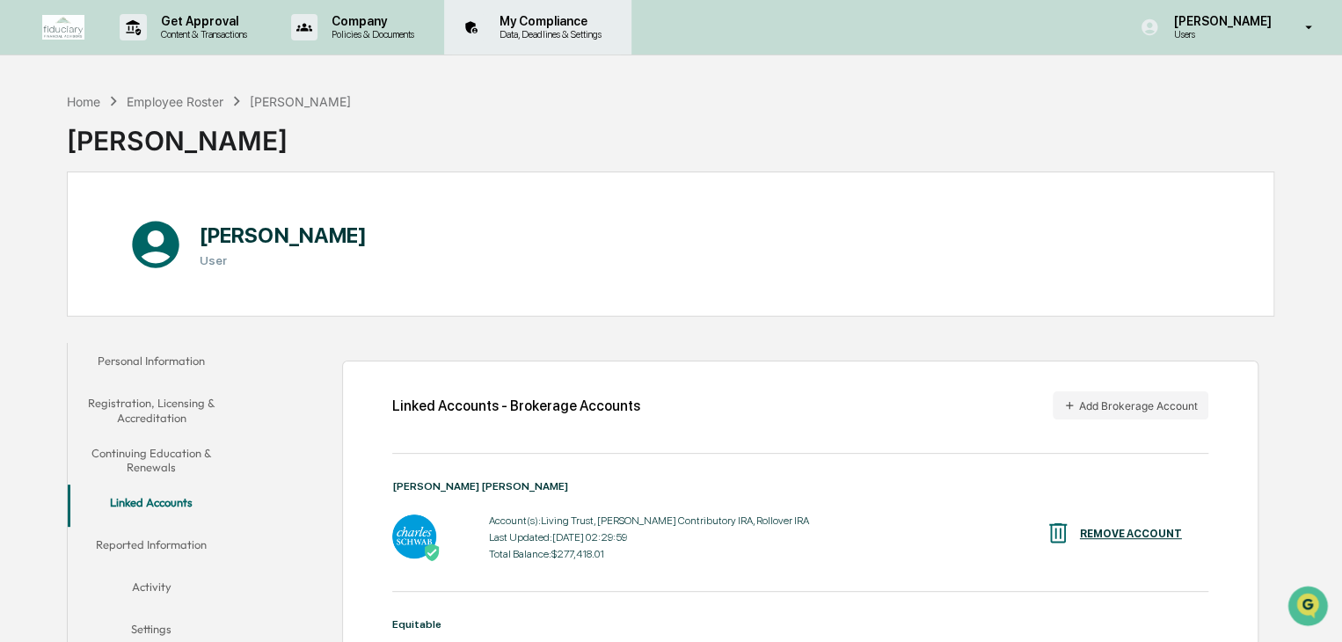
click at [558, 26] on p "My Compliance" at bounding box center [547, 21] width 125 height 14
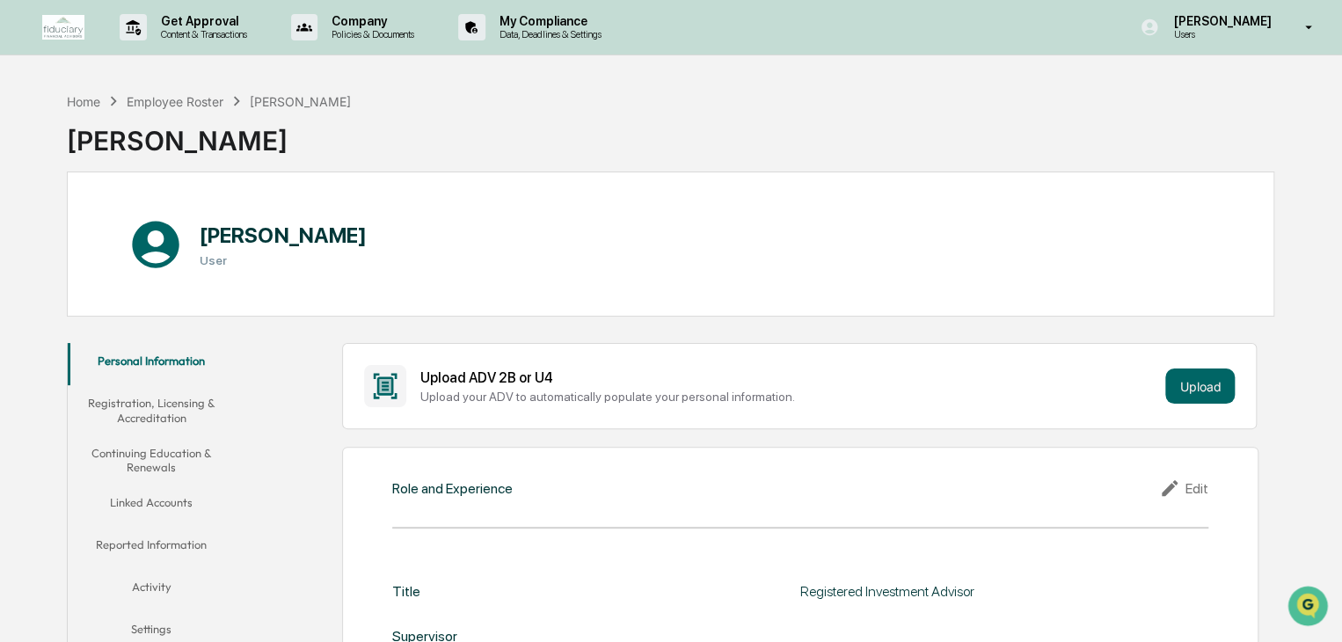
click at [181, 540] on button "Reported Information" at bounding box center [152, 548] width 168 height 42
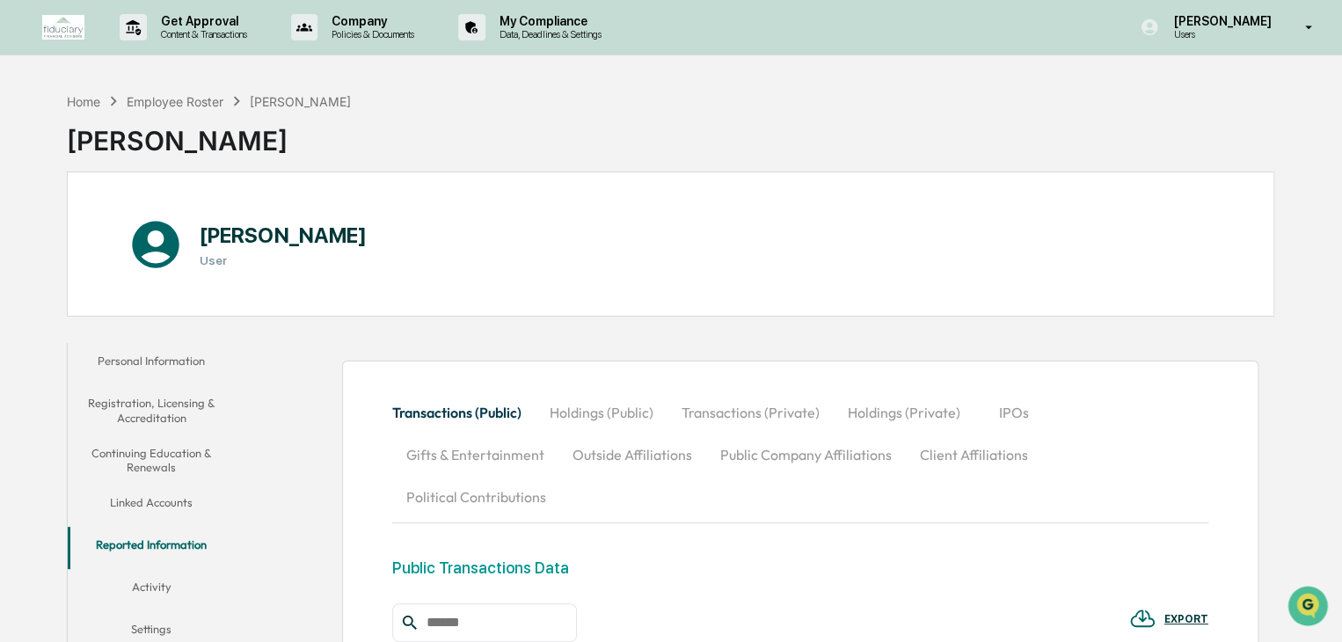
click at [587, 409] on button "Holdings (Public)" at bounding box center [602, 412] width 132 height 42
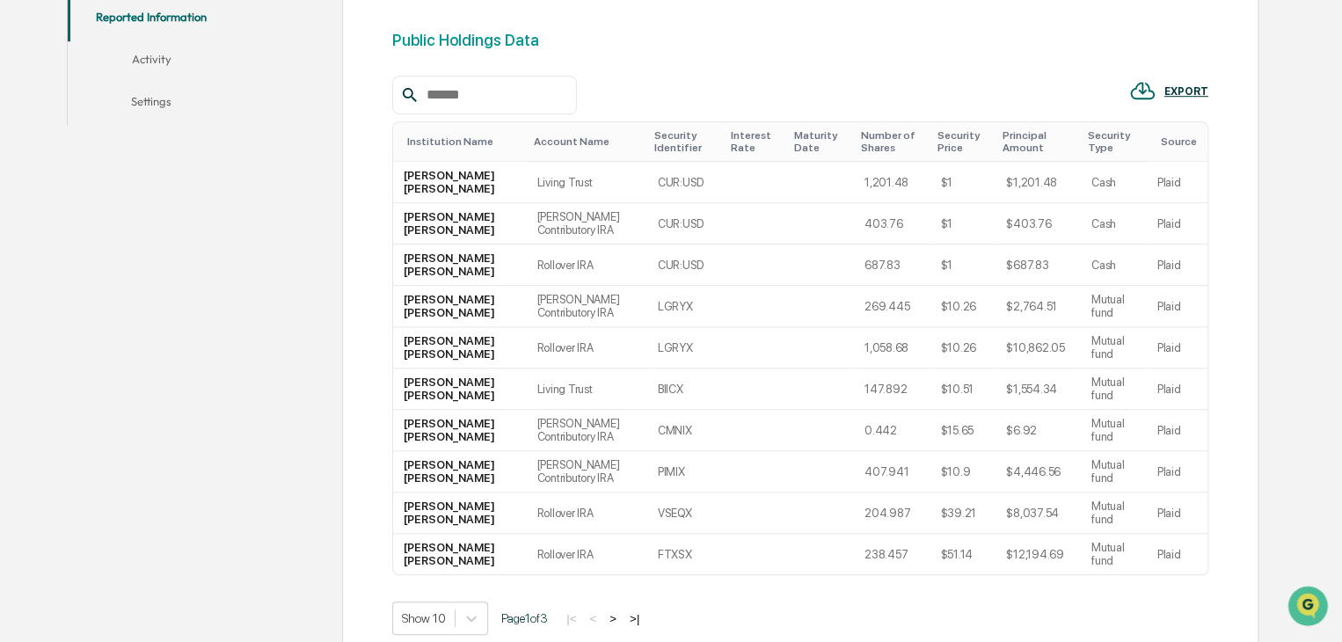
scroll to position [584, 0]
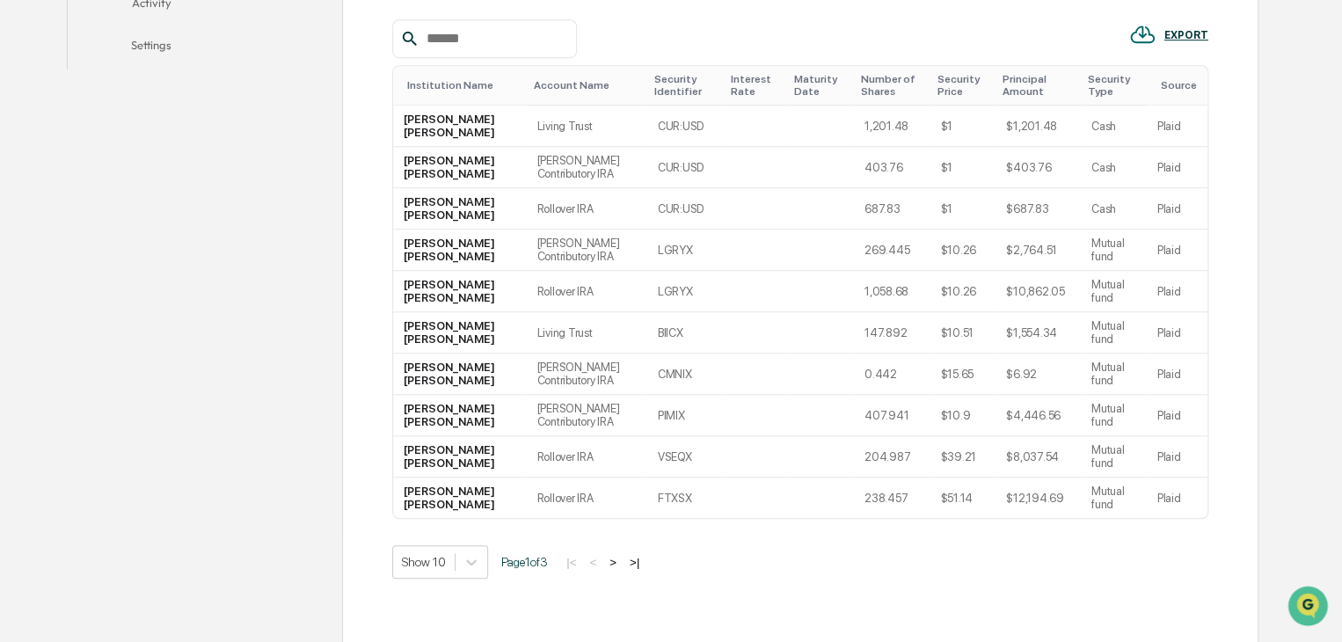
click at [616, 555] on button ">" at bounding box center [613, 562] width 18 height 15
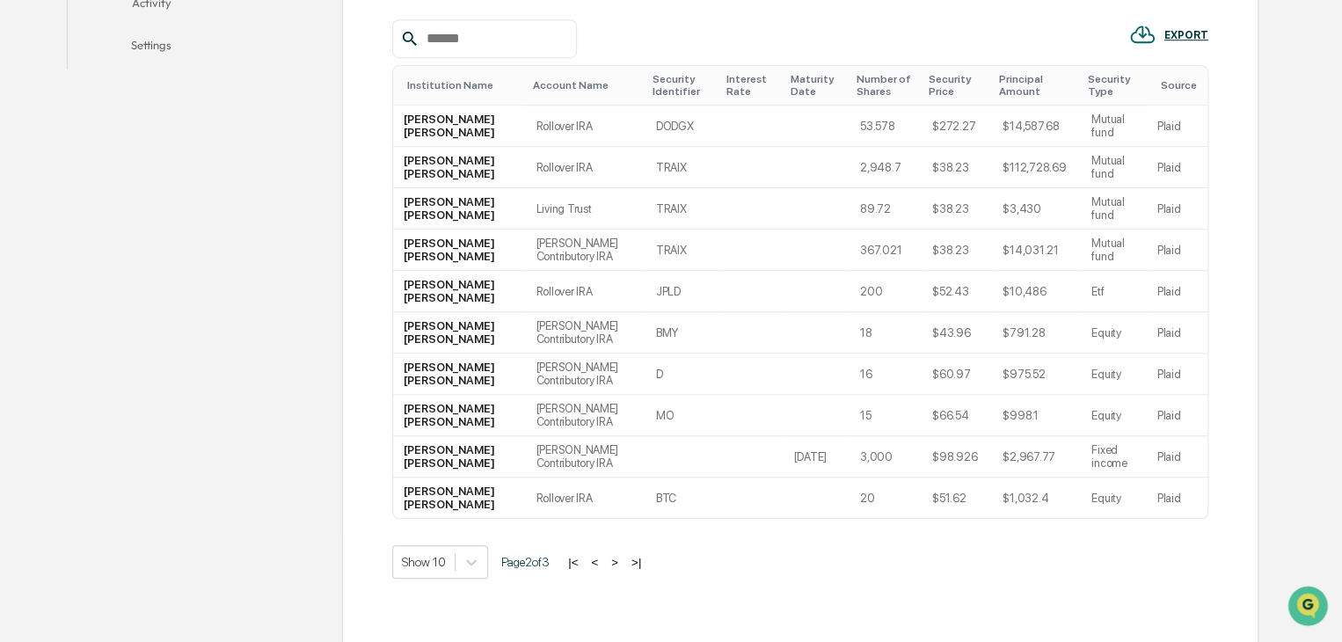
click at [616, 555] on button ">" at bounding box center [615, 562] width 18 height 15
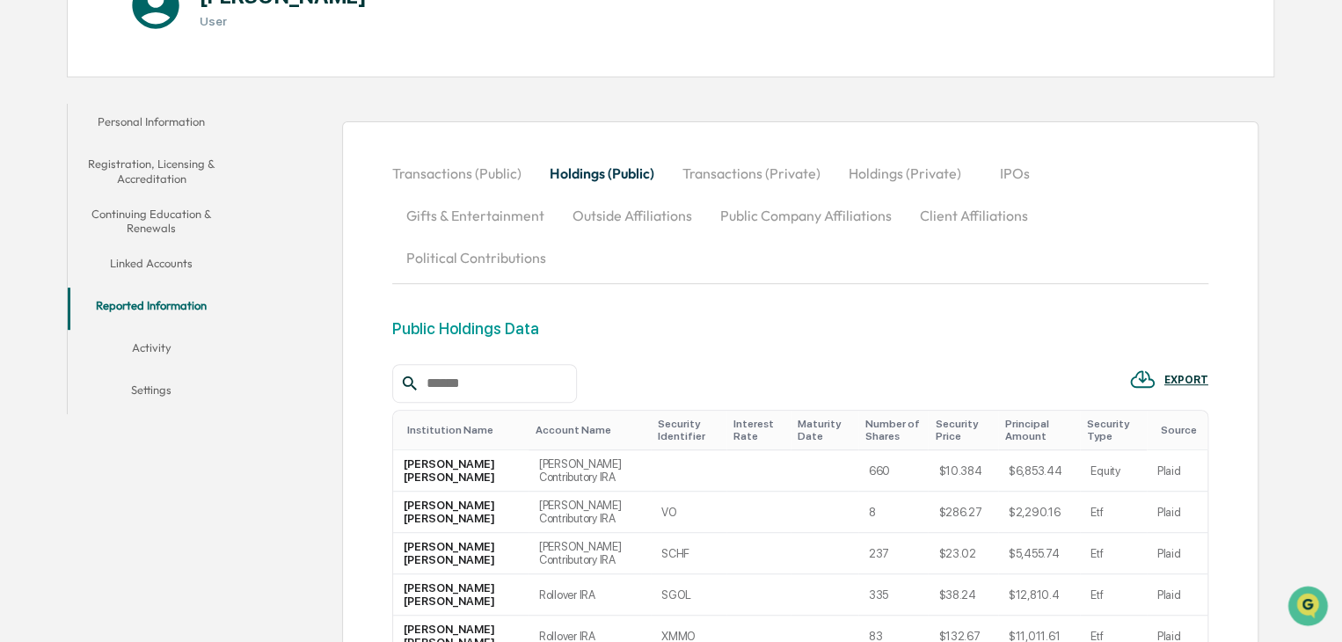
scroll to position [229, 0]
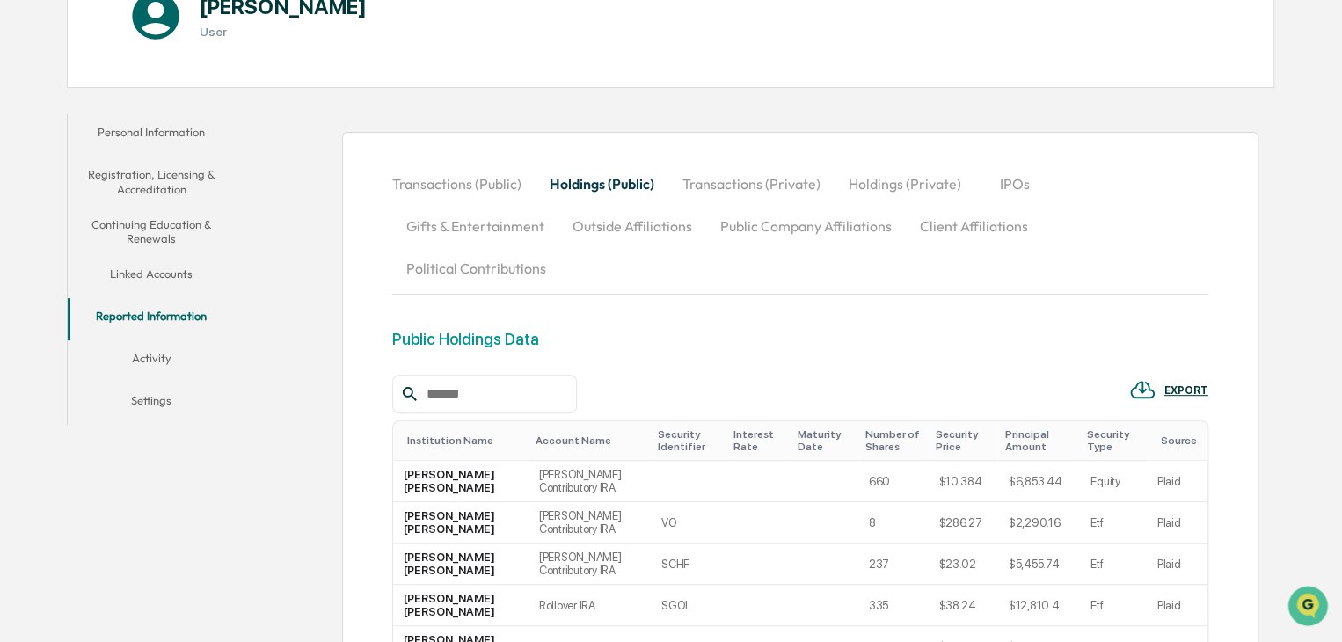
click at [908, 183] on button "Holdings (Private)" at bounding box center [905, 184] width 141 height 42
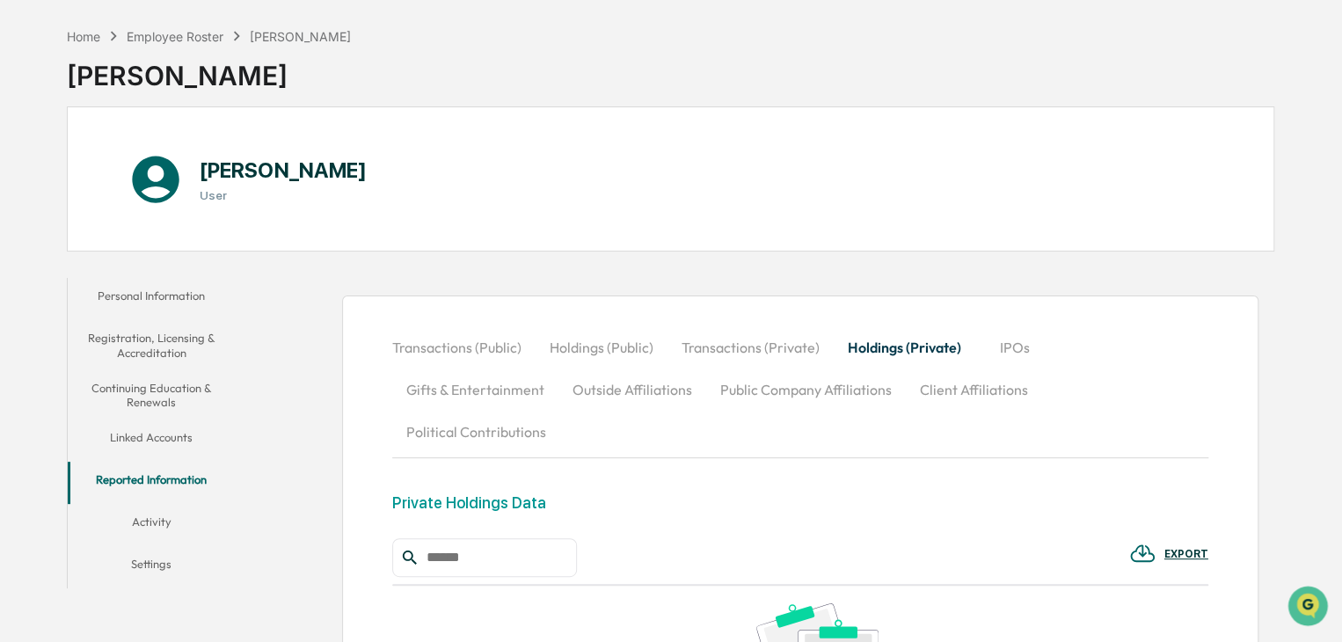
scroll to position [0, 0]
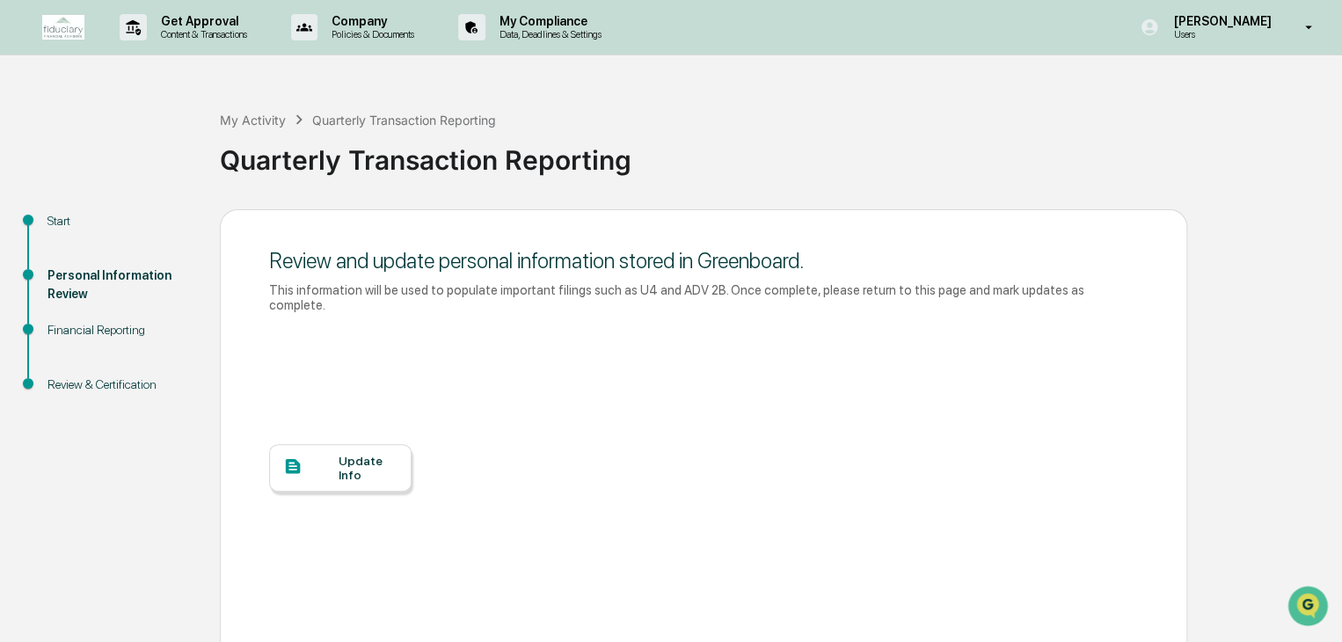
click at [116, 331] on div "Financial Reporting" at bounding box center [119, 330] width 144 height 18
click at [91, 328] on div "Financial Reporting" at bounding box center [119, 330] width 144 height 18
click at [106, 384] on div "Review & Certification" at bounding box center [119, 385] width 144 height 18
click at [352, 454] on div "Update Info" at bounding box center [368, 468] width 59 height 28
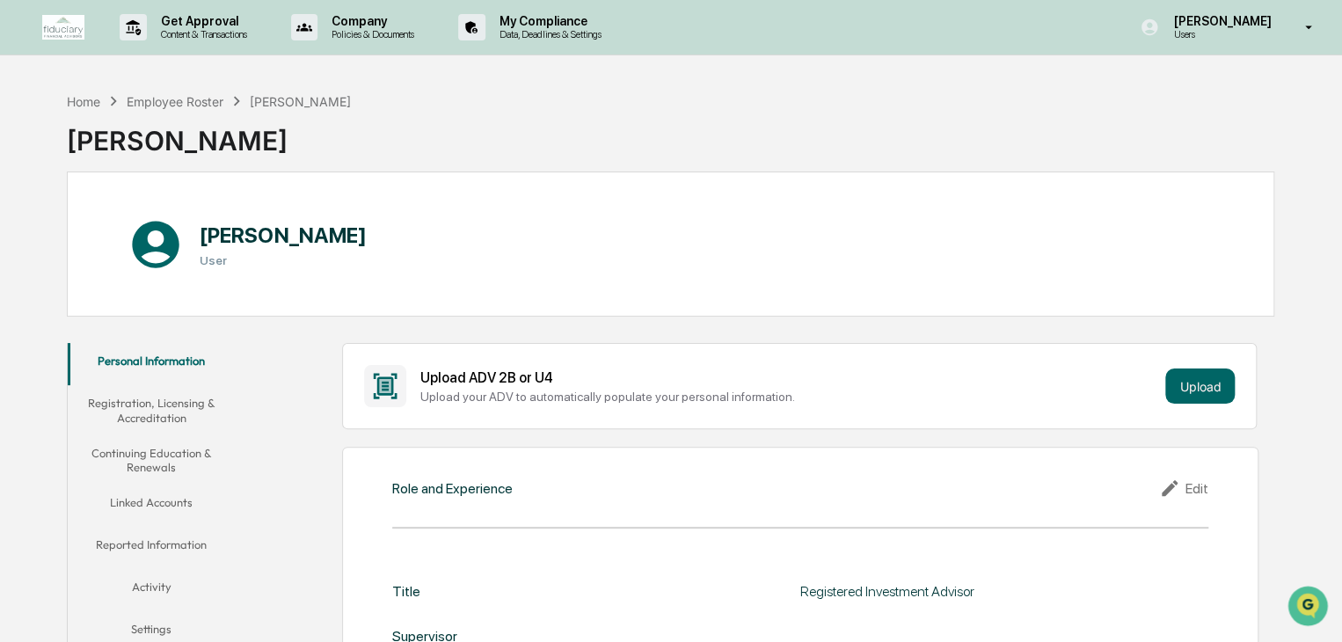
click at [157, 406] on button "Registration, Licensing & Accreditation" at bounding box center [152, 410] width 168 height 50
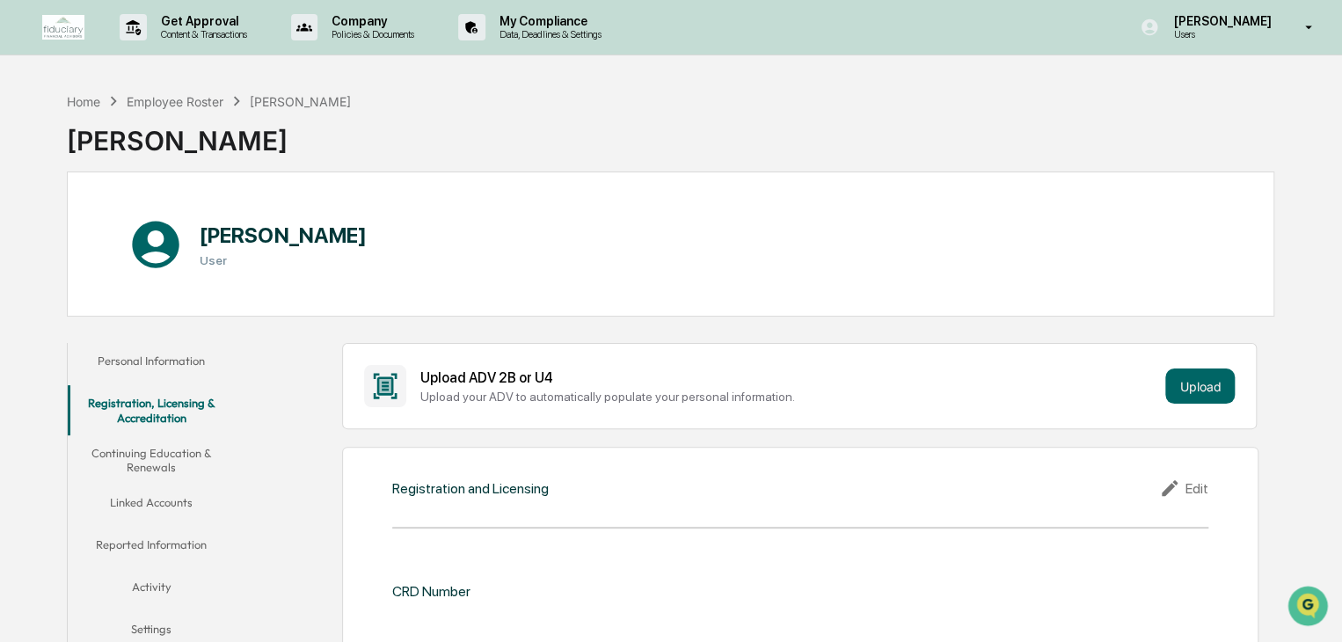
click at [164, 454] on button "Continuing Education & Renewals" at bounding box center [152, 460] width 168 height 50
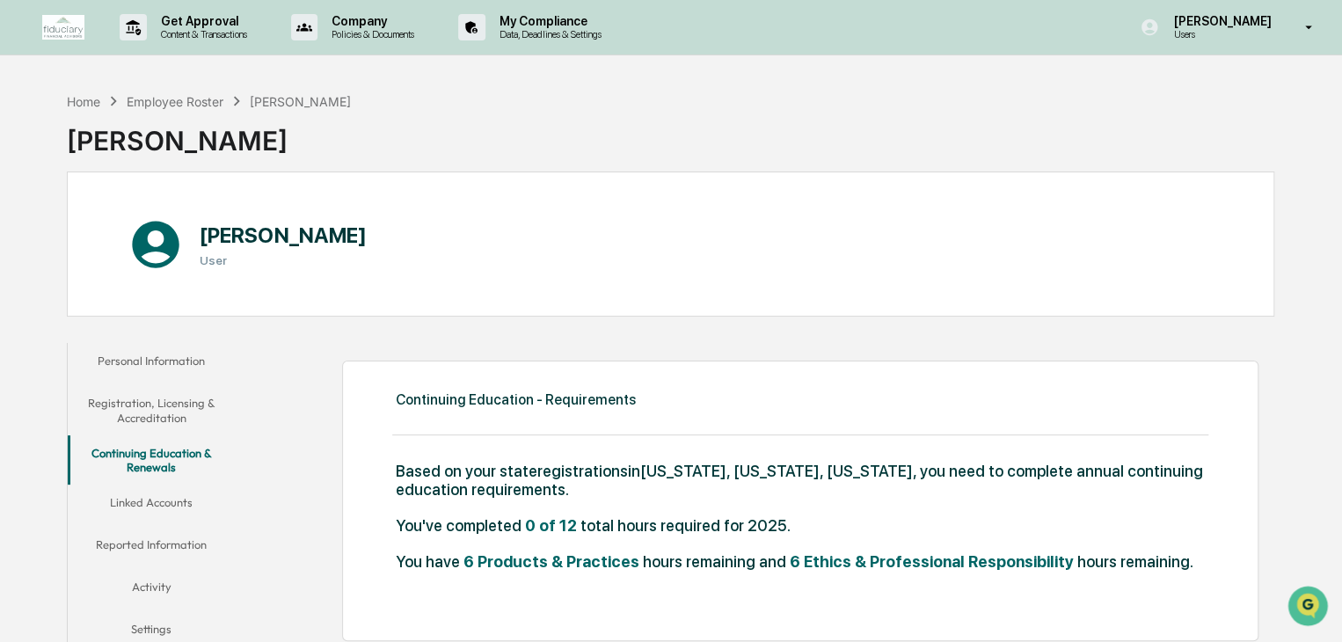
click at [167, 502] on button "Linked Accounts" at bounding box center [152, 506] width 168 height 42
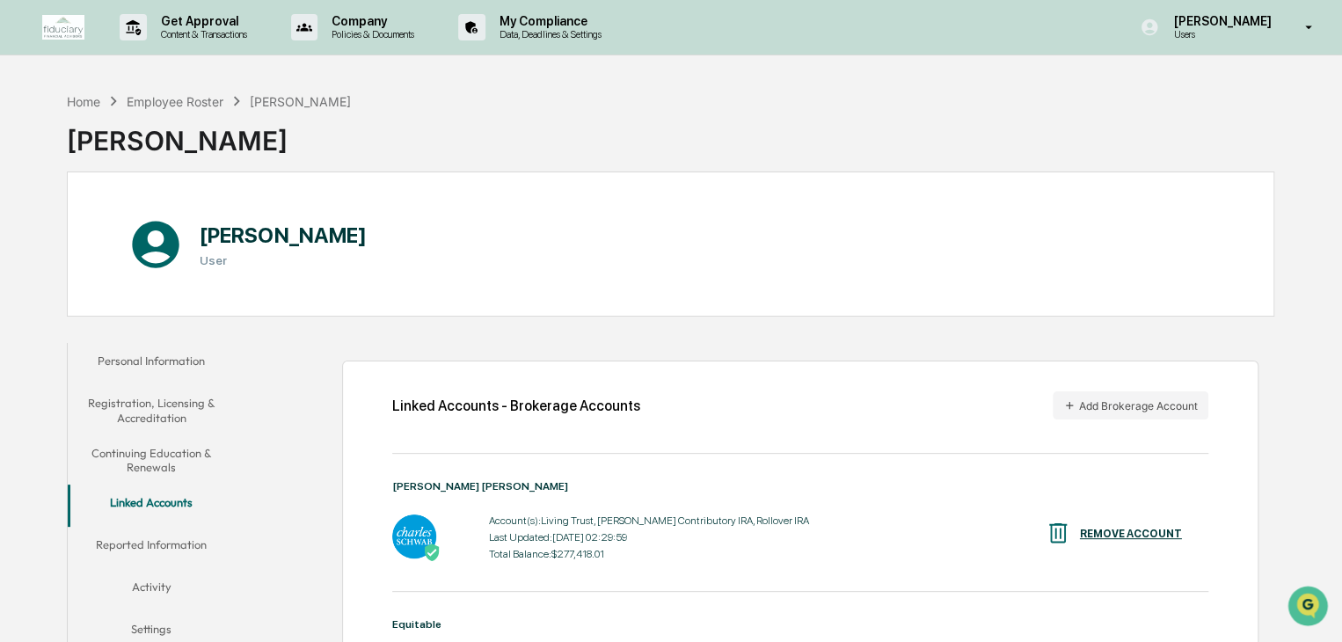
click at [156, 536] on button "Reported Information" at bounding box center [152, 548] width 168 height 42
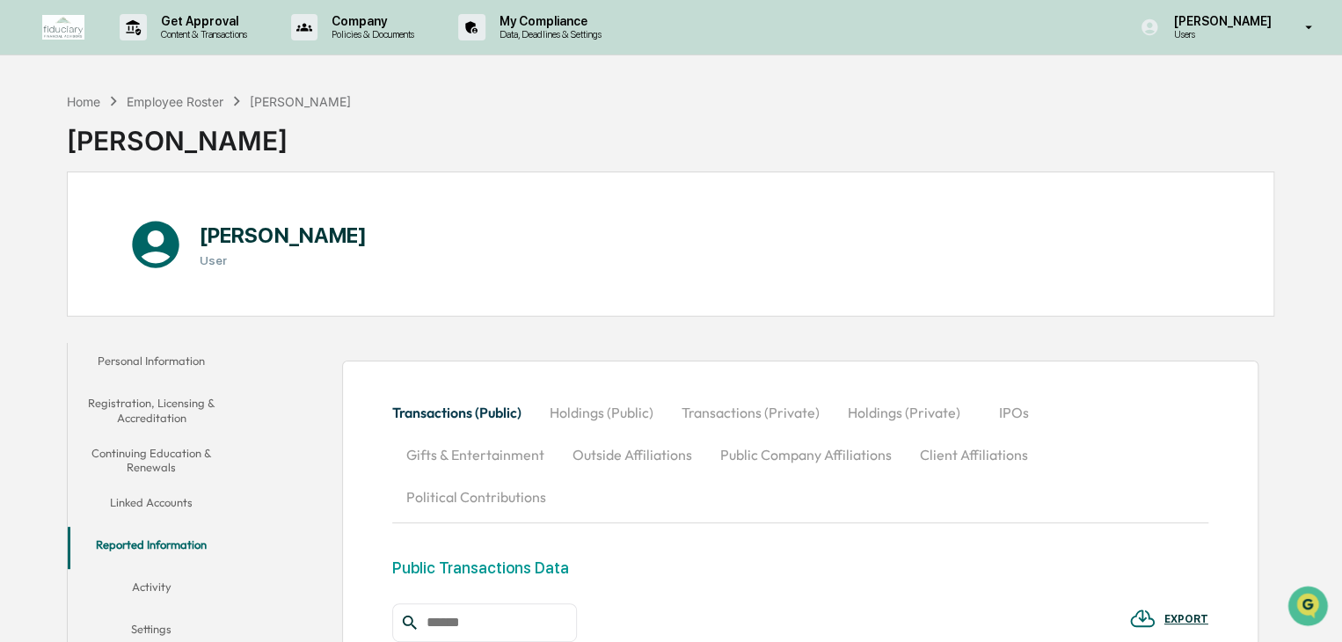
click at [157, 581] on button "Activity" at bounding box center [152, 590] width 168 height 42
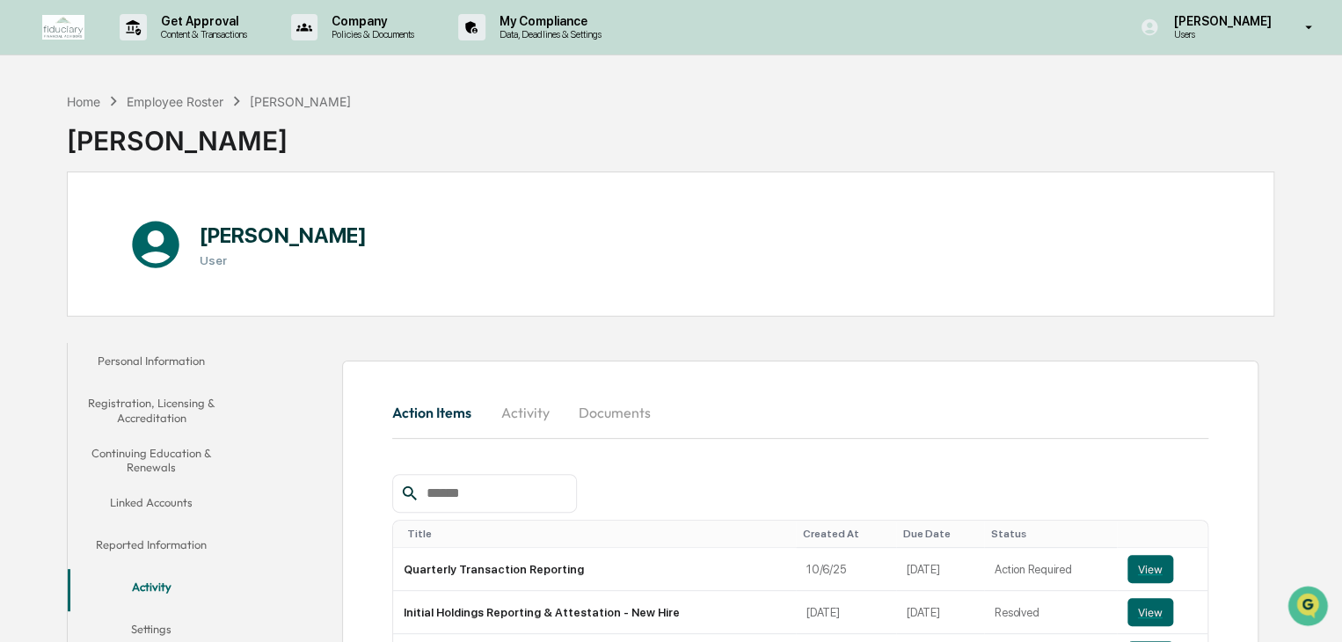
click at [161, 625] on button "Settings" at bounding box center [152, 632] width 168 height 42
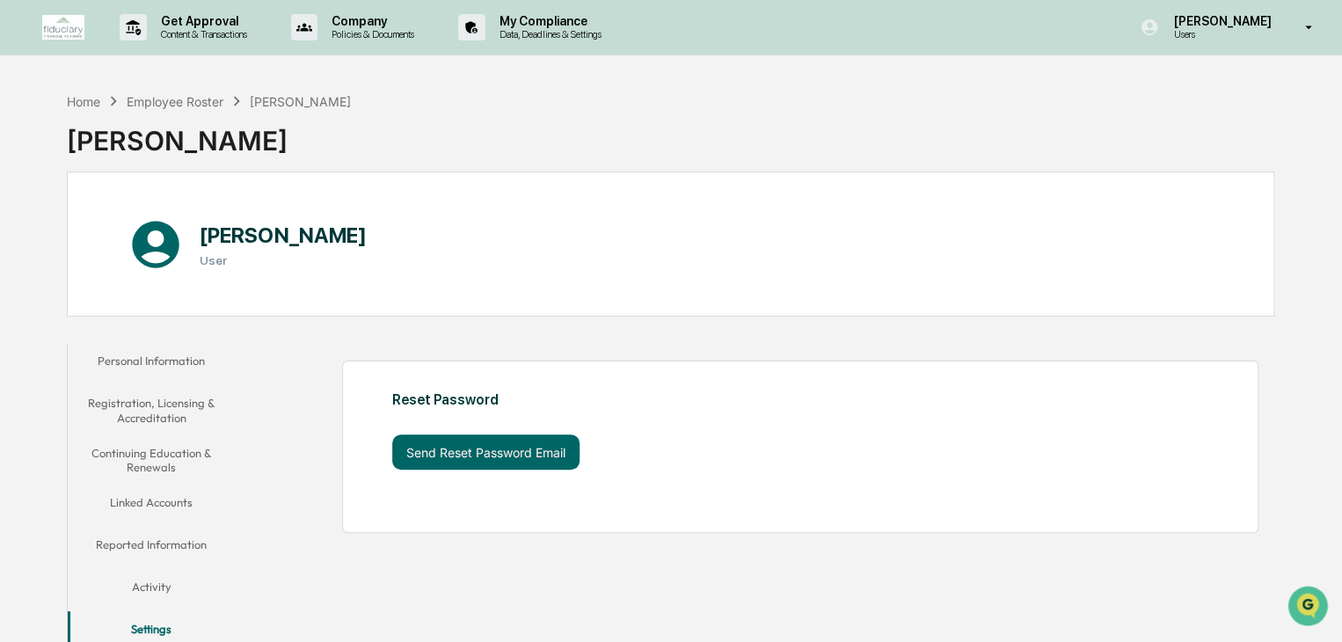
click at [151, 583] on button "Activity" at bounding box center [152, 590] width 168 height 42
